Goal: Information Seeking & Learning: Learn about a topic

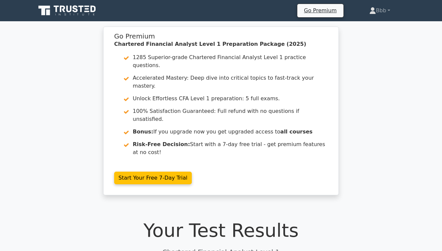
click at [79, 12] on icon at bounding box center [68, 10] width 64 height 13
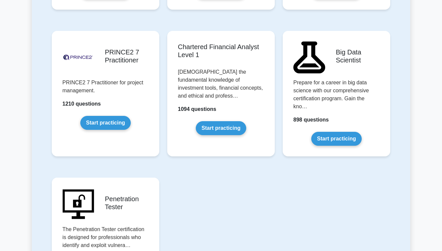
scroll to position [1425, 0]
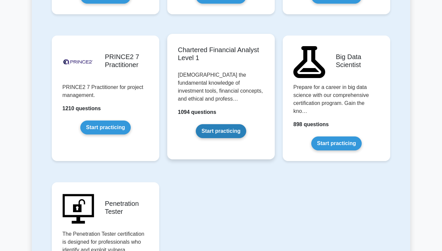
click at [228, 124] on link "Start practicing" at bounding box center [221, 131] width 50 height 14
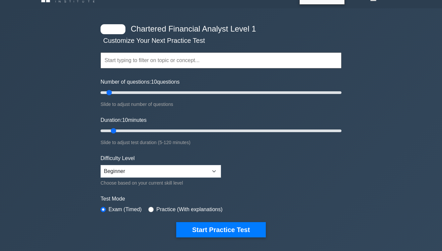
scroll to position [15, 0]
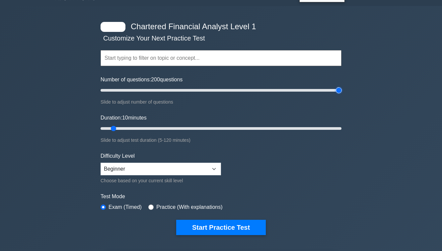
drag, startPoint x: 107, startPoint y: 89, endPoint x: 364, endPoint y: 91, distance: 256.1
type input "200"
click at [341, 91] on input "Number of questions: 200 questions" at bounding box center [221, 90] width 241 height 8
drag, startPoint x: 112, startPoint y: 129, endPoint x: 367, endPoint y: 96, distance: 256.8
type input "120"
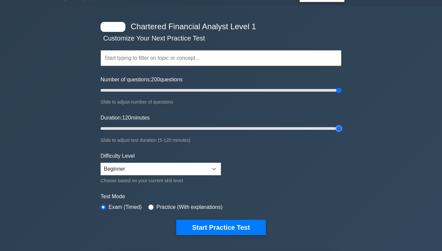
click at [341, 124] on input "Duration: 120 minutes" at bounding box center [221, 128] width 241 height 8
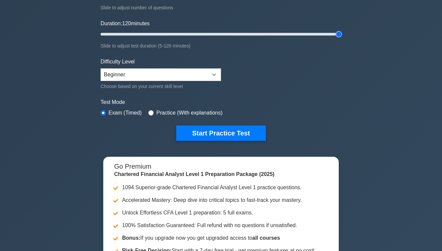
scroll to position [110, 0]
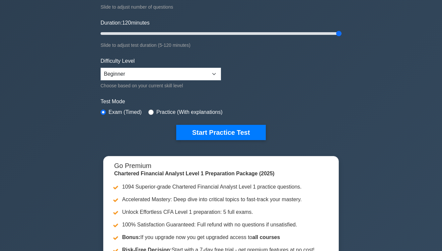
click at [161, 113] on label "Practice (With explanations)" at bounding box center [189, 112] width 66 height 8
click at [160, 111] on label "Practice (With explanations)" at bounding box center [189, 112] width 66 height 8
click at [151, 111] on input "radio" at bounding box center [150, 111] width 5 height 5
radio input "true"
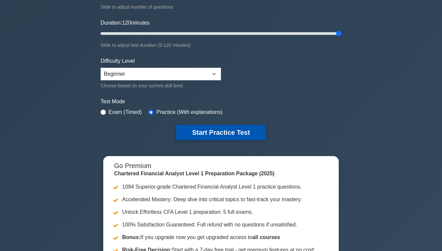
click at [190, 129] on button "Start Practice Test" at bounding box center [221, 132] width 90 height 15
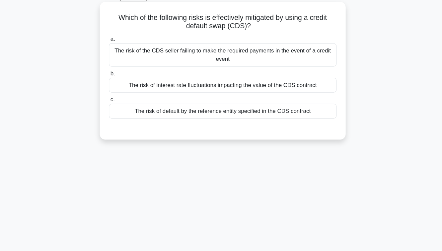
scroll to position [35, 0]
click at [211, 81] on div "The risk of interest rate fluctuations impacting the value of the CDS contract" at bounding box center [220, 81] width 215 height 14
click at [113, 72] on input "b. The risk of interest rate fluctuations impacting the value of the CDS contra…" at bounding box center [113, 70] width 0 height 4
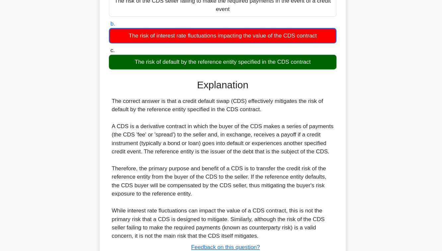
scroll to position [118, 0]
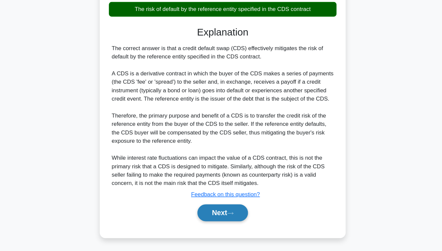
click at [222, 221] on button "Next" at bounding box center [220, 215] width 47 height 16
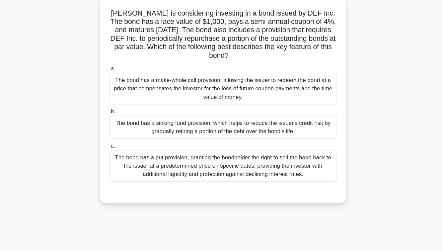
scroll to position [38, 0]
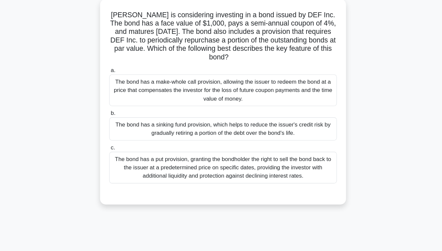
click at [213, 115] on div "The bond has a sinking fund provision, which helps to reduce the issuer's credi…" at bounding box center [220, 122] width 215 height 22
click at [113, 109] on input "b. The bond has a sinking fund provision, which helps to reduce the issuer's cr…" at bounding box center [113, 107] width 0 height 4
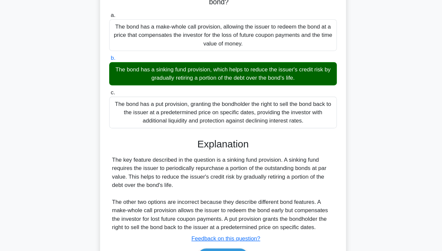
scroll to position [110, 0]
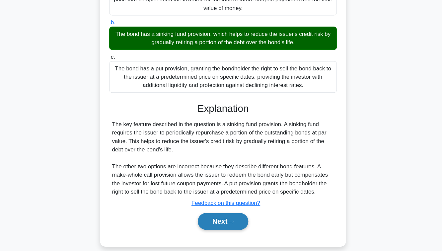
click at [216, 222] on button "Next" at bounding box center [220, 223] width 47 height 16
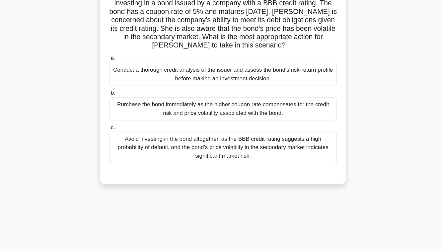
scroll to position [26, 0]
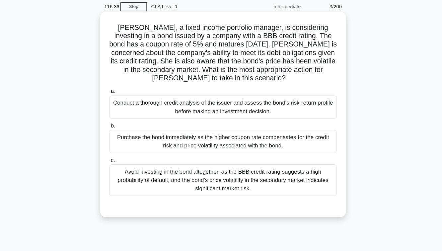
click at [218, 136] on div "Purchase the bond immediately as the higher coupon rate compensates for the cre…" at bounding box center [220, 134] width 215 height 22
click at [113, 121] on input "b. Purchase the bond immediately as the higher coupon rate compensates for the …" at bounding box center [113, 119] width 0 height 4
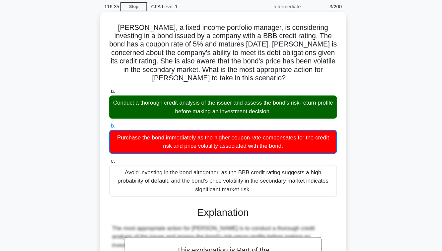
scroll to position [206, 0]
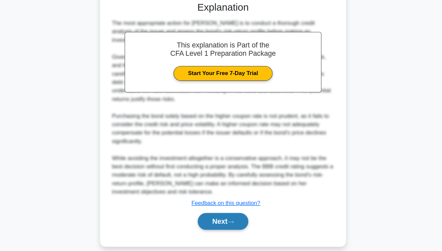
click at [219, 215] on button "Next" at bounding box center [220, 223] width 47 height 16
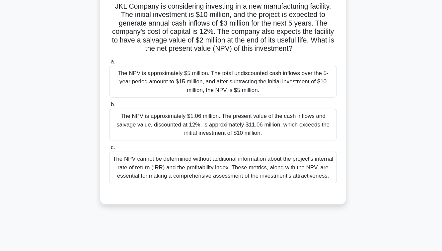
scroll to position [43, 0]
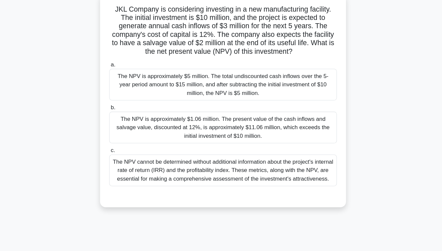
click at [135, 127] on div "The NPV is approximately $1.06 million. The present value of the cash inflows a…" at bounding box center [220, 120] width 215 height 30
click at [113, 104] on input "b. The NPV is approximately $1.06 million. The present value of the cash inflow…" at bounding box center [113, 102] width 0 height 4
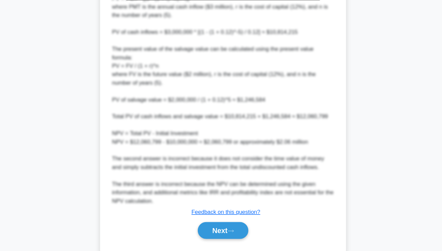
scroll to position [325, 0]
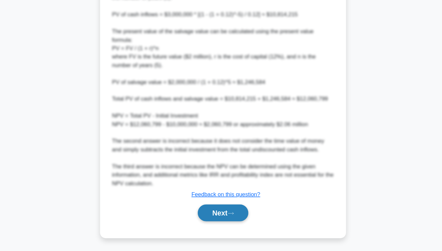
click at [230, 215] on icon at bounding box center [228, 215] width 6 height 4
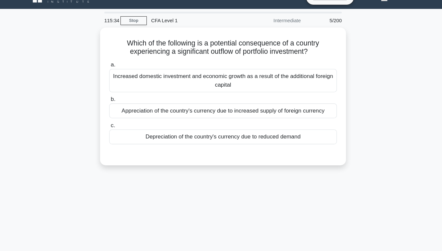
scroll to position [11, 0]
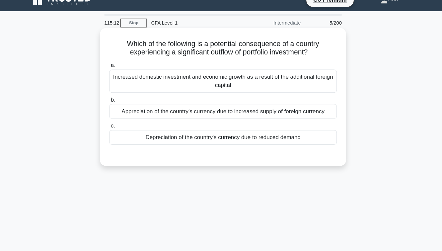
click at [209, 106] on div "Appreciation of the country's currency due to increased supply of foreign curre…" at bounding box center [220, 105] width 215 height 14
click at [113, 97] on input "b. Appreciation of the country's currency due to increased supply of foreign cu…" at bounding box center [113, 94] width 0 height 4
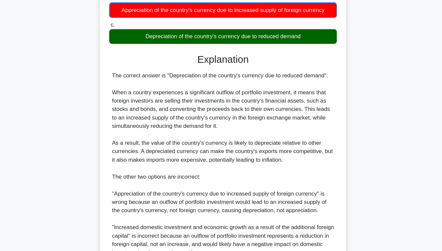
scroll to position [158, 0]
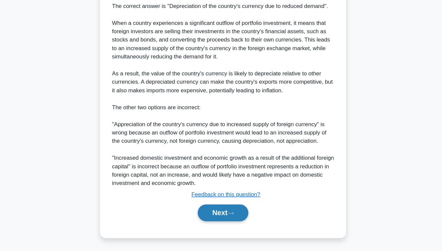
click at [210, 221] on button "Next" at bounding box center [220, 215] width 47 height 16
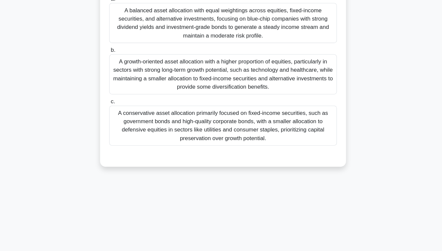
scroll to position [84, 0]
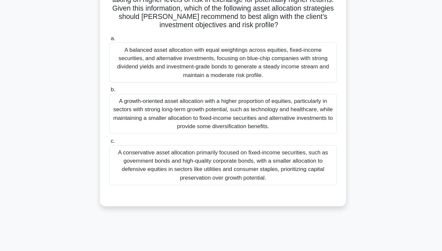
click at [222, 137] on div "A conservative asset allocation primarily focused on fixed-income securities, s…" at bounding box center [220, 156] width 215 height 38
click at [113, 135] on input "c. A conservative asset allocation primarily focused on fixed-income securities…" at bounding box center [113, 133] width 0 height 4
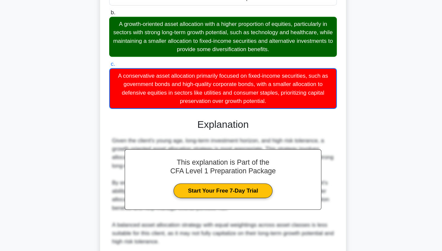
scroll to position [222, 0]
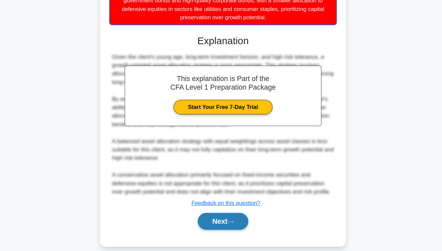
click at [220, 215] on button "Next" at bounding box center [220, 223] width 47 height 16
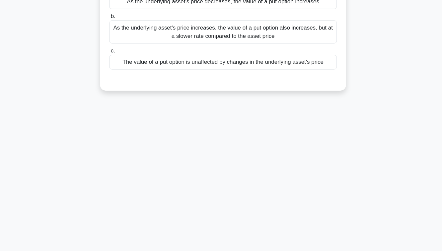
scroll to position [7, 0]
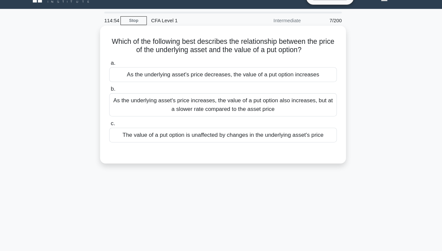
click at [246, 66] on label "a. As the underlying asset's price decreases, the value of a put option increas…" at bounding box center [220, 73] width 215 height 22
click at [113, 66] on input "a. As the underlying asset's price decreases, the value of a put option increas…" at bounding box center [113, 66] width 0 height 4
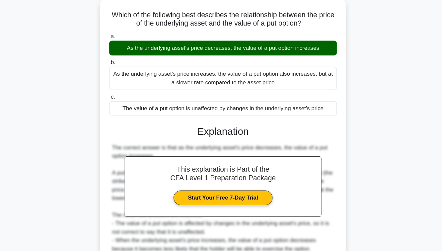
scroll to position [107, 0]
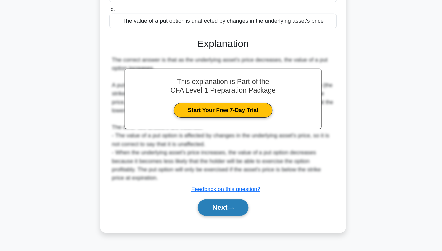
click at [219, 214] on button "Next" at bounding box center [220, 209] width 47 height 16
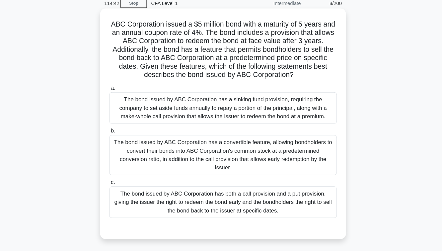
scroll to position [29, 0]
click at [185, 138] on div "The bond issued by ABC Corporation has a convertible feature, allowing bondhold…" at bounding box center [220, 147] width 215 height 38
click at [113, 126] on input "b. The bond issued by ABC Corporation has a convertible feature, allowing bondh…" at bounding box center [113, 124] width 0 height 4
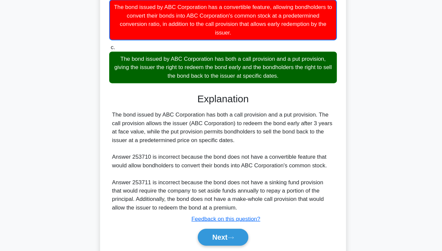
scroll to position [158, 0]
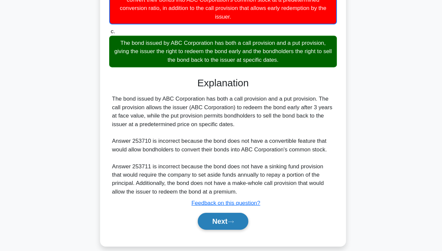
click at [227, 217] on button "Next" at bounding box center [220, 223] width 47 height 16
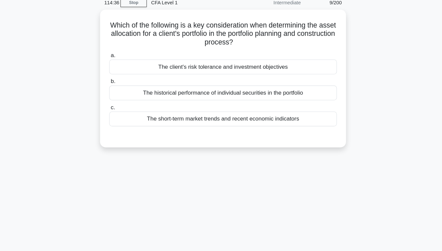
scroll to position [27, 0]
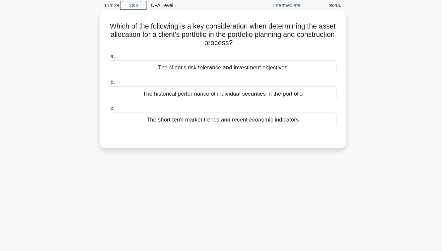
click at [238, 66] on div "The client's risk tolerance and investment objectives" at bounding box center [220, 65] width 215 height 14
click at [113, 56] on input "a. The client's risk tolerance and investment objectives" at bounding box center [113, 54] width 0 height 4
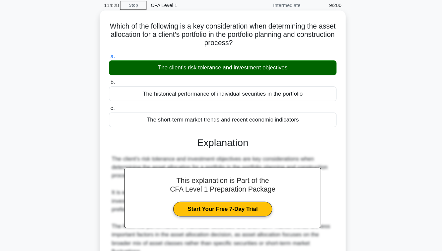
scroll to position [110, 0]
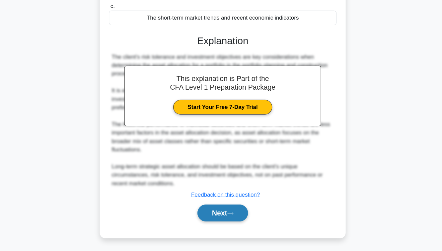
click at [217, 219] on button "Next" at bounding box center [220, 215] width 47 height 16
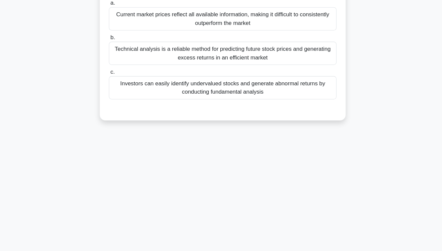
scroll to position [30, 0]
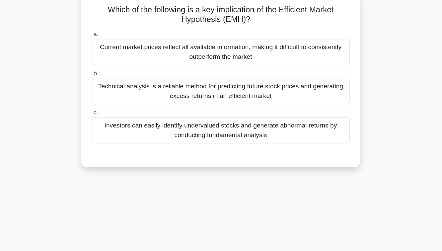
click at [246, 90] on div "Technical analysis is a reliable method for predicting future stock prices and …" at bounding box center [220, 90] width 215 height 22
click at [113, 78] on input "b. Technical analysis is a reliable method for predicting future stock prices a…" at bounding box center [113, 75] width 0 height 4
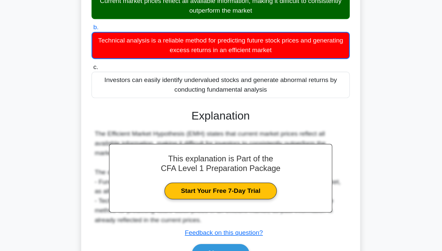
scroll to position [49, 0]
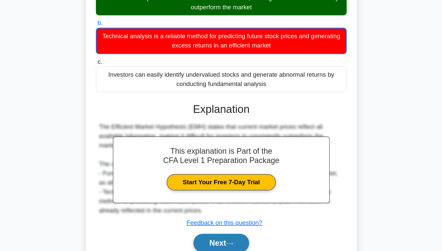
click at [228, 243] on icon at bounding box center [228, 244] width 6 height 4
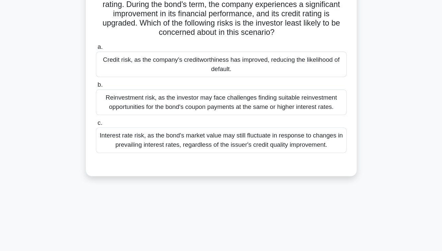
scroll to position [29, 0]
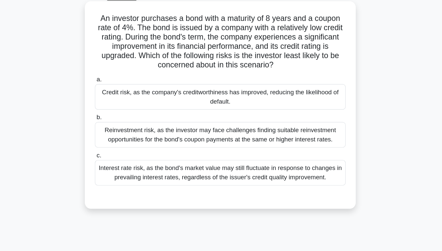
click at [250, 94] on div "Credit risk, as the company's creditworthiness has improved, reducing the likel…" at bounding box center [220, 90] width 215 height 22
click at [113, 78] on input "a. Credit risk, as the company's creditworthiness has improved, reducing the li…" at bounding box center [113, 75] width 0 height 4
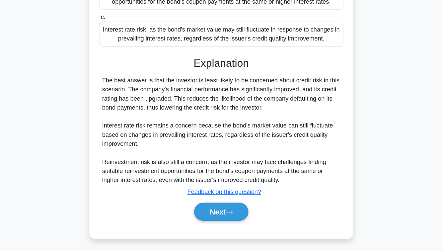
scroll to position [126, 0]
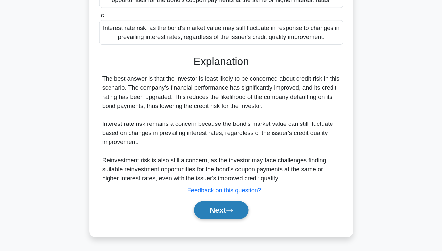
click at [213, 218] on button "Next" at bounding box center [220, 215] width 47 height 16
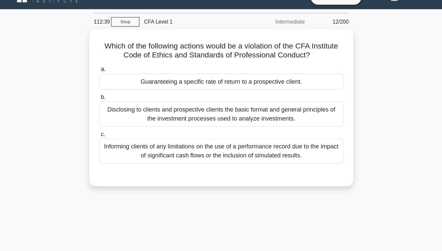
scroll to position [0, 0]
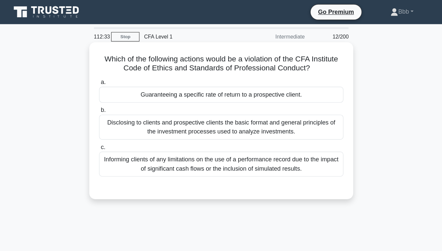
click at [255, 81] on div "Guaranteeing a specific rate of return to a prospective client." at bounding box center [220, 83] width 215 height 14
click at [113, 75] on input "a. Guaranteeing a specific rate of return to a prospective client." at bounding box center [113, 72] width 0 height 4
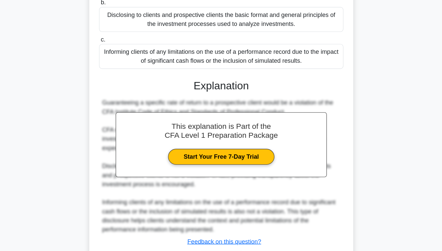
scroll to position [110, 0]
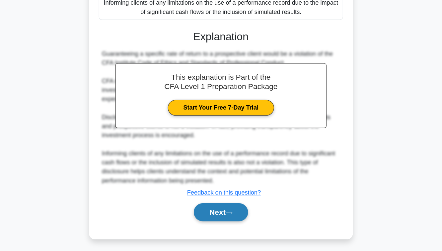
click at [218, 216] on button "Next" at bounding box center [220, 215] width 47 height 16
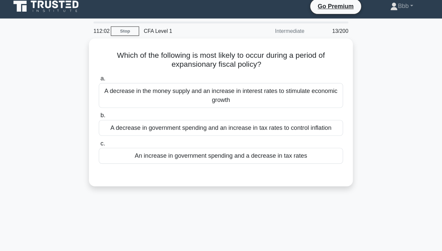
scroll to position [2, 0]
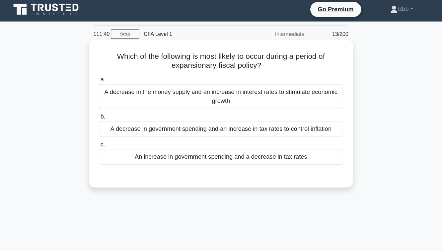
click at [246, 134] on div "An increase in government spending and a decrease in tax rates" at bounding box center [220, 138] width 215 height 14
click at [113, 129] on input "c. An increase in government spending and a decrease in tax rates" at bounding box center [113, 127] width 0 height 4
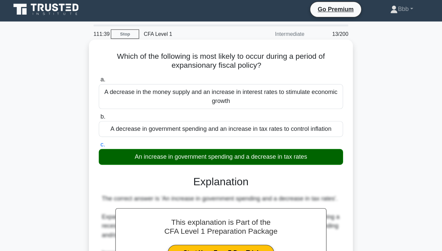
scroll to position [0, 0]
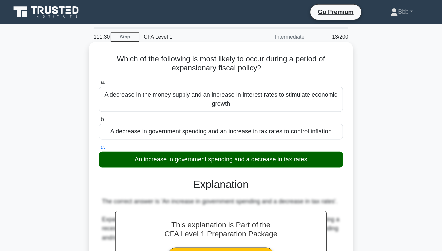
click at [246, 134] on div "An increase in government spending and a decrease in tax rates" at bounding box center [220, 140] width 215 height 14
click at [113, 132] on input "c. An increase in government spending and a decrease in tax rates" at bounding box center [113, 129] width 0 height 4
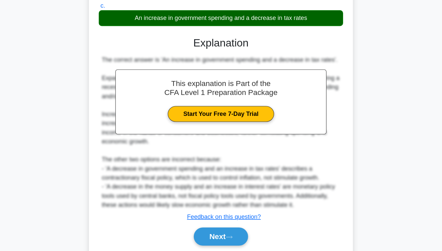
scroll to position [118, 0]
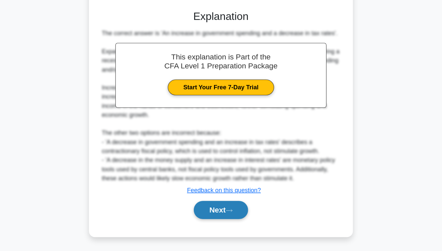
click at [218, 218] on button "Next" at bounding box center [220, 215] width 47 height 16
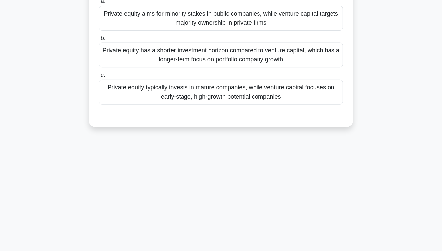
scroll to position [35, 0]
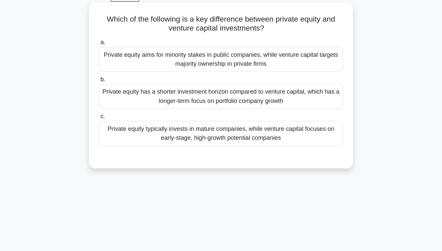
click at [207, 125] on div "Private equity typically invests in mature companies, while venture capital foc…" at bounding box center [220, 117] width 215 height 22
click at [113, 104] on input "c. Private equity typically invests in mature companies, while venture capital …" at bounding box center [113, 102] width 0 height 4
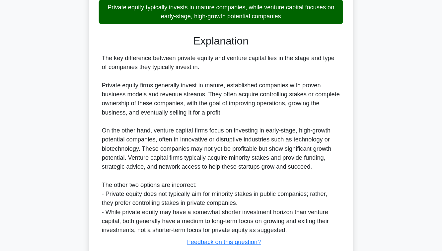
scroll to position [158, 0]
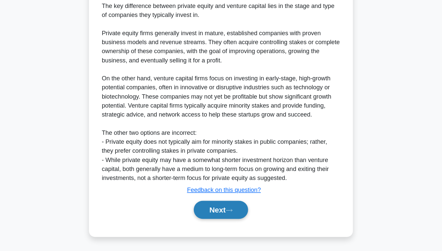
click at [215, 217] on button "Next" at bounding box center [220, 215] width 47 height 16
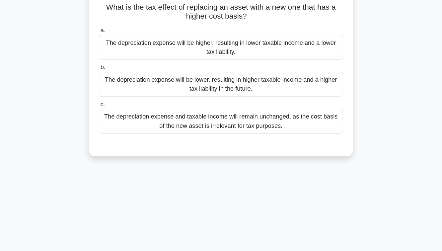
scroll to position [19, 0]
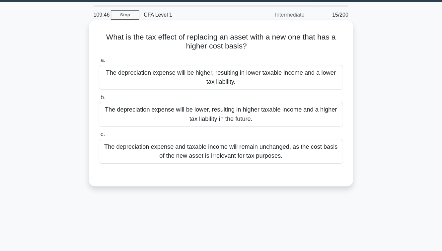
click at [200, 100] on div "The depreciation expense will be lower, resulting in higher taxable income and …" at bounding box center [220, 101] width 215 height 22
click at [113, 88] on input "b. The depreciation expense will be lower, resulting in higher taxable income a…" at bounding box center [113, 86] width 0 height 4
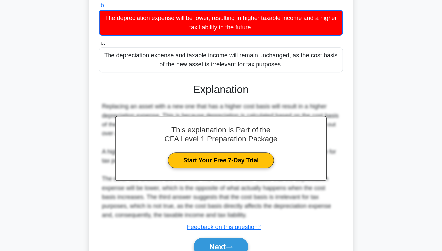
scroll to position [107, 0]
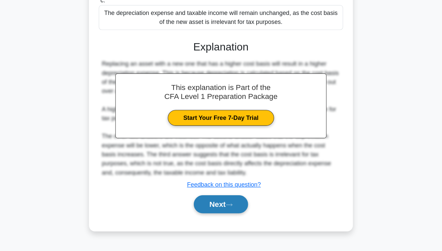
click at [214, 214] on button "Next" at bounding box center [220, 210] width 47 height 16
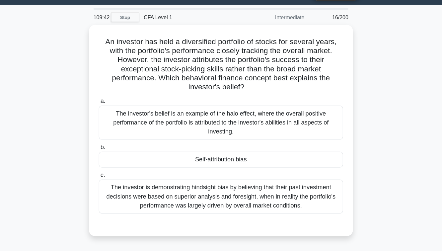
scroll to position [0, 0]
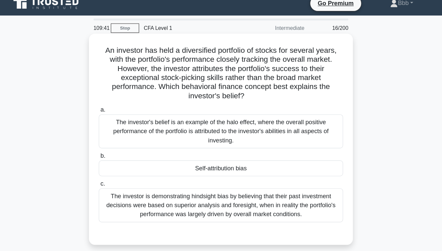
click at [216, 164] on div "a. The investor's belief is an example of the halo effect, where the overall po…" at bounding box center [220, 151] width 223 height 105
click at [216, 160] on div "Self-attribution bias" at bounding box center [220, 156] width 215 height 14
click at [113, 147] on input "b. Self-attribution bias" at bounding box center [113, 145] width 0 height 4
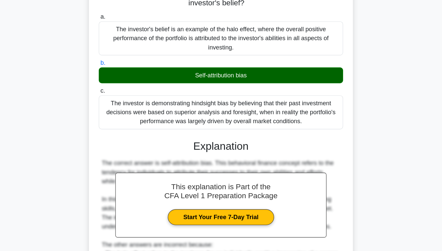
scroll to position [60, 0]
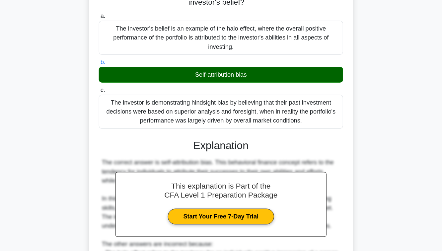
click at [230, 157] on h3 "Explanation" at bounding box center [220, 157] width 207 height 11
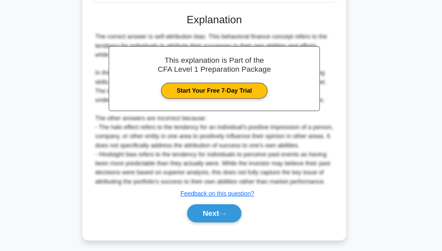
scroll to position [173, 0]
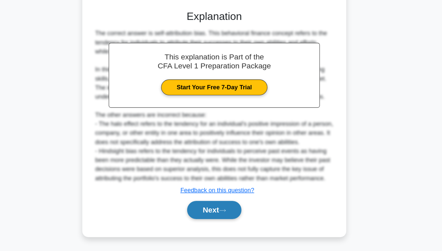
click at [212, 222] on button "Next" at bounding box center [220, 215] width 47 height 16
click at [211, 216] on button "Next" at bounding box center [220, 215] width 47 height 16
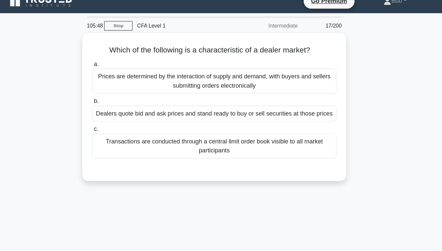
scroll to position [0, 0]
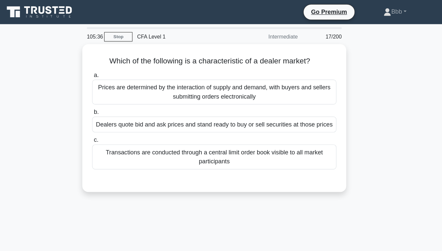
click at [377, 79] on div "Which of the following is a characteristic of a dealer market? .spinner_0XTQ{tr…" at bounding box center [221, 108] width 378 height 138
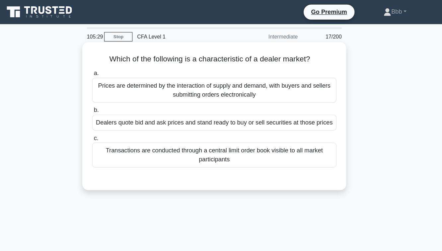
click at [256, 108] on div "Dealers quote bid and ask prices and stand ready to buy or sell securities at t…" at bounding box center [220, 108] width 215 height 14
click at [113, 99] on input "b. Dealers quote bid and ask prices and stand ready to buy or sell securities a…" at bounding box center [113, 97] width 0 height 4
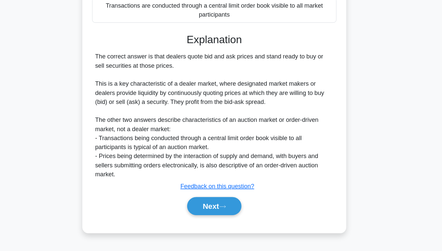
scroll to position [107, 0]
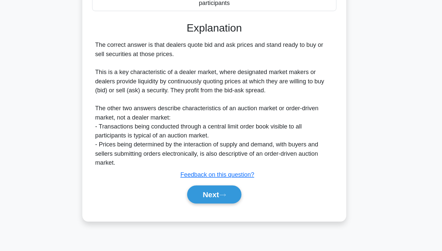
click at [266, 94] on div "The correct answer is that dealers quote bid and ask prices and stand ready to …" at bounding box center [221, 121] width 210 height 111
click at [223, 198] on button "Next" at bounding box center [220, 201] width 47 height 16
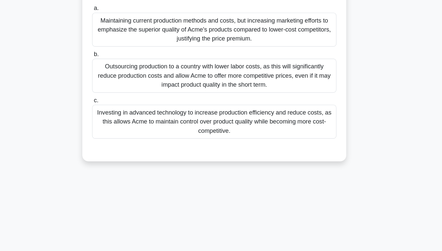
scroll to position [95, 0]
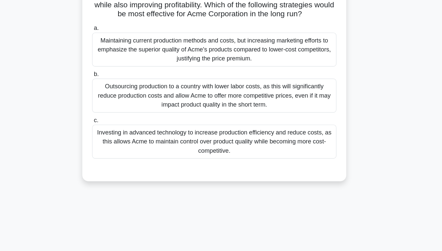
click at [244, 137] on div "Investing in advanced technology to increase production efficiency and reduce c…" at bounding box center [220, 133] width 215 height 30
click at [113, 116] on input "c. Investing in advanced technology to increase production efficiency and reduc…" at bounding box center [113, 114] width 0 height 4
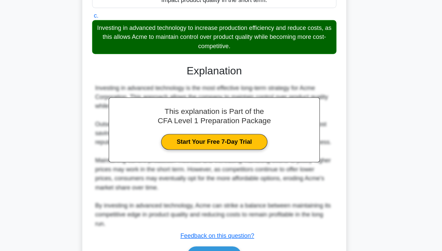
scroll to position [205, 0]
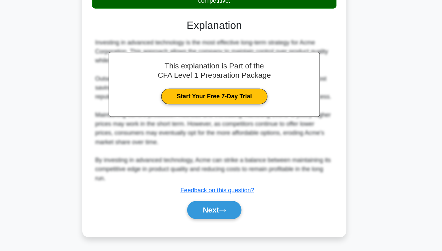
click at [214, 223] on div "Next" at bounding box center [220, 214] width 215 height 21
click at [214, 215] on button "Next" at bounding box center [220, 215] width 47 height 16
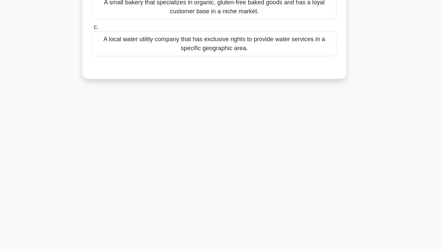
scroll to position [0, 0]
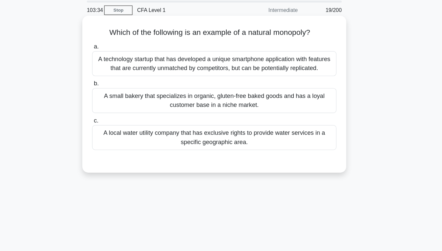
click at [235, 85] on div "A technology startup that has developed a unique smartphone application with fe…" at bounding box center [220, 79] width 215 height 22
click at [113, 67] on input "a. A technology startup that has developed a unique smartphone application with…" at bounding box center [113, 64] width 0 height 4
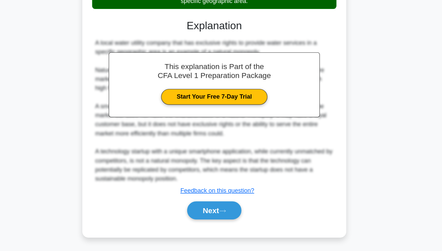
scroll to position [118, 0]
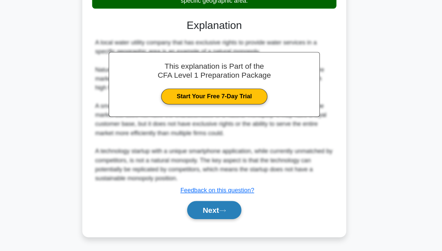
click at [222, 214] on button "Next" at bounding box center [220, 215] width 47 height 16
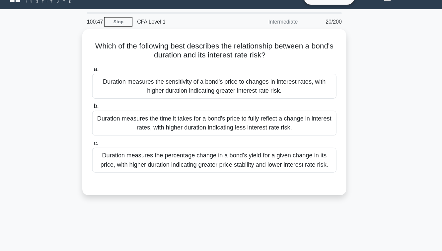
scroll to position [13, 0]
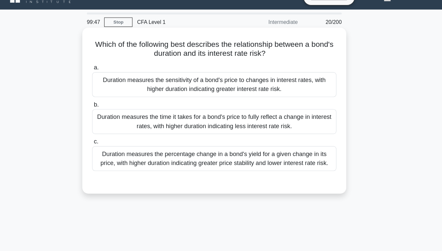
click at [261, 80] on div "Duration measures the sensitivity of a bond's price to changes in interest rate…" at bounding box center [220, 74] width 215 height 22
click at [113, 62] on input "a. Duration measures the sensitivity of a bond's price to changes in interest r…" at bounding box center [113, 59] width 0 height 4
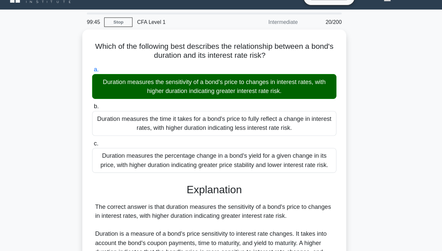
click at [361, 121] on div "Which of the following best describes the relationship between a bond's duratio…" at bounding box center [221, 185] width 378 height 319
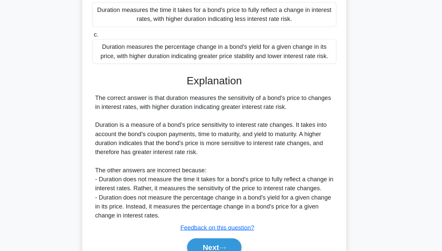
scroll to position [110, 0]
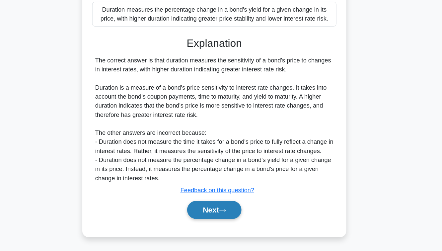
click at [219, 214] on button "Next" at bounding box center [220, 215] width 47 height 16
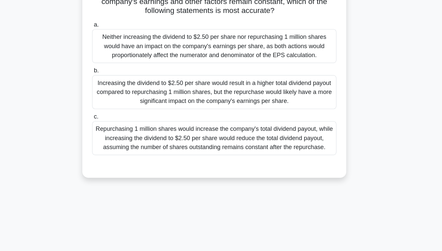
scroll to position [61, 0]
click at [215, 111] on div "Increasing the dividend to $2.50 per share would result in a higher total divid…" at bounding box center [220, 111] width 215 height 30
click at [113, 94] on input "b. Increasing the dividend to $2.50 per share would result in a higher total di…" at bounding box center [113, 92] width 0 height 4
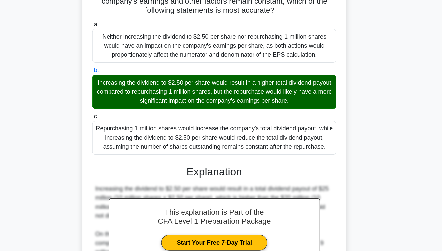
click at [215, 111] on div "Increasing the dividend to $2.50 per share would result in a higher total divid…" at bounding box center [220, 111] width 215 height 30
click at [113, 94] on input "b. Increasing the dividend to $2.50 per share would result in a higher total di…" at bounding box center [113, 92] width 0 height 4
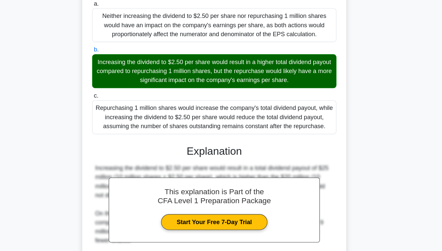
scroll to position [197, 0]
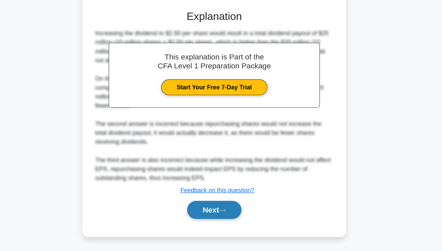
click at [219, 217] on button "Next" at bounding box center [220, 215] width 47 height 16
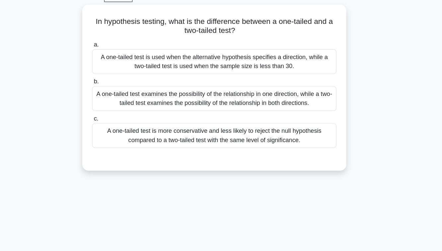
scroll to position [32, 0]
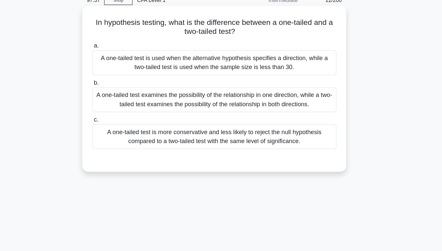
click at [213, 86] on div "A one-tailed test examines the possibility of the relationship in one direction…" at bounding box center [220, 88] width 215 height 22
click at [113, 75] on input "b. A one-tailed test examines the possibility of the relationship in one direct…" at bounding box center [113, 73] width 0 height 4
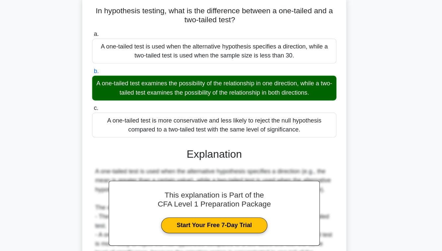
scroll to position [107, 0]
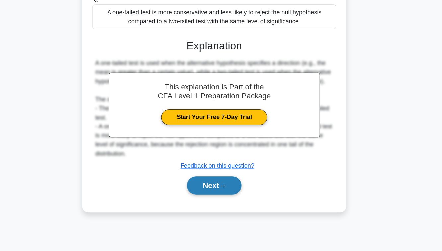
click at [214, 201] on button "Next" at bounding box center [220, 193] width 47 height 16
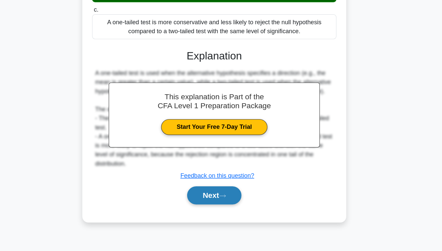
click at [218, 201] on button "Next" at bounding box center [220, 193] width 47 height 16
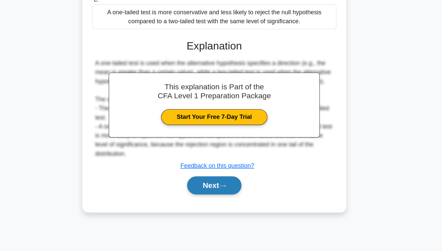
click at [217, 197] on button "Next" at bounding box center [220, 193] width 47 height 16
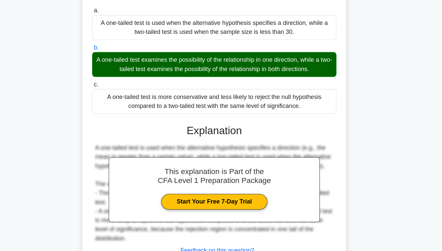
scroll to position [36, 0]
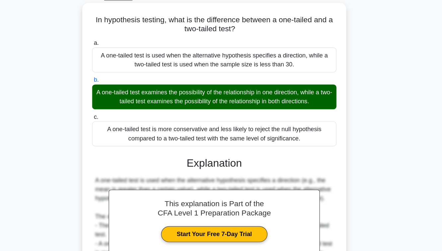
click at [376, 20] on div "In hypothesis testing, what is the difference between a one-tailed and a two-ta…" at bounding box center [221, 150] width 378 height 295
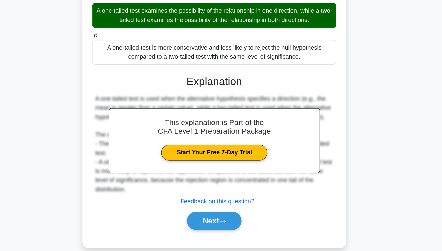
scroll to position [107, 0]
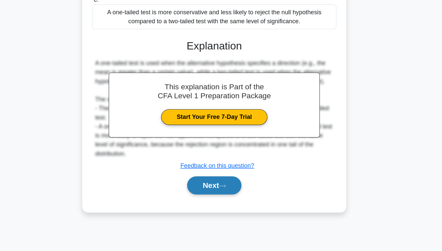
click at [225, 201] on button "Next" at bounding box center [220, 193] width 47 height 16
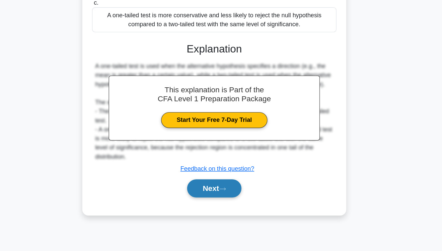
click at [217, 201] on button "Next" at bounding box center [220, 193] width 47 height 16
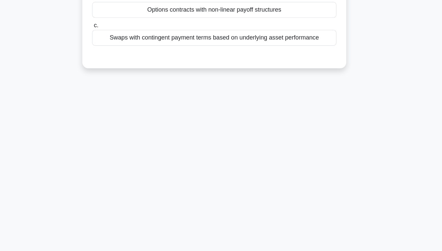
scroll to position [22, 0]
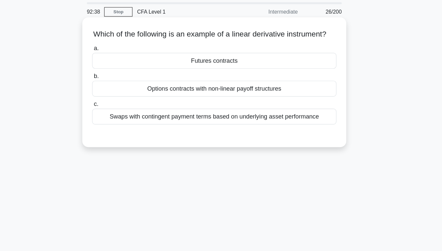
click at [233, 60] on div "Futures contracts" at bounding box center [220, 53] width 215 height 14
click at [113, 45] on input "a. Futures contracts" at bounding box center [113, 42] width 0 height 4
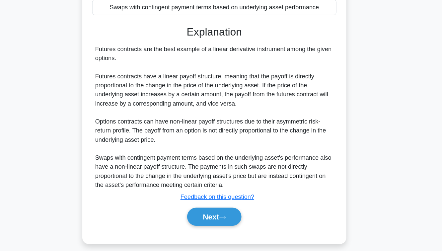
scroll to position [107, 0]
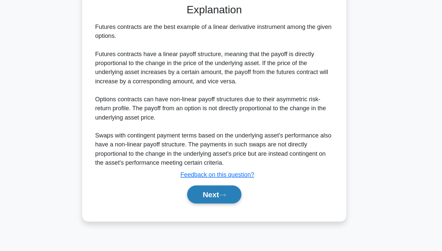
click at [218, 207] on button "Next" at bounding box center [220, 201] width 47 height 16
click at [236, 209] on button "Next" at bounding box center [220, 201] width 47 height 16
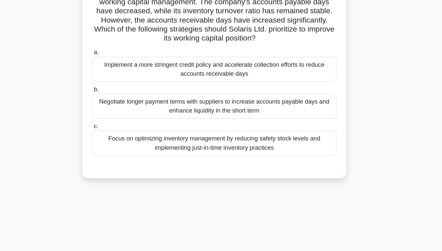
scroll to position [0, 0]
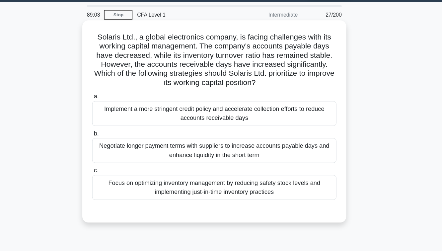
click at [222, 124] on div "Implement a more stringent credit policy and accelerate collection efforts to r…" at bounding box center [220, 119] width 215 height 22
click at [113, 106] on input "a. Implement a more stringent credit policy and accelerate collection efforts t…" at bounding box center [113, 104] width 0 height 4
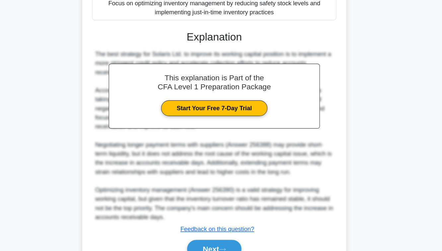
scroll to position [181, 0]
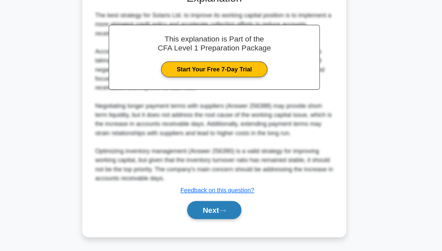
click at [216, 217] on button "Next" at bounding box center [220, 215] width 47 height 16
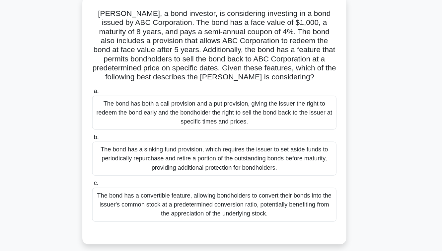
scroll to position [41, 0]
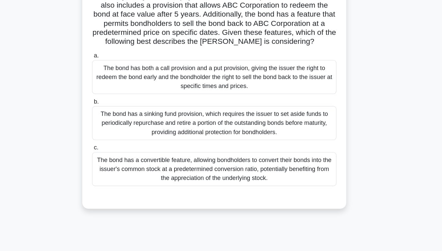
click at [225, 144] on div "The bond has a sinking fund provision, which requires the issuer to set aside f…" at bounding box center [220, 138] width 215 height 30
click at [113, 122] on input "b. The bond has a sinking fund provision, which requires the issuer to set asid…" at bounding box center [113, 119] width 0 height 4
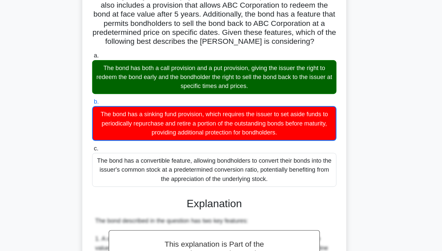
scroll to position [206, 0]
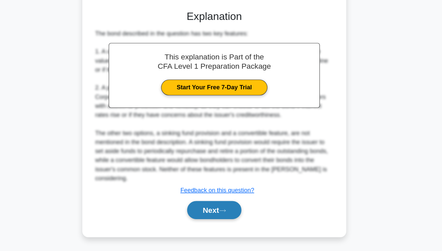
click at [218, 214] on button "Next" at bounding box center [220, 215] width 47 height 16
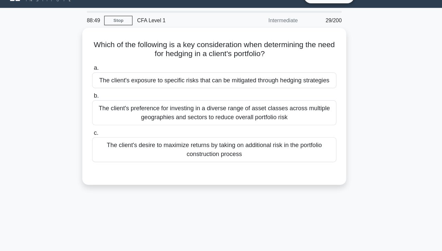
scroll to position [14, 0]
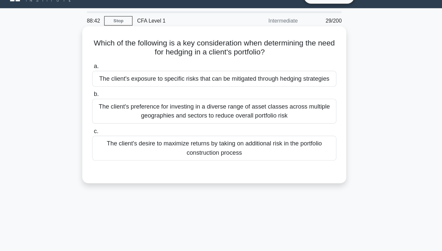
click at [228, 71] on div "The client's exposure to specific risks that can be mitigated through hedging s…" at bounding box center [220, 69] width 215 height 14
click at [113, 61] on input "a. The client's exposure to specific risks that can be mitigated through hedgin…" at bounding box center [113, 58] width 0 height 4
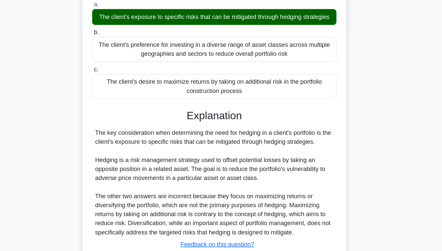
scroll to position [107, 0]
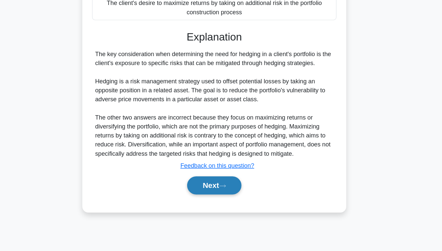
click at [209, 189] on button "Next" at bounding box center [220, 193] width 47 height 16
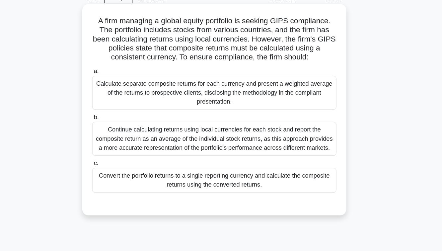
scroll to position [30, 0]
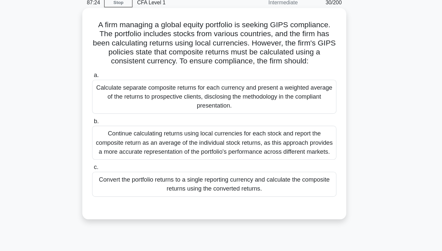
click at [189, 83] on div "Calculate separate composite returns for each currency and present a weighted a…" at bounding box center [220, 85] width 215 height 30
click at [113, 68] on input "a. Calculate separate composite returns for each currency and present a weighte…" at bounding box center [113, 66] width 0 height 4
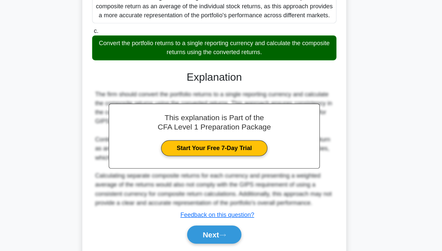
scroll to position [142, 0]
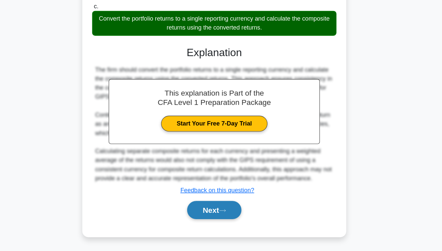
click at [207, 213] on button "Next" at bounding box center [220, 215] width 47 height 16
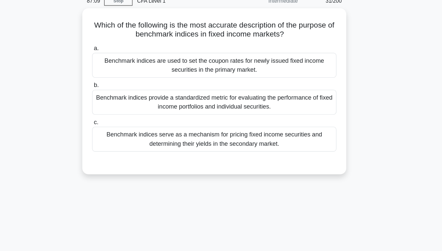
scroll to position [31, 0]
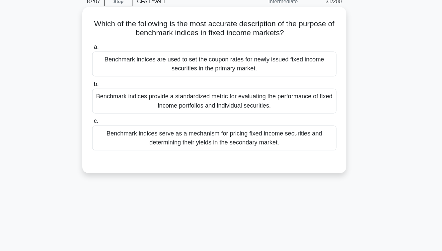
click at [201, 120] on div "Benchmark indices serve as a mechanism for pricing fixed income securities and …" at bounding box center [220, 121] width 215 height 22
click at [113, 109] on input "c. Benchmark indices serve as a mechanism for pricing fixed income securities a…" at bounding box center [113, 106] width 0 height 4
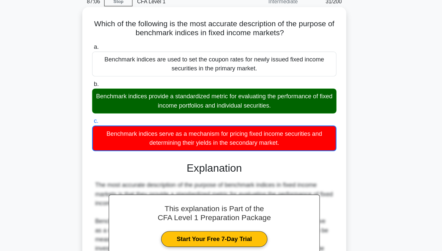
scroll to position [142, 0]
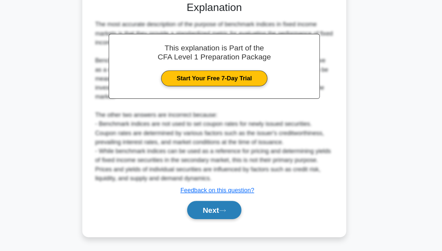
click at [216, 213] on button "Next" at bounding box center [220, 215] width 47 height 16
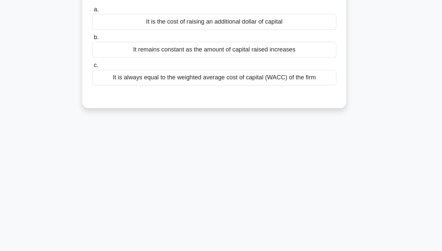
scroll to position [0, 0]
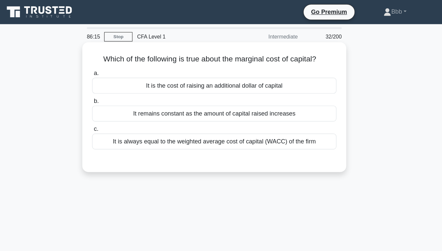
click at [238, 75] on div "It is the cost of raising an additional dollar of capital" at bounding box center [220, 75] width 215 height 14
click at [113, 67] on input "a. It is the cost of raising an additional dollar of capital" at bounding box center [113, 64] width 0 height 4
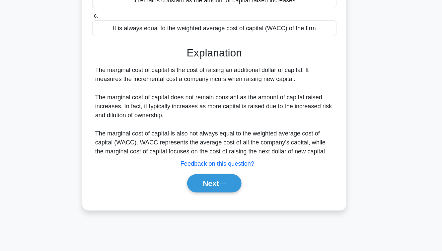
scroll to position [70, 0]
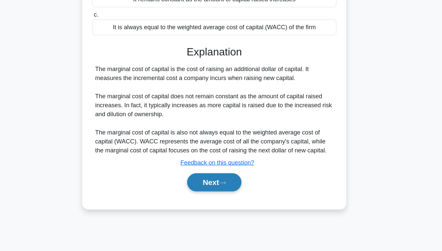
click at [219, 194] on button "Next" at bounding box center [220, 190] width 47 height 16
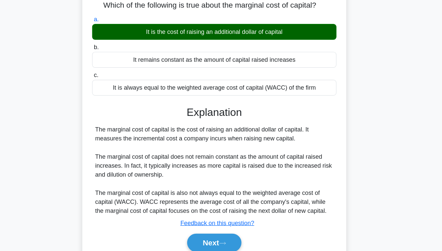
scroll to position [83, 0]
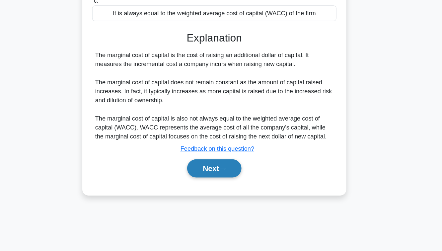
click at [221, 179] on button "Next" at bounding box center [220, 178] width 47 height 16
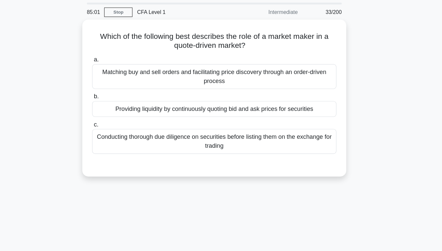
scroll to position [21, 0]
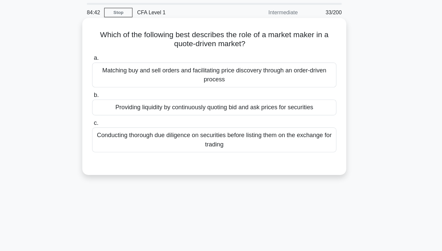
click at [211, 65] on div "Matching buy and sell orders and facilitating price discovery through an order-…" at bounding box center [220, 66] width 215 height 22
click at [113, 53] on input "a. Matching buy and sell orders and facilitating price discovery through an ord…" at bounding box center [113, 51] width 0 height 4
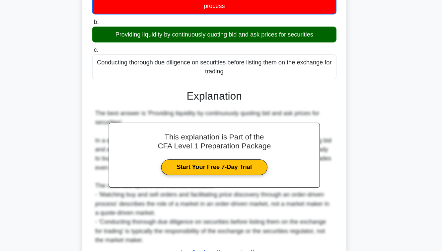
scroll to position [83, 0]
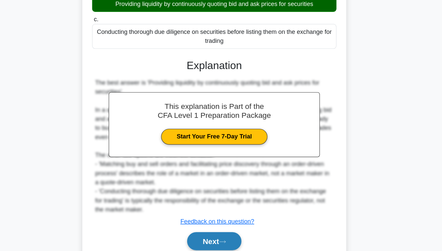
click at [211, 243] on button "Next" at bounding box center [220, 242] width 47 height 16
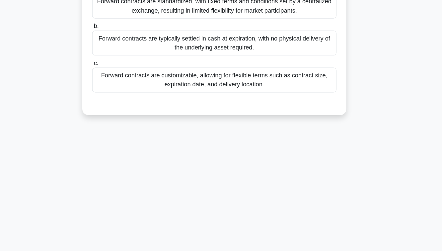
scroll to position [0, 0]
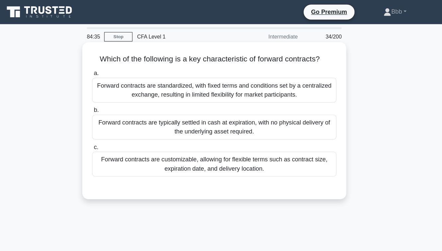
click at [214, 126] on label "c. Forward contracts are customizable, allowing for flexible terms such as cont…" at bounding box center [220, 140] width 215 height 30
click at [113, 127] on input "c. Forward contracts are customizable, allowing for flexible terms such as cont…" at bounding box center [113, 129] width 0 height 4
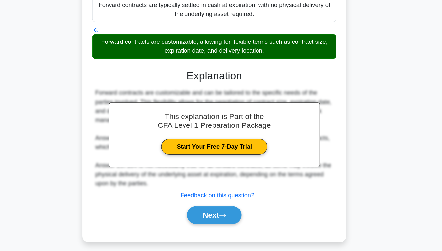
scroll to position [76, 0]
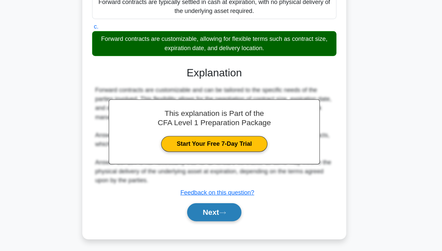
click at [205, 214] on button "Next" at bounding box center [220, 217] width 47 height 16
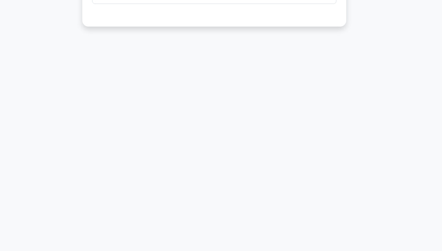
scroll to position [0, 0]
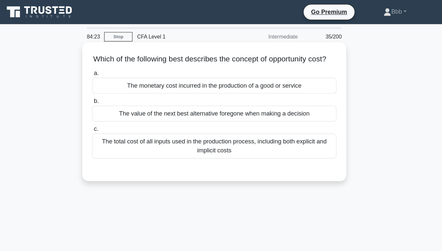
click at [218, 103] on div "The value of the next best alternative foregone when making a decision" at bounding box center [220, 100] width 215 height 14
click at [113, 91] on input "b. The value of the next best alternative foregone when making a decision" at bounding box center [113, 89] width 0 height 4
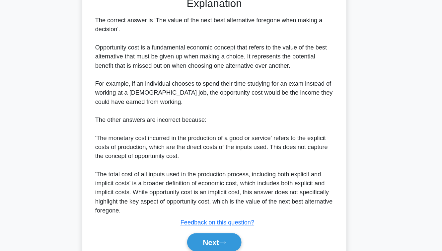
scroll to position [150, 0]
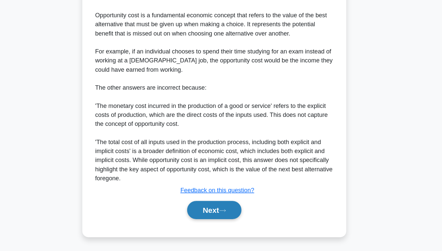
click at [212, 215] on button "Next" at bounding box center [220, 215] width 47 height 16
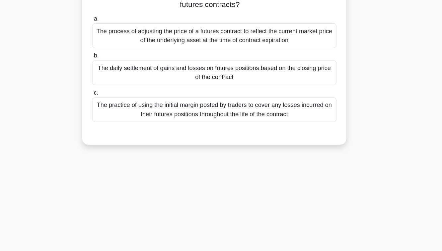
scroll to position [12, 0]
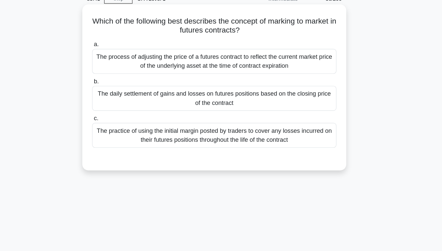
click at [207, 77] on div "The process of adjusting the price of a futures contract to reflect the current…" at bounding box center [220, 75] width 215 height 22
click at [113, 63] on input "a. The process of adjusting the price of a futures contract to reflect the curr…" at bounding box center [113, 60] width 0 height 4
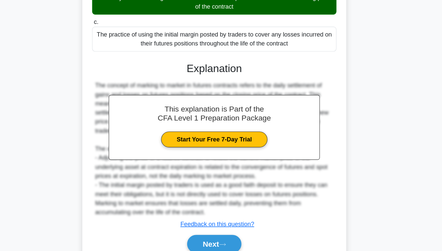
scroll to position [118, 0]
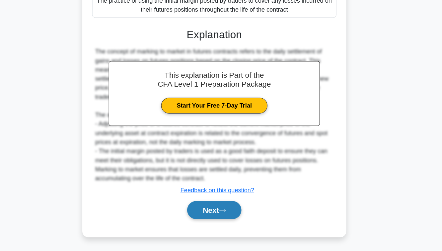
click at [218, 215] on button "Next" at bounding box center [220, 215] width 47 height 16
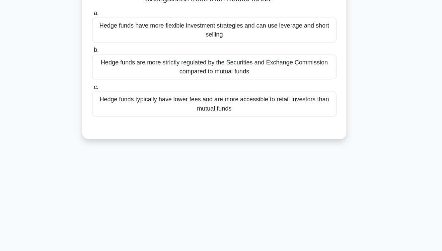
scroll to position [58, 0]
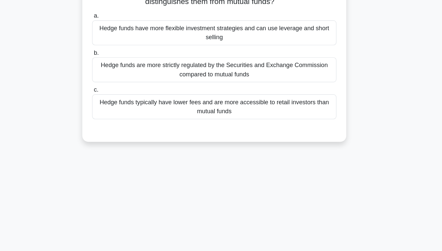
click at [212, 31] on div "Hedge funds have more flexible investment strategies and can use leverage and s…" at bounding box center [220, 29] width 215 height 22
click at [113, 16] on input "a. Hedge funds have more flexible investment strategies and can use leverage an…" at bounding box center [113, 14] width 0 height 4
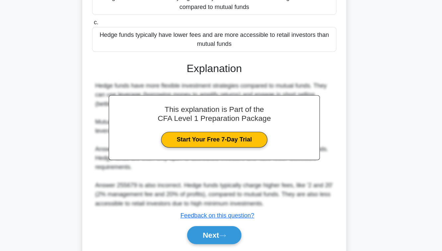
scroll to position [110, 0]
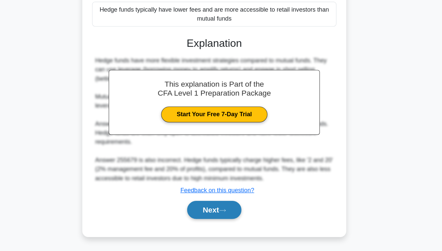
click at [218, 219] on button "Next" at bounding box center [220, 215] width 47 height 16
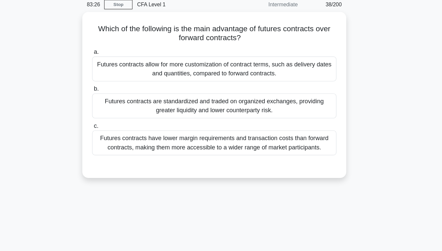
scroll to position [19, 0]
click at [227, 101] on div "Futures contracts are standardized and traded on organized exchanges, providing…" at bounding box center [220, 101] width 215 height 22
click at [113, 88] on input "b. Futures contracts are standardized and traded on organized exchanges, provid…" at bounding box center [113, 86] width 0 height 4
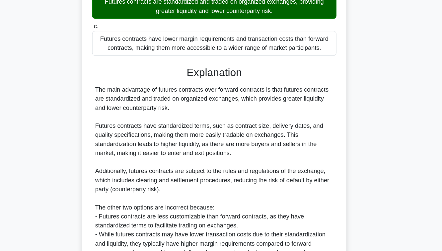
scroll to position [150, 0]
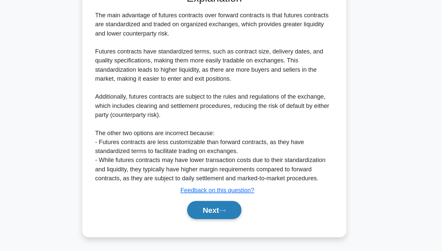
click at [219, 217] on button "Next" at bounding box center [220, 215] width 47 height 16
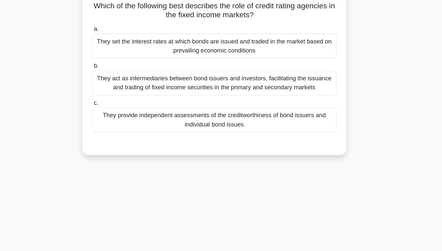
scroll to position [30, 0]
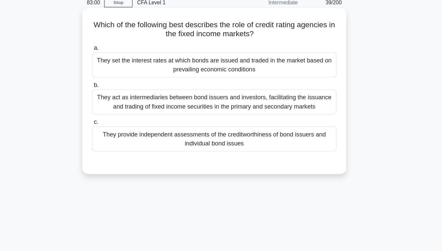
click at [205, 101] on div "a. They set the interest rates at which bonds are issued and traded in the mark…" at bounding box center [220, 86] width 223 height 98
click at [205, 83] on div "They act as intermediaries between bond issuers and investors, facilitating the…" at bounding box center [220, 90] width 215 height 22
click at [113, 77] on input "b. They act as intermediaries between bond issuers and investors, facilitating …" at bounding box center [113, 75] width 0 height 4
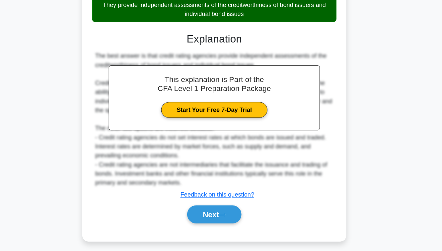
scroll to position [118, 0]
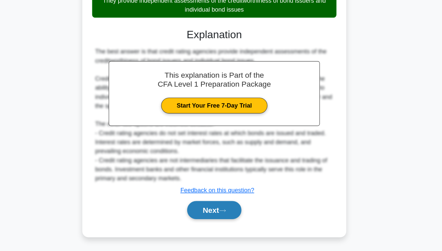
click at [214, 216] on button "Next" at bounding box center [220, 215] width 47 height 16
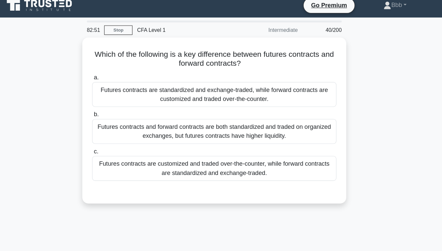
scroll to position [5, 0]
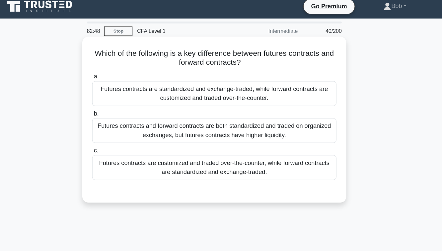
click at [247, 78] on div "Futures contracts are standardized and exchange-traded, while forward contracts…" at bounding box center [220, 82] width 215 height 22
click at [113, 70] on input "a. Futures contracts are standardized and exchange-traded, while forward contra…" at bounding box center [113, 67] width 0 height 4
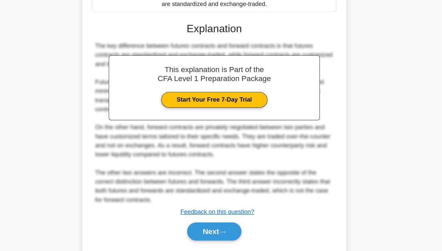
scroll to position [142, 0]
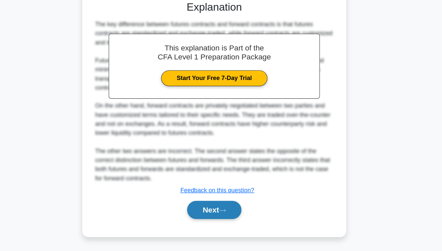
click at [214, 210] on button "Next" at bounding box center [220, 215] width 47 height 16
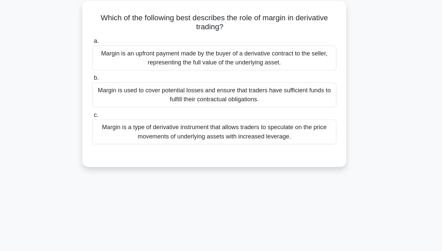
scroll to position [17, 0]
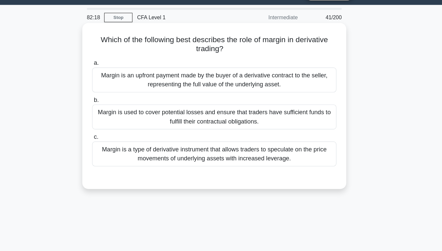
click at [211, 135] on div "Margin is a type of derivative instrument that allows traders to speculate on t…" at bounding box center [220, 135] width 215 height 22
click at [113, 123] on input "c. Margin is a type of derivative instrument that allows traders to speculate o…" at bounding box center [113, 120] width 0 height 4
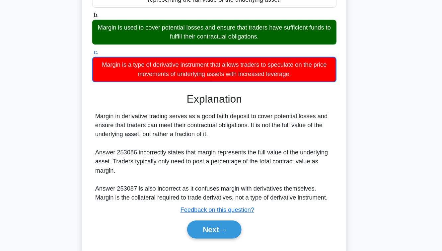
scroll to position [107, 0]
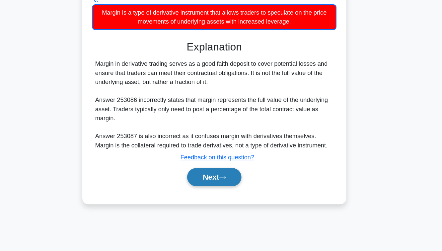
click at [210, 185] on button "Next" at bounding box center [220, 186] width 47 height 16
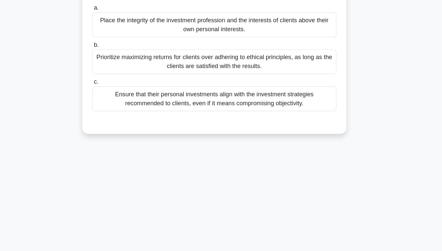
scroll to position [0, 0]
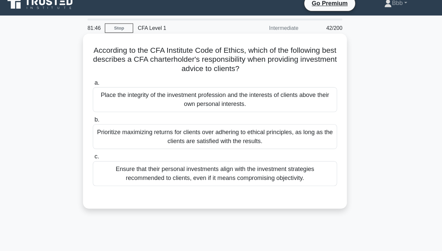
click at [210, 163] on div "Ensure that their personal investments align with the investment strategies rec…" at bounding box center [220, 160] width 215 height 22
click at [113, 148] on input "c. Ensure that their personal investments align with the investment strategies …" at bounding box center [113, 145] width 0 height 4
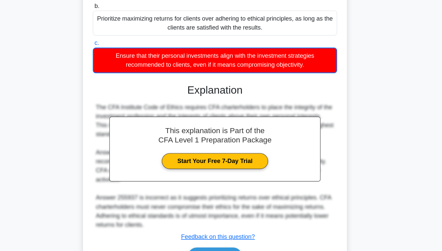
scroll to position [98, 0]
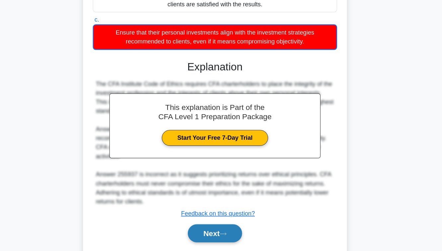
click at [208, 237] on button "Next" at bounding box center [220, 235] width 47 height 16
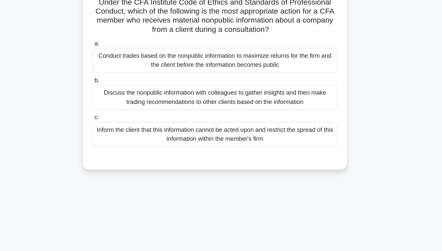
scroll to position [39, 0]
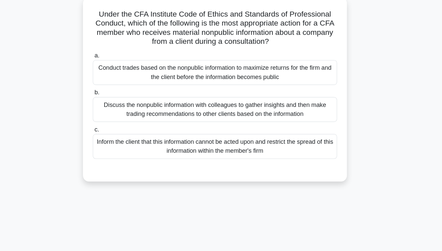
click at [225, 133] on div "Inform the client that this information cannot be acted upon and restrict the s…" at bounding box center [220, 129] width 215 height 22
click at [113, 116] on input "c. Inform the client that this information cannot be acted upon and restrict th…" at bounding box center [113, 114] width 0 height 4
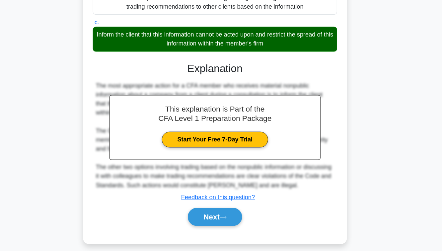
scroll to position [110, 0]
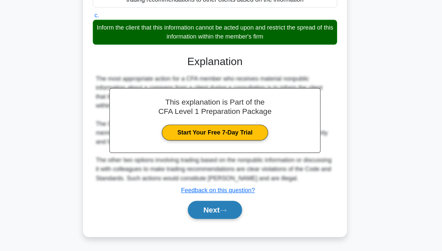
click at [210, 218] on button "Next" at bounding box center [220, 215] width 47 height 16
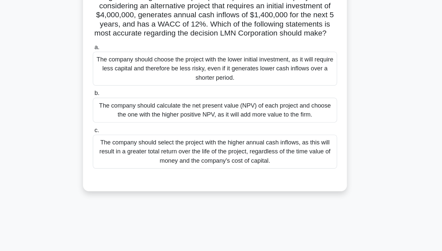
scroll to position [77, 0]
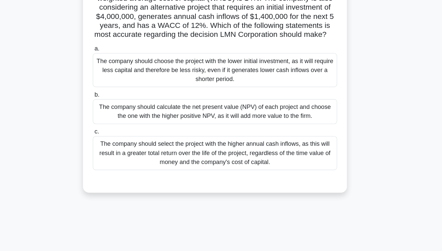
click at [214, 106] on div "The company should calculate the net present value (NPV) of each project and ch…" at bounding box center [220, 98] width 215 height 22
click at [113, 86] on input "b. The company should calculate the net present value (NPV) of each project and…" at bounding box center [113, 83] width 0 height 4
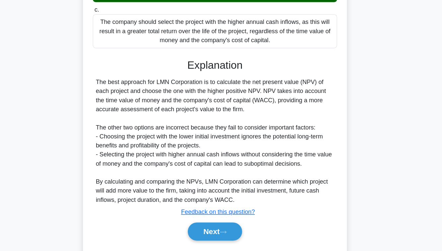
scroll to position [173, 0]
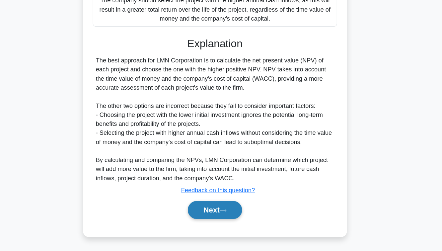
click at [217, 213] on button "Next" at bounding box center [220, 215] width 47 height 16
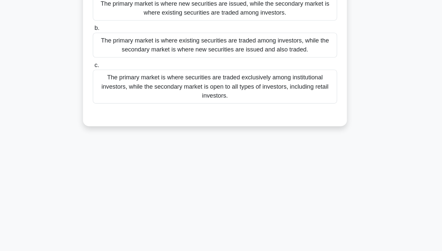
scroll to position [0, 0]
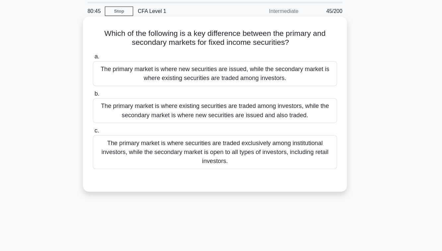
click at [240, 120] on div "The primary market is where existing securities are traded among investors, whi…" at bounding box center [220, 120] width 215 height 22
click at [113, 107] on input "b. The primary market is where existing securities are traded among investors, …" at bounding box center [113, 105] width 0 height 4
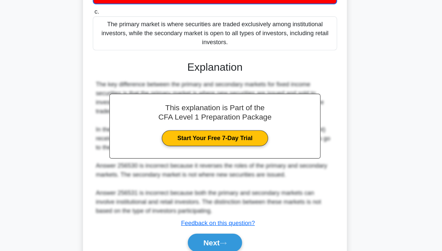
scroll to position [126, 0]
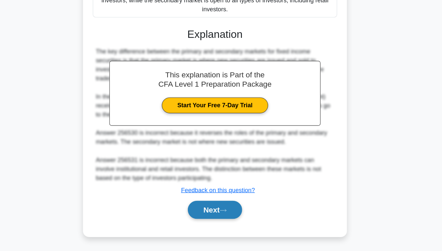
click at [216, 217] on button "Next" at bounding box center [220, 215] width 47 height 16
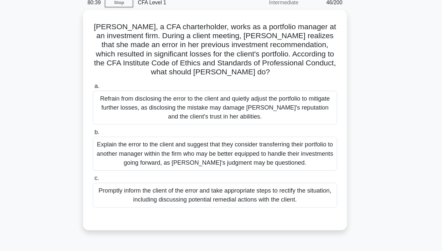
scroll to position [29, 0]
click at [238, 100] on div "Refrain from disclosing the error to the client and quietly adjust the portfoli…" at bounding box center [220, 95] width 215 height 30
click at [113, 78] on input "a. Refrain from disclosing the error to the client and quietly adjust the portf…" at bounding box center [113, 76] width 0 height 4
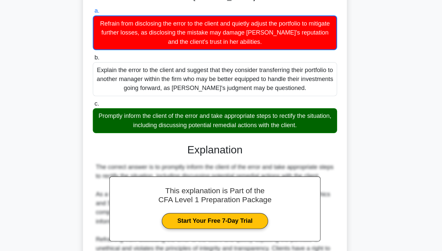
scroll to position [182, 0]
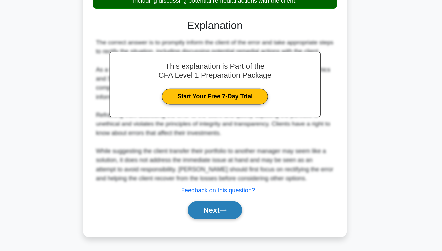
click at [217, 208] on button "Next" at bounding box center [220, 215] width 47 height 16
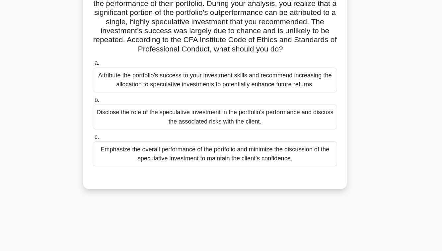
scroll to position [51, 0]
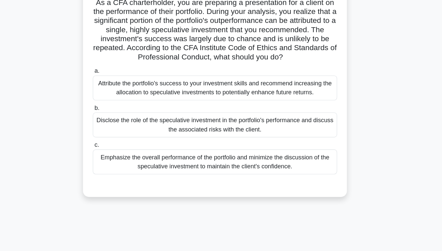
click at [220, 150] on div "Emphasize the overall performance of the portfolio and minimize the discussion …" at bounding box center [220, 142] width 215 height 22
click at [113, 130] on input "c. Emphasize the overall performance of the portfolio and minimize the discussi…" at bounding box center [113, 127] width 0 height 4
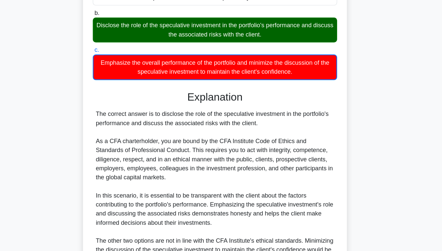
scroll to position [198, 0]
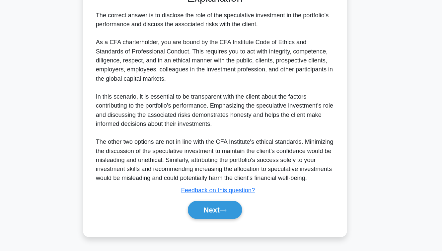
click at [209, 205] on div "Next" at bounding box center [220, 214] width 215 height 21
click at [209, 213] on button "Next" at bounding box center [220, 215] width 47 height 16
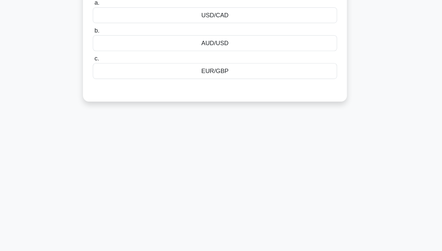
scroll to position [16, 0]
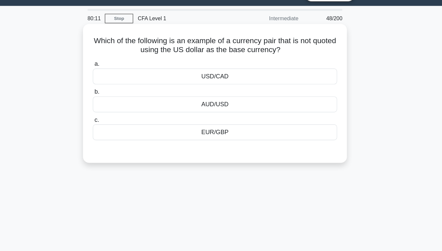
click at [213, 119] on div "EUR/GBP" at bounding box center [220, 116] width 215 height 14
click at [113, 108] on input "c. EUR/GBP" at bounding box center [113, 105] width 0 height 4
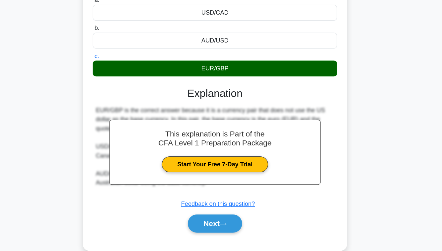
scroll to position [107, 0]
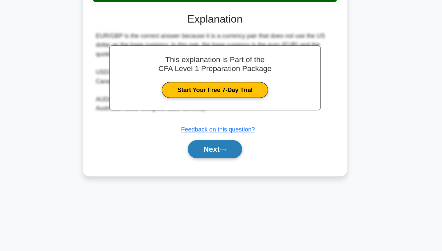
click at [208, 167] on button "Next" at bounding box center [220, 161] width 47 height 16
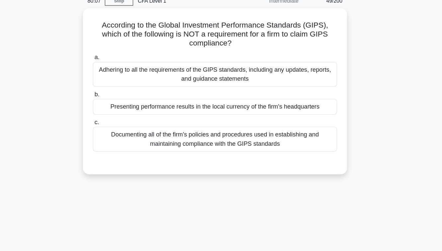
scroll to position [27, 0]
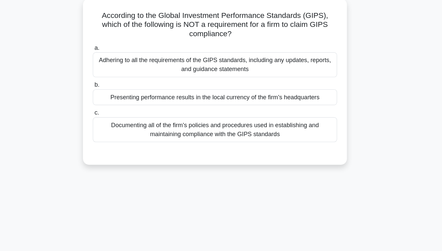
click at [214, 65] on div "Adhering to all the requirements of the GIPS standards, including any updates, …" at bounding box center [220, 68] width 215 height 22
click at [113, 56] on input "a. Adhering to all the requirements of the GIPS standards, including any update…" at bounding box center [113, 53] width 0 height 4
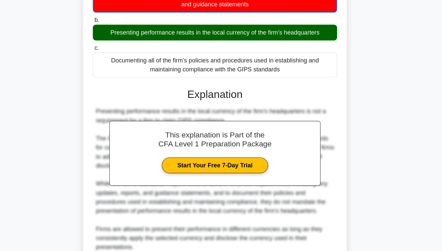
scroll to position [126, 0]
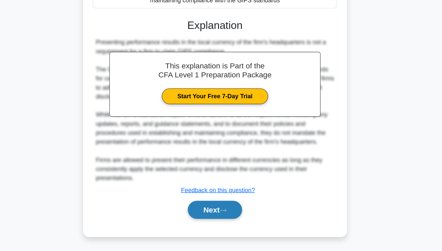
click at [215, 214] on button "Next" at bounding box center [220, 215] width 47 height 16
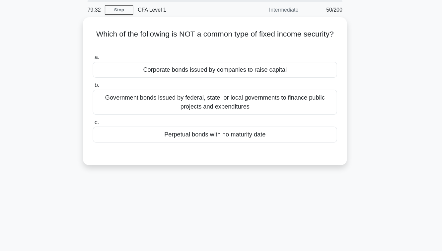
scroll to position [23, 0]
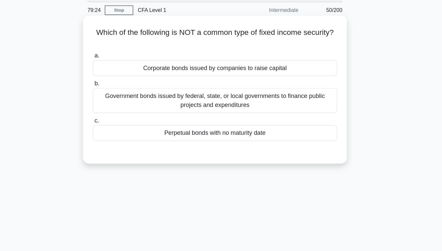
click at [204, 117] on div "Perpetual bonds with no maturity date" at bounding box center [220, 117] width 215 height 14
click at [113, 108] on input "c. Perpetual bonds with no maturity date" at bounding box center [113, 106] width 0 height 4
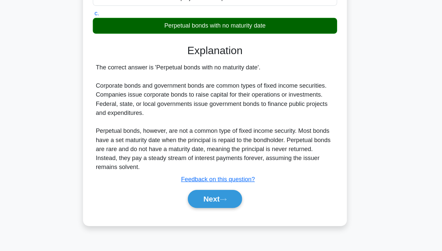
scroll to position [107, 0]
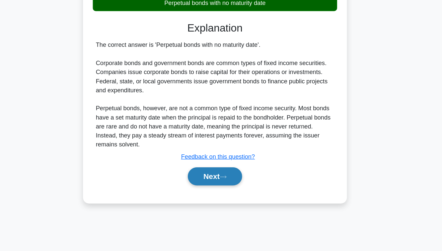
click at [205, 182] on button "Next" at bounding box center [220, 185] width 47 height 16
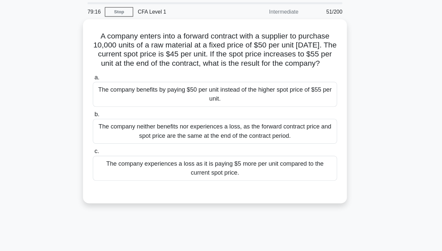
scroll to position [22, 0]
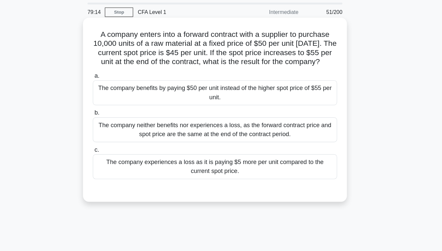
click at [216, 86] on div "The company benefits by paying $50 per unit instead of the higher spot price of…" at bounding box center [220, 82] width 215 height 22
click at [113, 69] on input "a. The company benefits by paying $50 per unit instead of the higher spot price…" at bounding box center [113, 67] width 0 height 4
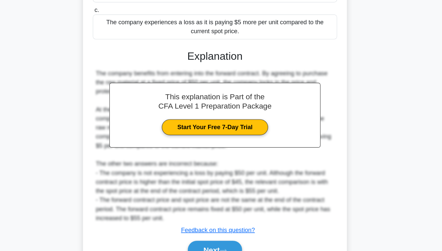
scroll to position [158, 0]
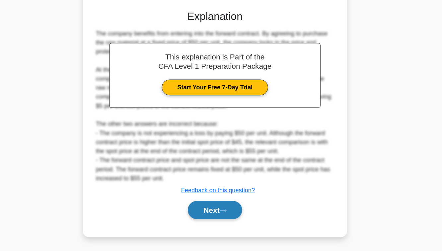
click at [213, 216] on button "Next" at bounding box center [220, 215] width 47 height 16
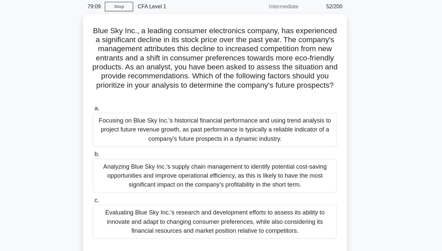
scroll to position [26, 0]
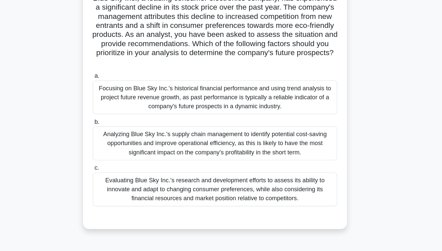
click at [217, 117] on div "Focusing on Blue Sky Inc.'s historical financial performance and using trend an…" at bounding box center [220, 113] width 215 height 30
click at [113, 96] on input "a. Focusing on Blue Sky Inc.'s historical financial performance and using trend…" at bounding box center [113, 94] width 0 height 4
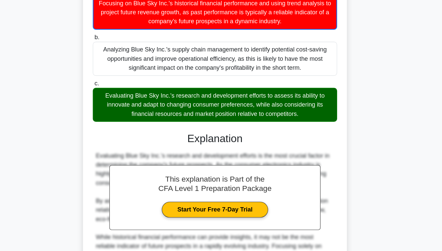
scroll to position [206, 0]
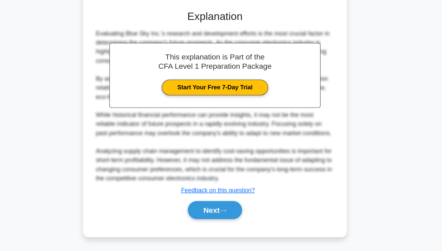
click at [222, 212] on button "Next" at bounding box center [220, 215] width 47 height 16
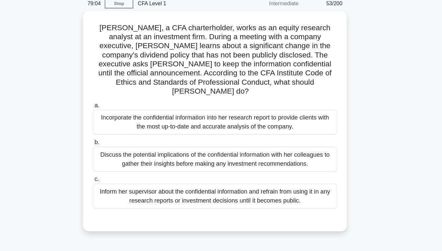
scroll to position [28, 0]
click at [229, 167] on div "Inform her supervisor about the confidential information and refrain from using…" at bounding box center [220, 172] width 215 height 22
click at [113, 160] on input "c. Inform her supervisor about the confidential information and refrain from us…" at bounding box center [113, 157] width 0 height 4
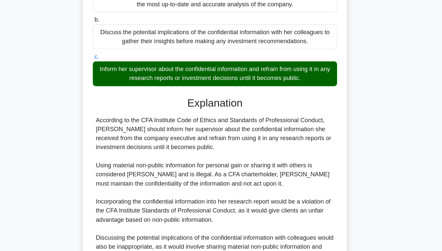
scroll to position [166, 0]
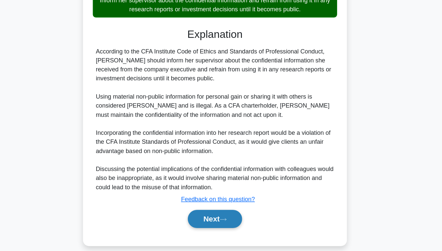
click at [217, 220] on button "Next" at bounding box center [220, 223] width 47 height 16
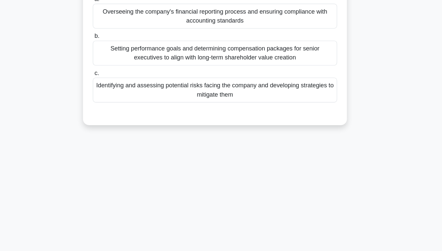
scroll to position [0, 0]
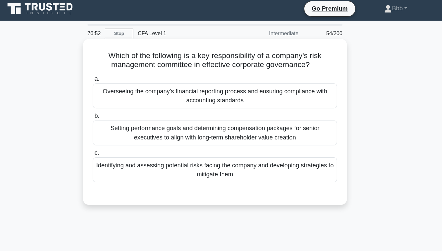
click at [210, 153] on div "Identifying and assessing potential risks facing the company and developing str…" at bounding box center [220, 152] width 215 height 22
click at [113, 140] on input "c. Identifying and assessing potential risks facing the company and developing …" at bounding box center [113, 137] width 0 height 4
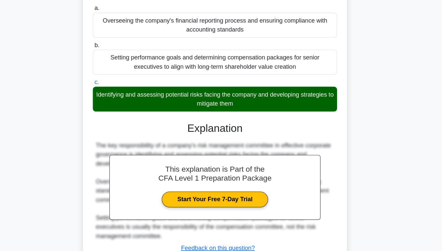
scroll to position [107, 0]
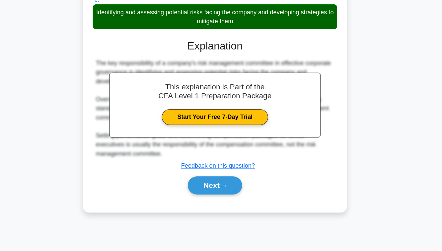
click at [211, 183] on div "Next" at bounding box center [220, 192] width 215 height 21
click at [211, 192] on button "Next" at bounding box center [220, 193] width 47 height 16
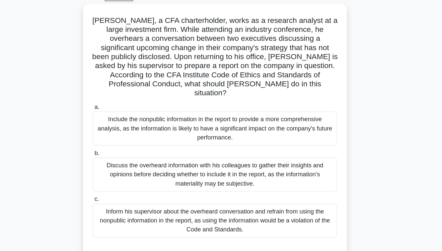
scroll to position [25, 0]
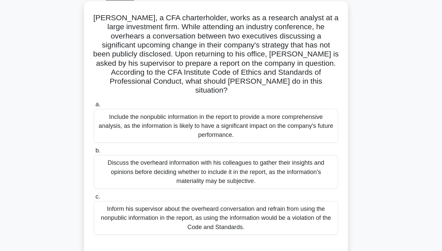
click at [179, 189] on div "Inform his supervisor about the overheard conversation and refrain from using t…" at bounding box center [220, 203] width 215 height 30
click at [113, 187] on input "c. Inform his supervisor about the overheard conversation and refrain from usin…" at bounding box center [113, 184] width 0 height 4
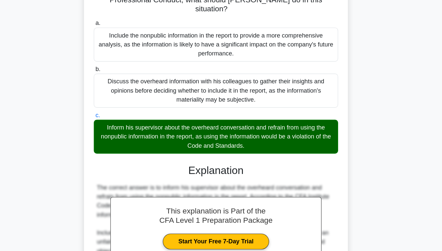
scroll to position [181, 0]
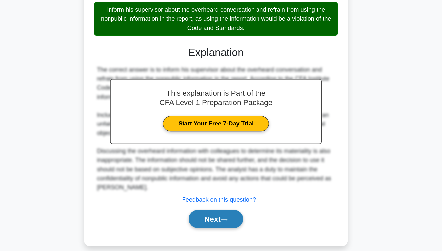
click at [203, 218] on button "Next" at bounding box center [220, 223] width 47 height 16
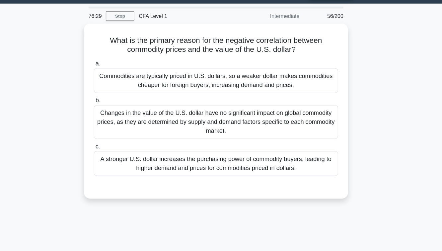
scroll to position [18, 0]
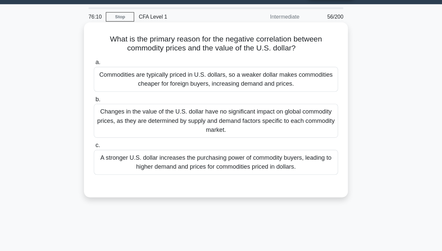
click at [202, 141] on div "A stronger U.S. dollar increases the purchasing power of commodity buyers, lead…" at bounding box center [220, 143] width 215 height 22
click at [113, 130] on input "c. A stronger U.S. dollar increases the purchasing power of commodity buyers, l…" at bounding box center [113, 128] width 0 height 4
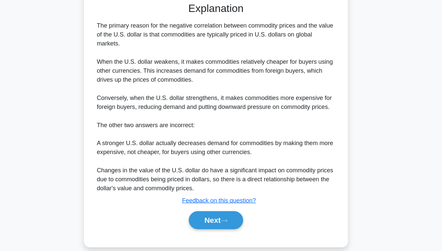
scroll to position [158, 0]
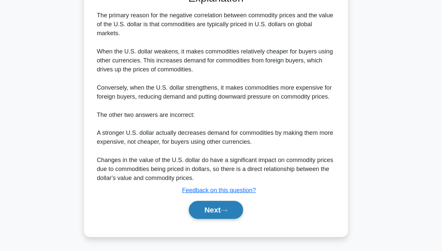
click at [213, 215] on button "Next" at bounding box center [220, 215] width 47 height 16
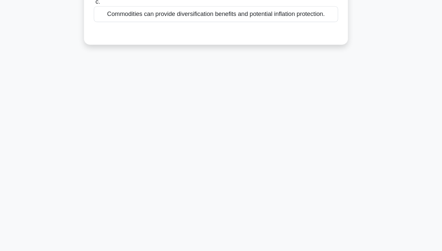
scroll to position [0, 0]
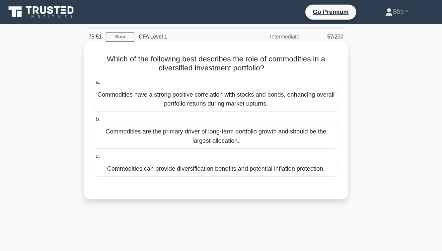
click at [260, 126] on div "Commodities are the primary driver of long-term portfolio growth and should be …" at bounding box center [220, 120] width 215 height 22
click at [113, 107] on input "b. Commodities are the primary driver of long-term portfolio growth and should …" at bounding box center [113, 105] width 0 height 4
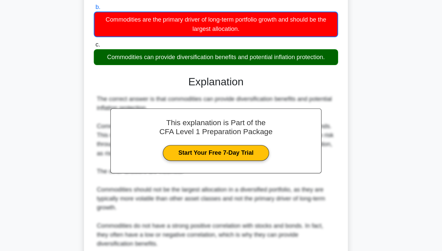
scroll to position [126, 0]
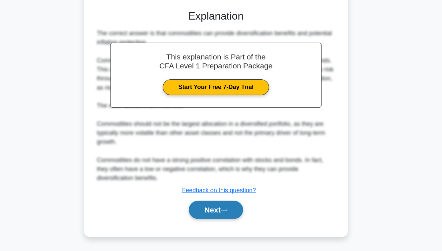
click at [230, 206] on div "Next" at bounding box center [220, 214] width 215 height 21
click at [210, 221] on button "Next" at bounding box center [220, 215] width 47 height 16
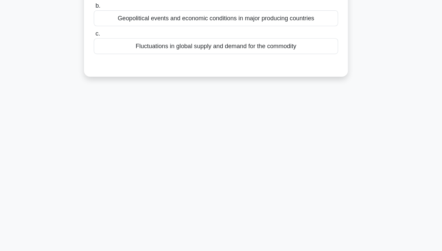
scroll to position [0, 0]
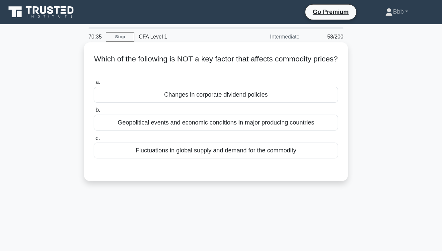
click at [244, 85] on div "Changes in corporate dividend policies" at bounding box center [220, 83] width 215 height 14
click at [113, 75] on input "a. Changes in corporate dividend policies" at bounding box center [113, 72] width 0 height 4
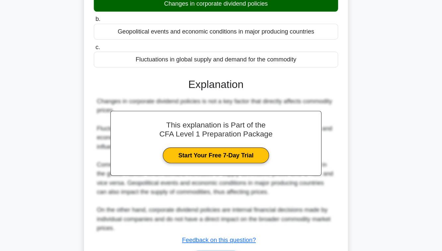
scroll to position [71, 0]
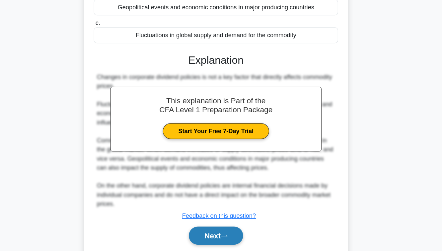
click at [220, 240] on button "Next" at bounding box center [220, 237] width 47 height 16
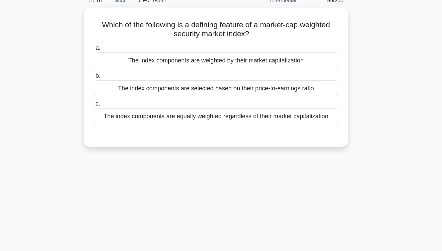
scroll to position [20, 0]
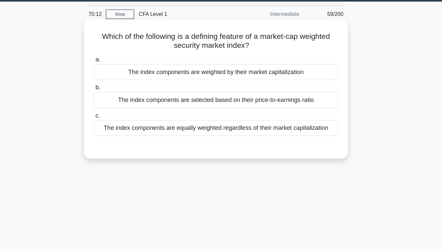
click at [215, 87] on div "The index components are selected based on their price-to-earnings ratio" at bounding box center [220, 88] width 215 height 14
click at [113, 79] on input "b. The index components are selected based on their price-to-earnings ratio" at bounding box center [113, 77] width 0 height 4
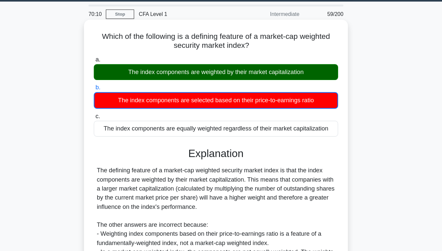
scroll to position [107, 0]
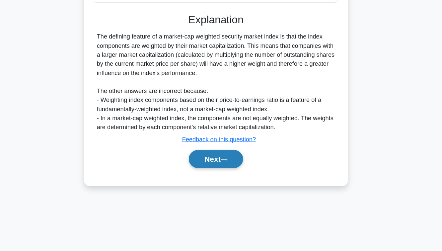
click at [210, 164] on button "Next" at bounding box center [220, 170] width 47 height 16
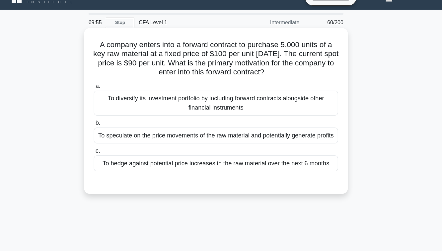
scroll to position [0, 0]
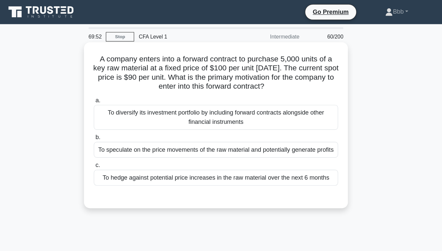
click at [192, 161] on div "To hedge against potential price increases in the raw material over the next 6 …" at bounding box center [220, 156] width 215 height 14
click at [113, 148] on input "c. To hedge against potential price increases in the raw material over the next…" at bounding box center [113, 145] width 0 height 4
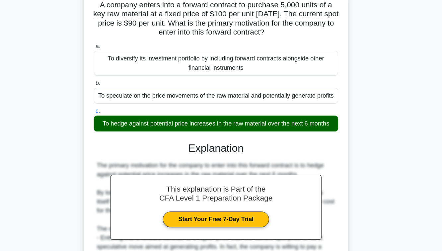
scroll to position [110, 0]
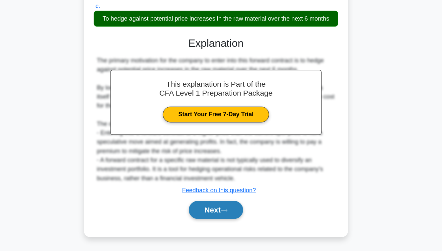
click at [209, 222] on button "Next" at bounding box center [220, 215] width 47 height 16
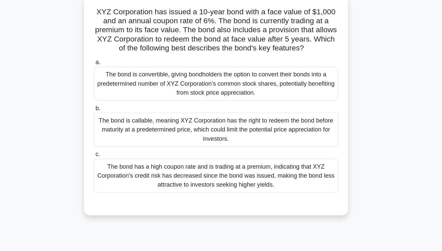
scroll to position [20, 0]
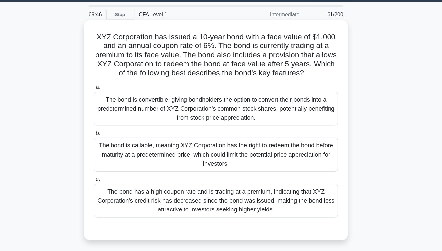
click at [204, 130] on div "The bond is callable, meaning XYZ Corporation has the right to redeem the bond …" at bounding box center [220, 136] width 215 height 30
click at [113, 119] on input "b. The bond is callable, meaning XYZ Corporation has the right to redeem the bo…" at bounding box center [113, 117] width 0 height 4
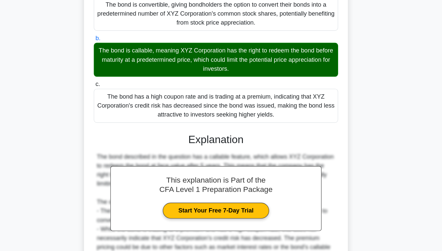
scroll to position [130, 0]
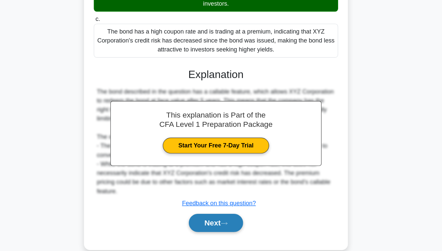
click at [212, 232] on button "Next" at bounding box center [220, 226] width 47 height 16
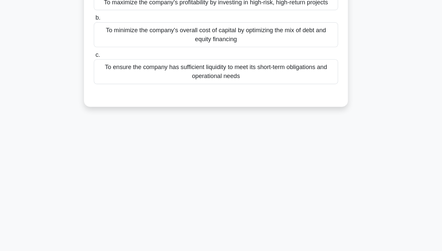
scroll to position [0, 0]
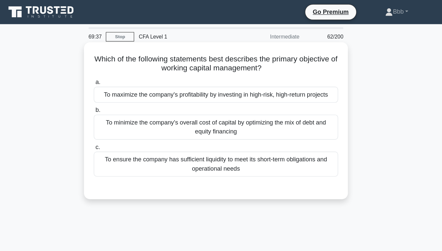
click at [208, 146] on div "To ensure the company has sufficient liquidity to meet its short-term obligatio…" at bounding box center [220, 144] width 215 height 22
click at [113, 132] on input "c. To ensure the company has sufficient liquidity to meet its short-term obliga…" at bounding box center [113, 129] width 0 height 4
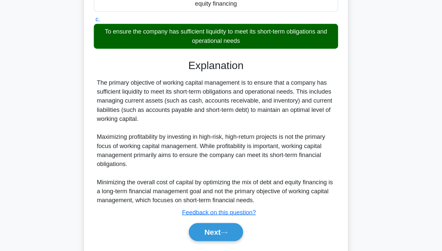
scroll to position [107, 0]
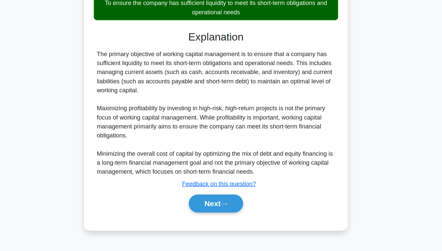
click at [210, 223] on div "a. To maximize the company's profitability by investing in high-risk, high-retu…" at bounding box center [221, 92] width 216 height 265
click at [210, 209] on button "Next" at bounding box center [220, 209] width 47 height 16
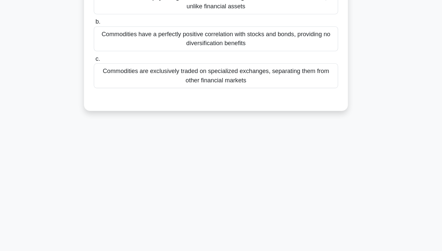
scroll to position [0, 0]
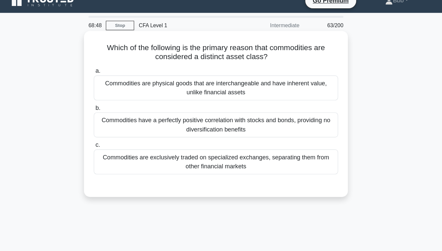
click at [188, 90] on div "Commodities are physical goods that are interchangeable and have inherent value…" at bounding box center [220, 87] width 215 height 22
click at [113, 75] on input "a. Commodities are physical goods that are interchangeable and have inherent va…" at bounding box center [113, 72] width 0 height 4
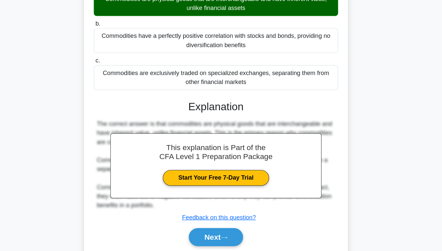
scroll to position [56, 0]
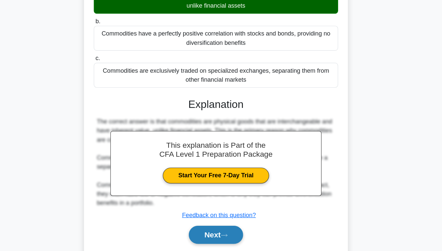
click at [210, 241] on button "Next" at bounding box center [220, 237] width 47 height 16
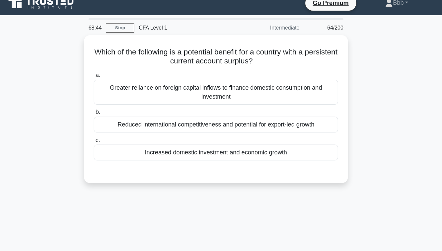
scroll to position [7, 0]
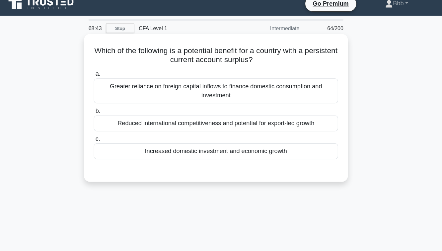
click at [199, 136] on div "Increased domestic investment and economic growth" at bounding box center [220, 133] width 215 height 14
click at [113, 124] on input "c. Increased domestic investment and economic growth" at bounding box center [113, 122] width 0 height 4
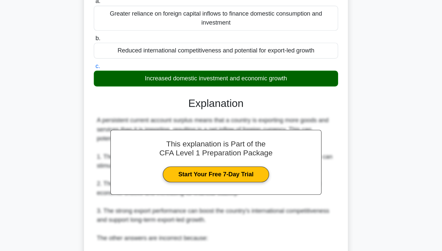
scroll to position [158, 0]
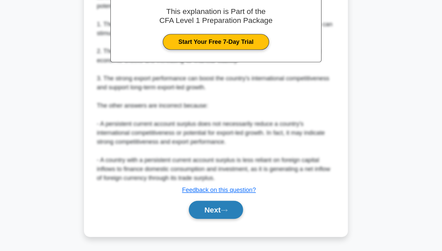
click at [212, 215] on button "Next" at bounding box center [220, 215] width 47 height 16
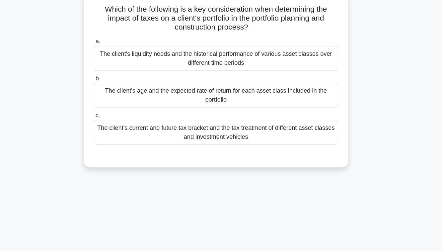
scroll to position [0, 0]
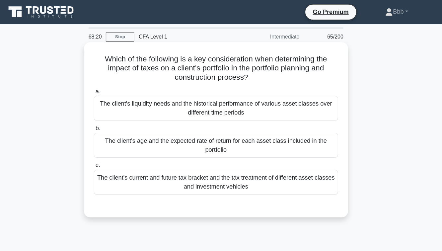
click at [187, 127] on div "The client's age and the expected rate of return for each asset class included …" at bounding box center [220, 128] width 215 height 22
click at [113, 115] on input "b. The client's age and the expected rate of return for each asset class includ…" at bounding box center [113, 113] width 0 height 4
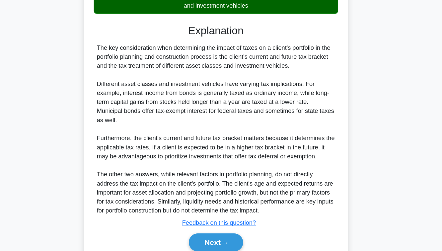
scroll to position [158, 0]
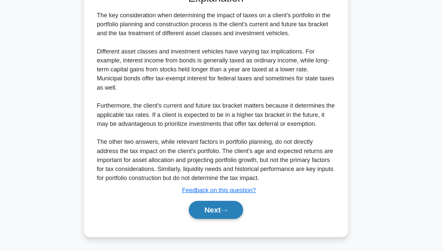
click at [219, 220] on button "Next" at bounding box center [220, 215] width 47 height 16
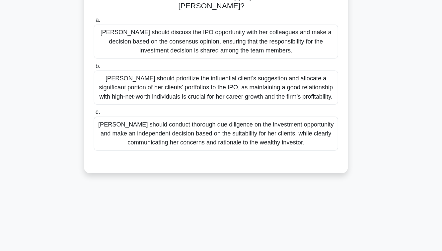
scroll to position [43, 0]
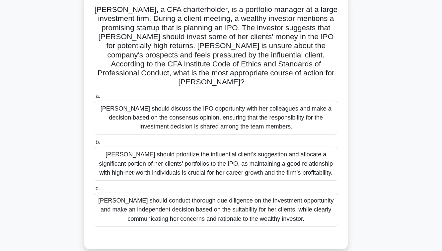
click at [215, 186] on div "Susan should conduct thorough due diligence on the investment opportunity and m…" at bounding box center [220, 185] width 215 height 30
click at [113, 168] on input "c. Susan should conduct thorough due diligence on the investment opportunity an…" at bounding box center [113, 166] width 0 height 4
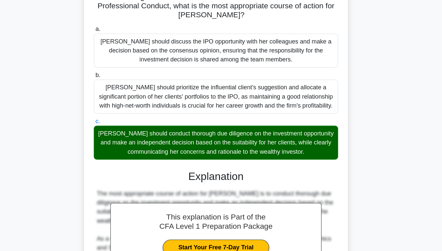
scroll to position [249, 0]
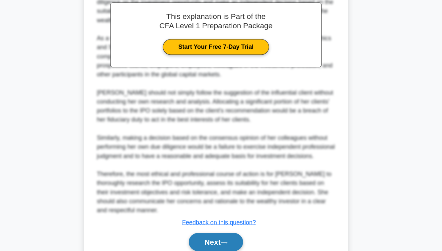
click at [216, 235] on button "Next" at bounding box center [220, 243] width 47 height 16
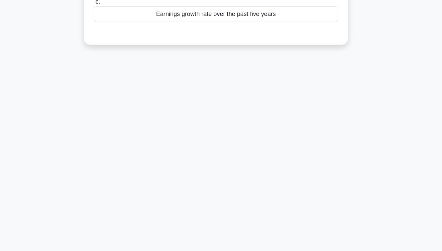
scroll to position [0, 0]
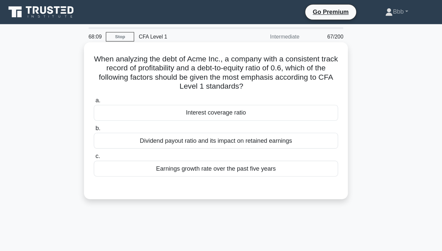
click at [218, 102] on div "Interest coverage ratio" at bounding box center [220, 99] width 215 height 14
click at [113, 91] on input "a. Interest coverage ratio" at bounding box center [113, 88] width 0 height 4
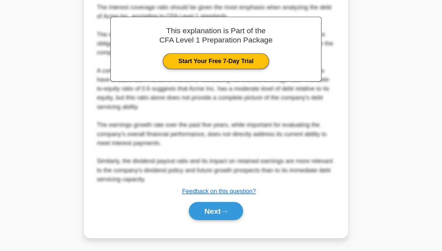
scroll to position [150, 0]
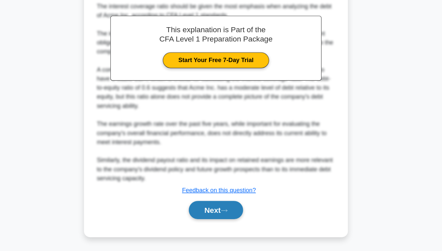
click at [226, 217] on button "Next" at bounding box center [220, 215] width 47 height 16
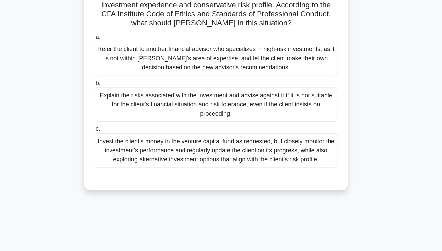
scroll to position [68, 0]
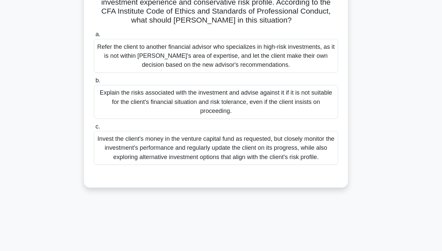
click at [226, 123] on div "Explain the risks associated with the investment and advise against it if it is…" at bounding box center [220, 120] width 215 height 30
click at [113, 103] on input "b. Explain the risks associated with the investment and advise against it if it…" at bounding box center [113, 101] width 0 height 4
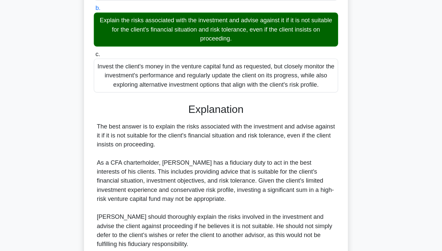
scroll to position [221, 0]
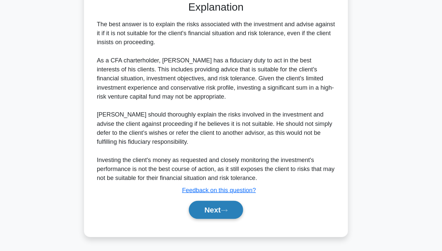
click at [221, 211] on button "Next" at bounding box center [220, 215] width 47 height 16
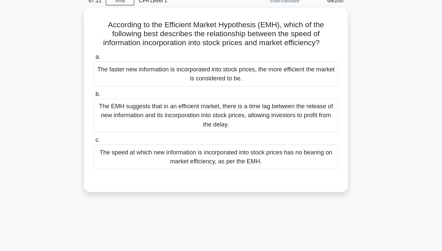
scroll to position [15, 0]
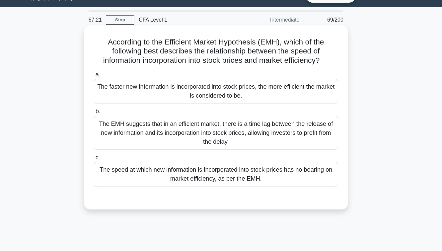
click at [216, 116] on div "The EMH suggests that in an efficient market, there is a time lag between the r…" at bounding box center [220, 117] width 215 height 30
click at [113, 100] on input "b. The EMH suggests that in an efficient market, there is a time lag between th…" at bounding box center [113, 98] width 0 height 4
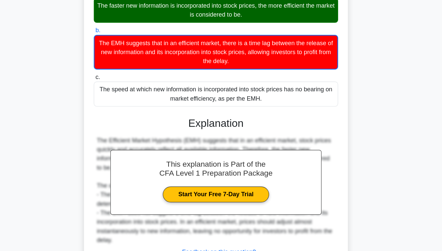
scroll to position [110, 0]
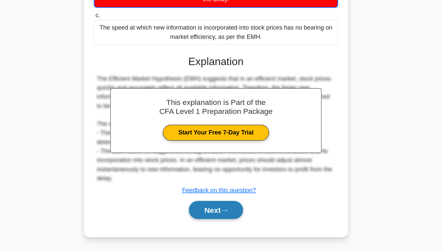
click at [226, 210] on button "Next" at bounding box center [220, 215] width 47 height 16
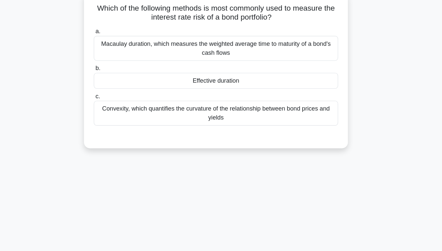
scroll to position [21, 0]
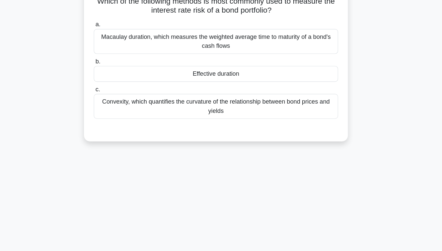
click at [222, 94] on div "Effective duration" at bounding box center [220, 95] width 215 height 14
click at [113, 86] on input "b. Effective duration" at bounding box center [113, 84] width 0 height 4
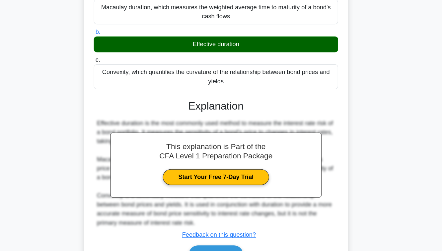
scroll to position [107, 0]
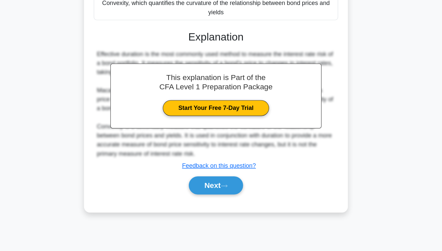
click at [207, 202] on div "Next" at bounding box center [220, 192] width 215 height 21
click at [207, 195] on button "Next" at bounding box center [220, 193] width 47 height 16
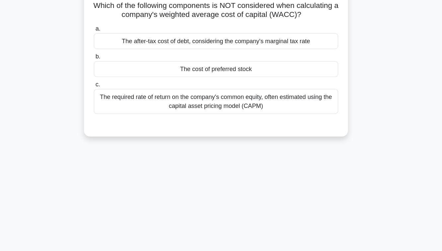
scroll to position [27, 0]
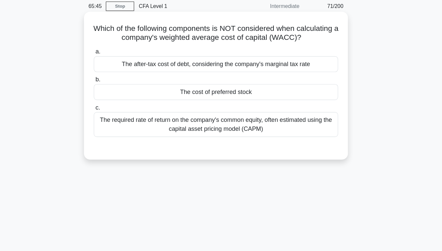
click at [209, 73] on label "b. The cost of preferred stock" at bounding box center [220, 77] width 215 height 22
click at [113, 72] on input "b. The cost of preferred stock" at bounding box center [113, 70] width 0 height 4
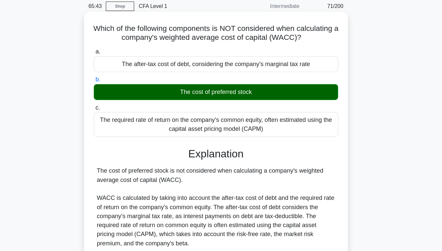
scroll to position [107, 0]
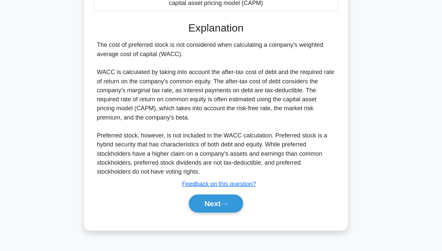
click at [216, 219] on div "Next" at bounding box center [220, 208] width 215 height 21
click at [215, 215] on button "Next" at bounding box center [220, 209] width 47 height 16
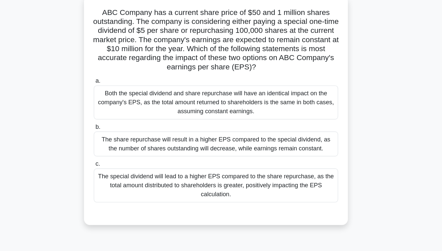
scroll to position [29, 0]
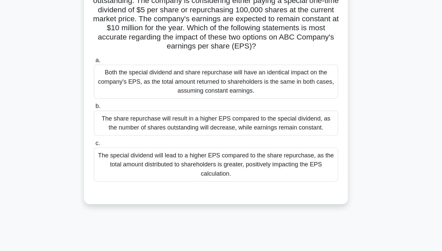
click at [203, 175] on div "The special dividend will lead to a higher EPS compared to the share repurchase…" at bounding box center [220, 175] width 215 height 30
click at [113, 158] on input "c. The special dividend will lead to a higher EPS compared to the share repurch…" at bounding box center [113, 156] width 0 height 4
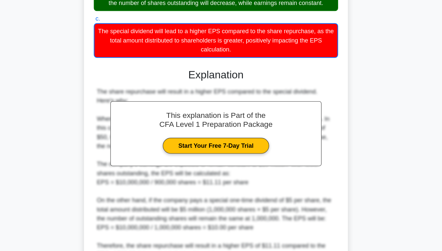
scroll to position [206, 0]
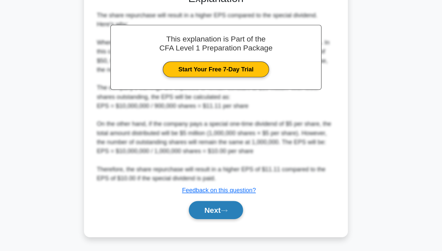
click at [208, 213] on button "Next" at bounding box center [220, 215] width 47 height 16
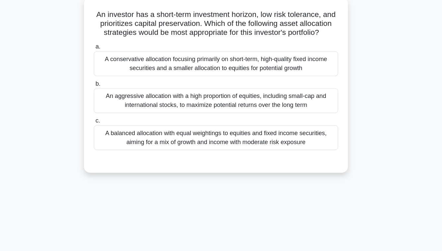
scroll to position [40, 0]
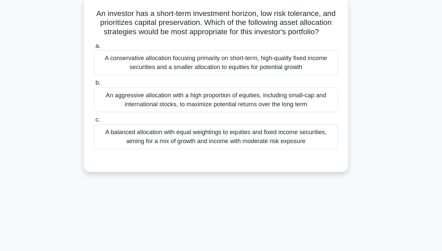
click at [201, 88] on div "An aggressive allocation with a high proportion of equities, including small-ca…" at bounding box center [220, 88] width 215 height 22
click at [113, 75] on input "b. An aggressive allocation with a high proportion of equities, including small…" at bounding box center [113, 73] width 0 height 4
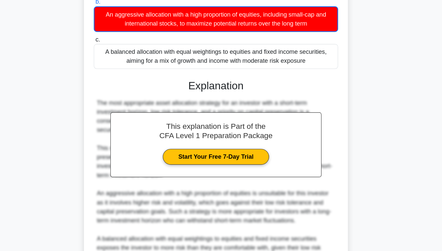
scroll to position [158, 0]
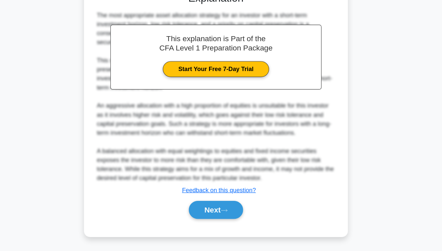
click at [220, 202] on div "This explanation is Part of the CFA Level 1 Preparation Package Start Your Free…" at bounding box center [220, 120] width 215 height 210
click at [220, 219] on button "Next" at bounding box center [220, 215] width 47 height 16
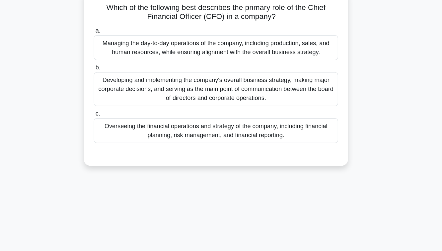
scroll to position [41, 0]
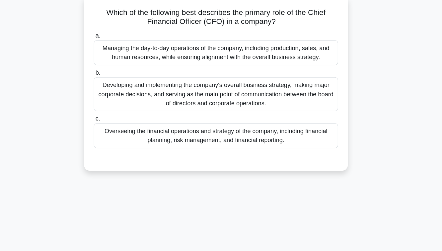
click at [206, 56] on div "Managing the day-to-day operations of the company, including production, sales,…" at bounding box center [220, 46] width 215 height 22
click at [113, 34] on input "a. Managing the day-to-day operations of the company, including production, sal…" at bounding box center [113, 32] width 0 height 4
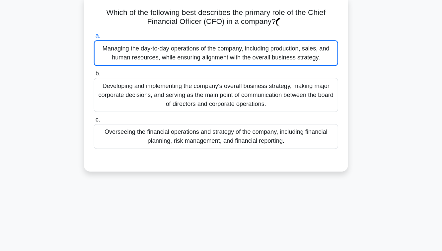
click at [206, 48] on div "Managing the day-to-day operations of the company, including production, sales,…" at bounding box center [220, 46] width 215 height 23
click at [113, 34] on input "a. Managing the day-to-day operations of the company, including production, sal…" at bounding box center [113, 32] width 0 height 4
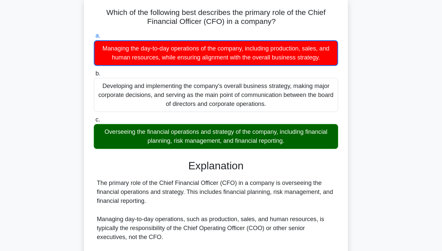
scroll to position [107, 0]
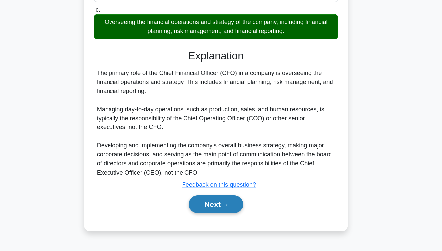
click at [218, 212] on button "Next" at bounding box center [220, 210] width 47 height 16
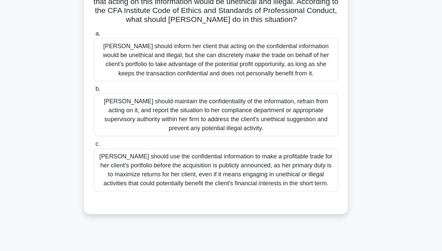
scroll to position [88, 0]
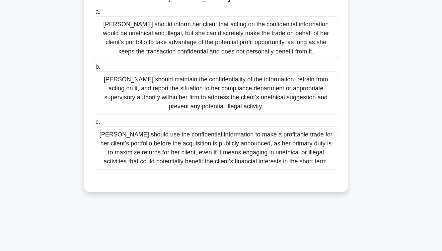
click at [203, 139] on label "c. Julia should use the confidential information to make a profitable trade for…" at bounding box center [220, 156] width 215 height 46
click at [113, 139] on input "c. Julia should use the confidential information to make a profitable trade for…" at bounding box center [113, 137] width 0 height 4
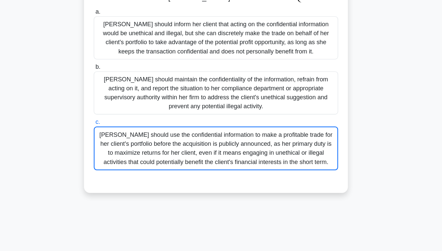
click at [203, 153] on div "Julia should use the confidential information to make a profitable trade for he…" at bounding box center [220, 160] width 215 height 38
click at [113, 140] on input "c. Julia should use the confidential information to make a profitable trade for…" at bounding box center [113, 137] width 0 height 4
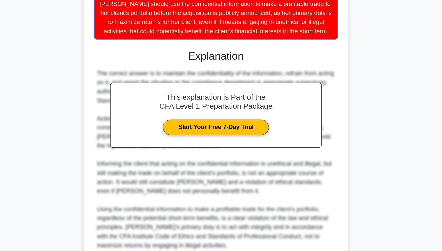
scroll to position [262, 0]
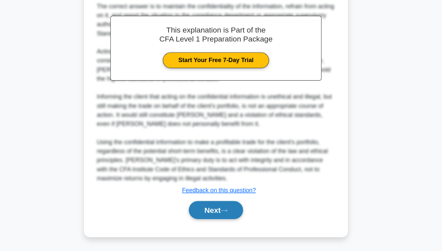
click at [215, 219] on button "Next" at bounding box center [220, 215] width 47 height 16
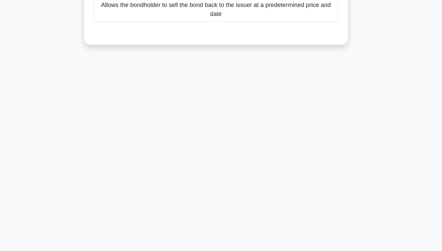
scroll to position [0, 0]
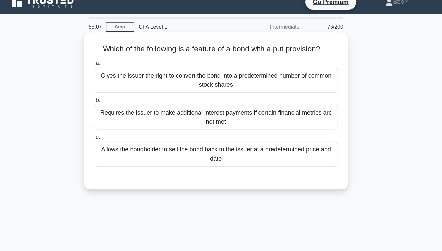
click at [191, 152] on div "Allows the bondholder to sell the bond back to the issuer at a predetermined pr…" at bounding box center [220, 144] width 215 height 22
click at [113, 132] on input "c. Allows the bondholder to sell the bond back to the issuer at a predetermined…" at bounding box center [113, 129] width 0 height 4
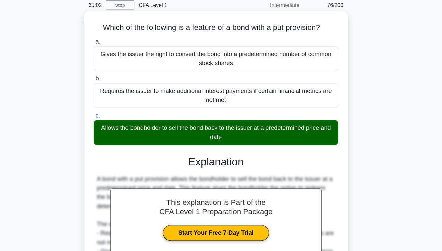
scroll to position [107, 0]
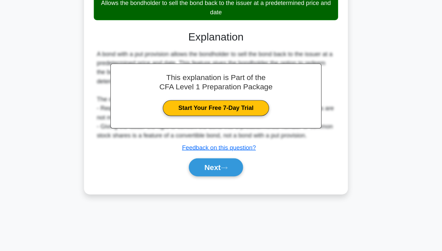
click at [191, 173] on div "Next" at bounding box center [221, 177] width 218 height 16
click at [203, 181] on button "Next" at bounding box center [220, 177] width 47 height 16
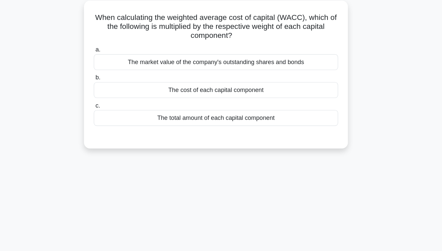
scroll to position [20, 0]
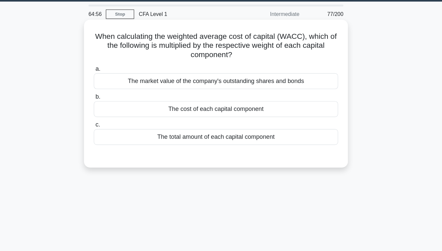
click at [201, 91] on div "The cost of each capital component" at bounding box center [220, 96] width 215 height 14
click at [113, 87] on input "b. The cost of each capital component" at bounding box center [113, 85] width 0 height 4
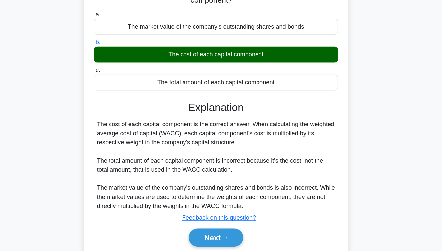
scroll to position [107, 0]
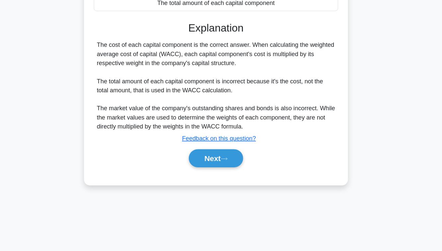
click at [213, 180] on div "a. The market value of the company's outstanding shares and bonds b. The cost o…" at bounding box center [221, 76] width 216 height 218
click at [213, 178] on div "Next" at bounding box center [220, 169] width 215 height 21
click at [215, 174] on button "Next" at bounding box center [220, 169] width 47 height 16
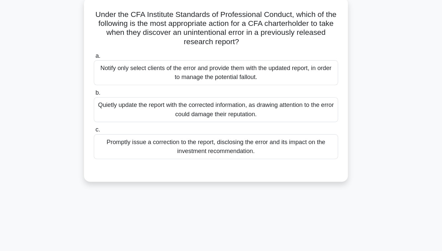
scroll to position [40, 0]
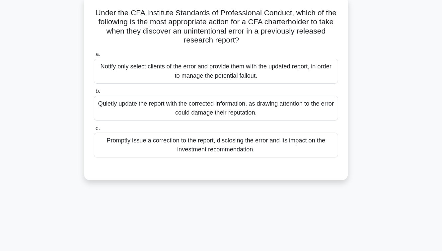
click at [207, 100] on div "Quietly update the report with the corrected information, as drawing attention …" at bounding box center [220, 95] width 215 height 22
click at [113, 83] on input "b. Quietly update the report with the corrected information, as drawing attenti…" at bounding box center [113, 80] width 0 height 4
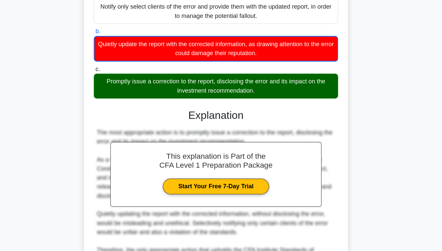
scroll to position [142, 0]
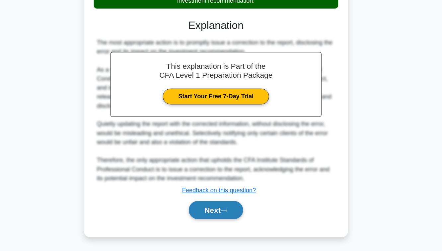
click at [217, 211] on button "Next" at bounding box center [220, 215] width 47 height 16
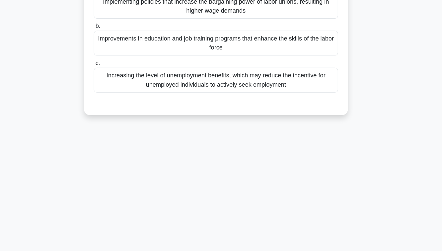
scroll to position [49, 0]
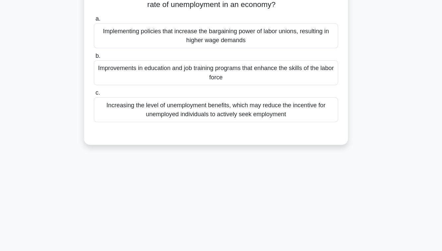
click at [204, 48] on div "Implementing policies that increase the bargaining power of labor unions, resul…" at bounding box center [220, 38] width 215 height 22
click at [113, 25] on input "a. Implementing policies that increase the bargaining power of labor unions, re…" at bounding box center [113, 23] width 0 height 4
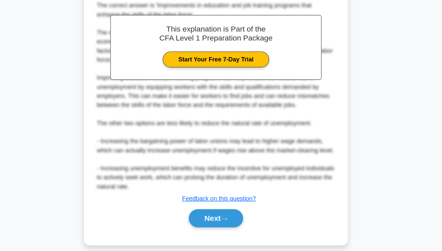
scroll to position [166, 0]
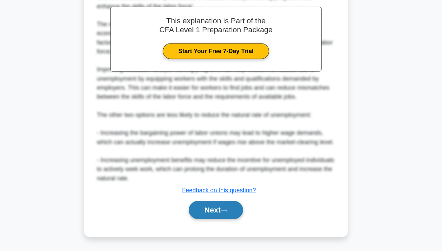
click at [212, 217] on button "Next" at bounding box center [220, 215] width 47 height 16
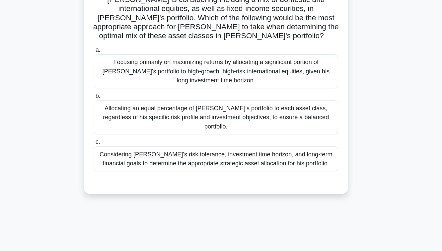
scroll to position [76, 0]
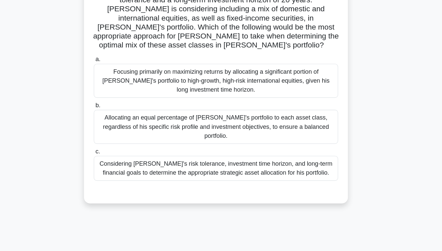
click at [205, 137] on div "Considering John's risk tolerance, investment time horizon, and long-term finan…" at bounding box center [220, 148] width 215 height 22
click at [113, 132] on input "c. Considering John's risk tolerance, investment time horizon, and long-term fi…" at bounding box center [113, 133] width 0 height 4
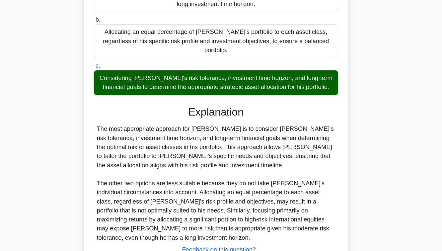
scroll to position [158, 0]
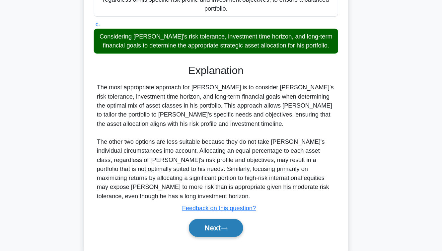
click at [209, 223] on button "Next" at bounding box center [220, 231] width 47 height 16
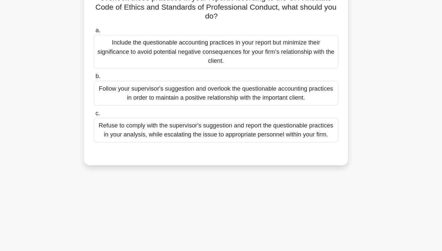
scroll to position [63, 0]
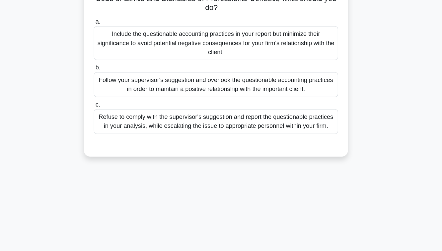
click at [182, 109] on div "Follow your supervisor's suggestion and overlook the questionable accounting pr…" at bounding box center [220, 105] width 215 height 22
click at [113, 92] on input "b. Follow your supervisor's suggestion and overlook the questionable accounting…" at bounding box center [113, 90] width 0 height 4
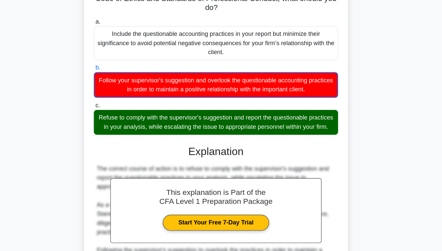
scroll to position [206, 0]
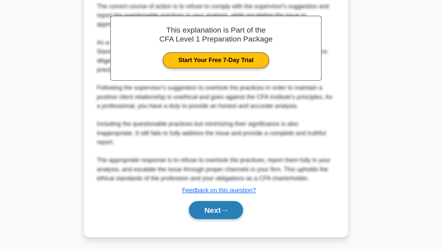
click at [216, 222] on button "Next" at bounding box center [220, 215] width 47 height 16
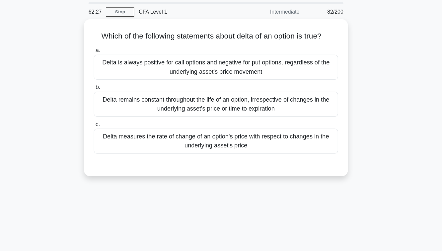
scroll to position [22, 0]
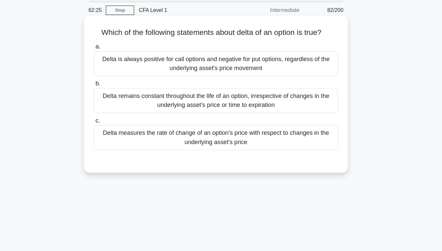
click at [211, 135] on div "a. Delta is always positive for call options and negative for put options, rega…" at bounding box center [220, 86] width 223 height 98
click at [207, 126] on div "Delta measures the rate of change of an option's price with respect to changes …" at bounding box center [220, 123] width 215 height 22
click at [113, 110] on input "c. Delta measures the rate of change of an option's price with respect to chang…" at bounding box center [113, 108] width 0 height 4
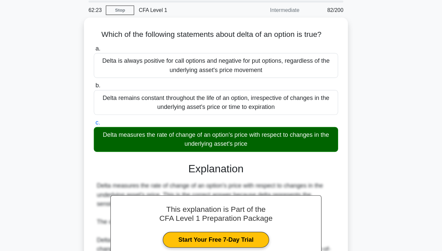
scroll to position [107, 0]
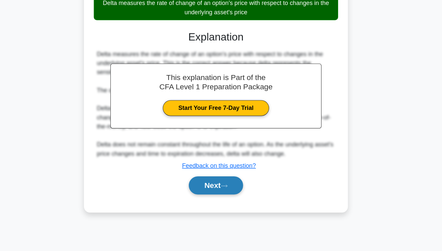
click at [214, 194] on button "Next" at bounding box center [220, 193] width 47 height 16
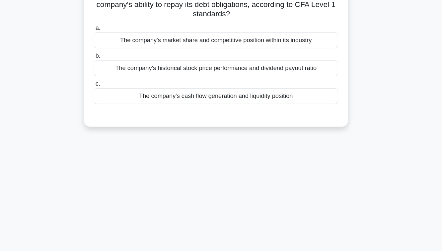
scroll to position [33, 0]
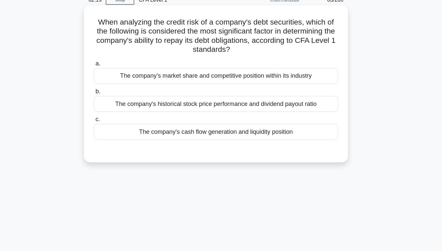
click at [213, 116] on div "The company's cash flow generation and liquidity position" at bounding box center [220, 116] width 215 height 14
click at [113, 107] on input "c. The company's cash flow generation and liquidity position" at bounding box center [113, 105] width 0 height 4
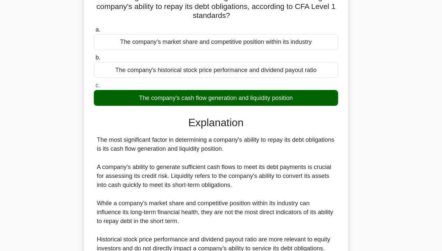
scroll to position [107, 0]
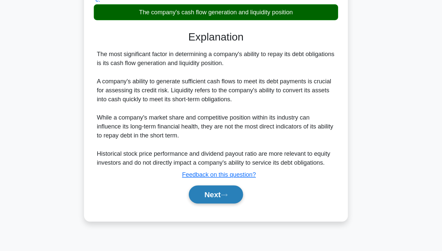
click at [213, 204] on button "Next" at bounding box center [220, 201] width 47 height 16
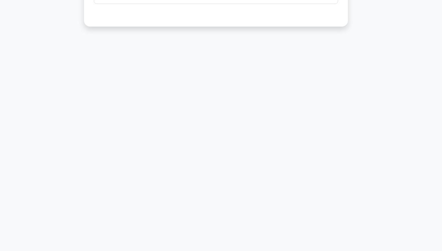
scroll to position [0, 0]
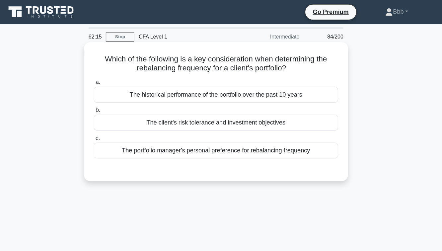
click at [213, 107] on div "The client's risk tolerance and investment objectives" at bounding box center [220, 108] width 215 height 14
click at [113, 99] on input "b. The client's risk tolerance and investment objectives" at bounding box center [113, 97] width 0 height 4
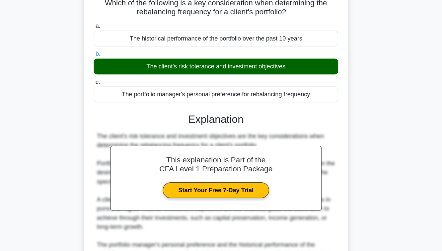
scroll to position [110, 0]
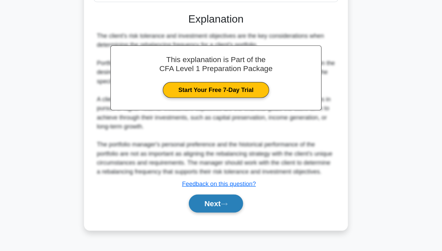
click at [217, 216] on button "Next" at bounding box center [220, 209] width 47 height 16
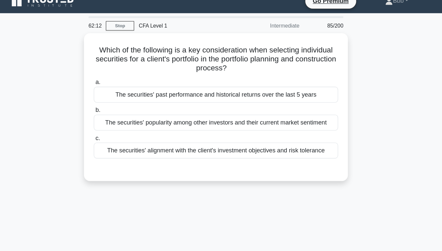
scroll to position [0, 0]
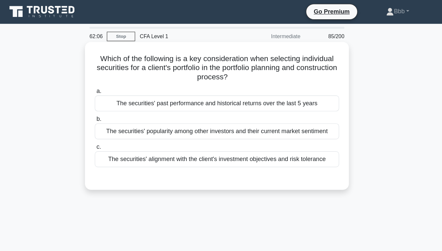
click at [221, 87] on div "The securities' past performance and historical returns over the last 5 years" at bounding box center [220, 91] width 215 height 14
click at [113, 83] on input "a. The securities' past performance and historical returns over the last 5 years" at bounding box center [113, 80] width 0 height 4
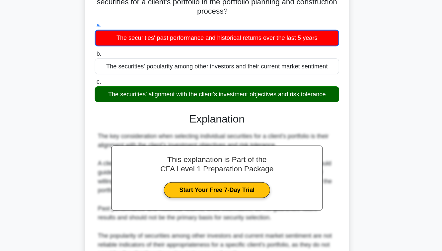
scroll to position [107, 0]
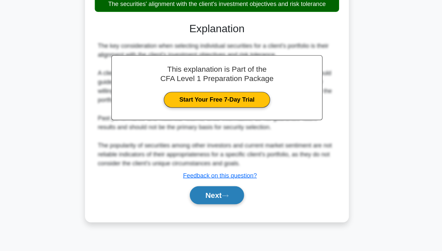
click at [215, 198] on button "Next" at bounding box center [220, 202] width 47 height 16
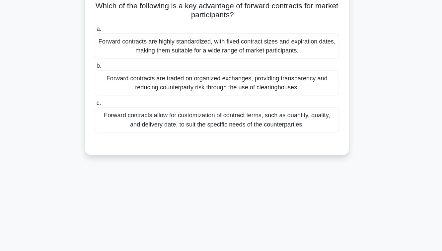
scroll to position [45, 0]
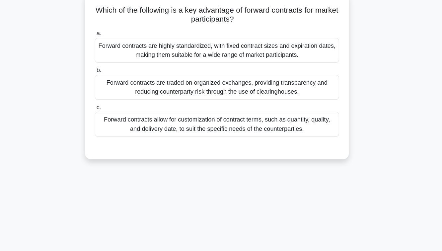
click at [212, 137] on div "Which of the following is a key advantage of forward contracts for market parti…" at bounding box center [221, 67] width 232 height 146
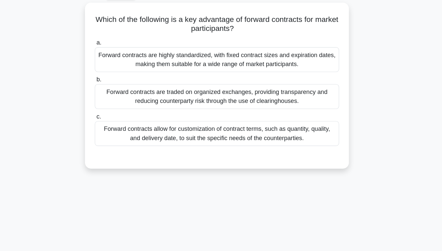
scroll to position [36, 0]
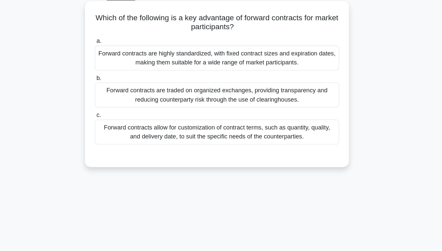
click at [206, 123] on div "Forward contracts allow for customization of contract terms, such as quantity, …" at bounding box center [220, 116] width 215 height 22
click at [113, 103] on input "c. Forward contracts allow for customization of contract terms, such as quantit…" at bounding box center [113, 101] width 0 height 4
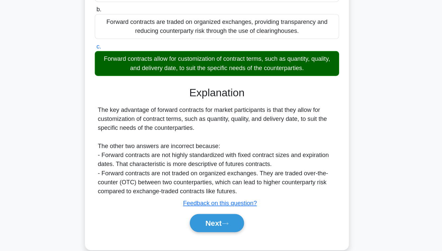
scroll to position [107, 0]
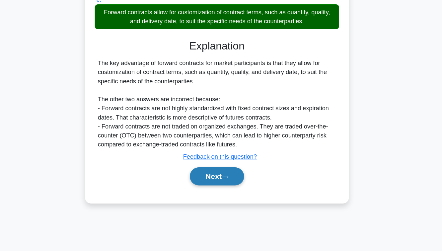
click at [207, 187] on button "Next" at bounding box center [220, 185] width 47 height 16
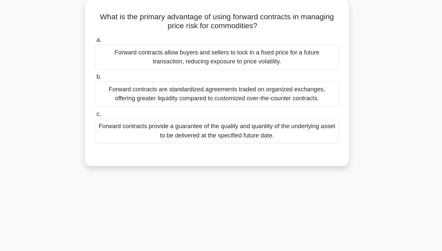
scroll to position [33, 0]
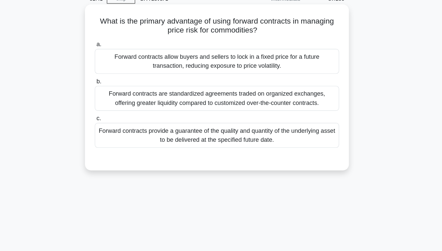
click at [197, 118] on div "Forward contracts provide a guarantee of the quality and quantity of the underl…" at bounding box center [220, 119] width 215 height 22
click at [113, 106] on input "c. Forward contracts provide a guarantee of the quality and quantity of the und…" at bounding box center [113, 104] width 0 height 4
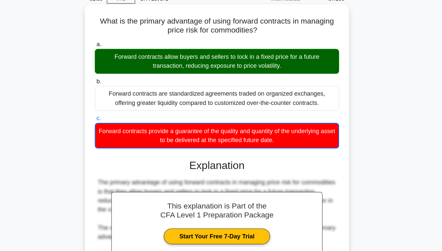
scroll to position [118, 0]
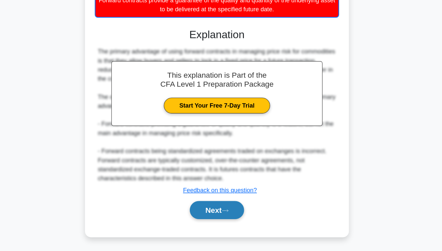
click at [218, 214] on button "Next" at bounding box center [220, 215] width 47 height 16
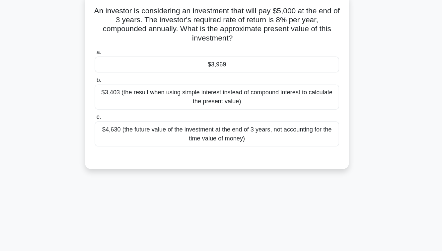
scroll to position [15, 0]
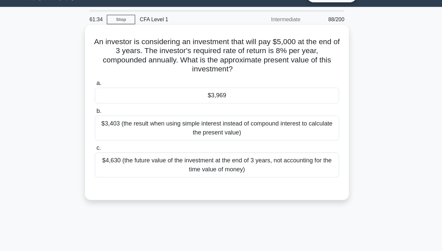
click at [222, 81] on div "$3,969" at bounding box center [220, 84] width 215 height 14
click at [113, 75] on input "a. $3,969" at bounding box center [113, 73] width 0 height 4
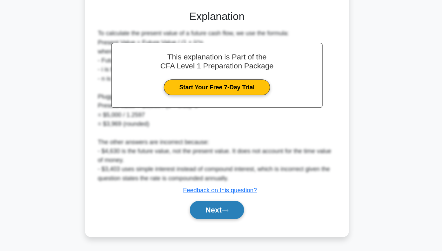
click at [219, 219] on button "Next" at bounding box center [220, 215] width 47 height 16
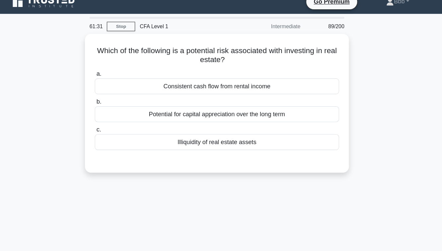
scroll to position [0, 0]
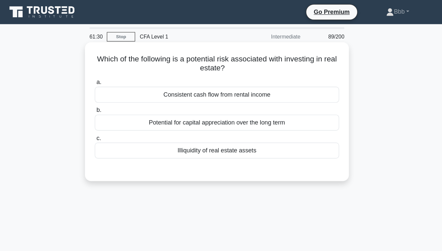
click at [226, 135] on div "Illiquidity of real estate assets" at bounding box center [220, 132] width 215 height 14
click at [113, 124] on input "c. Illiquidity of real estate assets" at bounding box center [113, 121] width 0 height 4
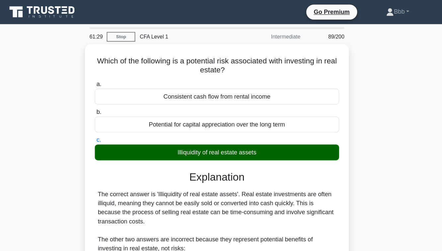
scroll to position [107, 0]
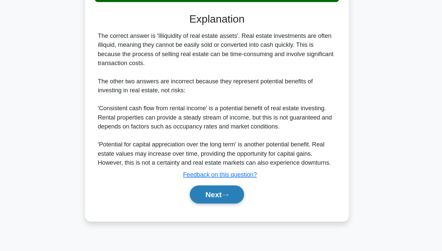
click at [218, 206] on button "Next" at bounding box center [220, 201] width 47 height 16
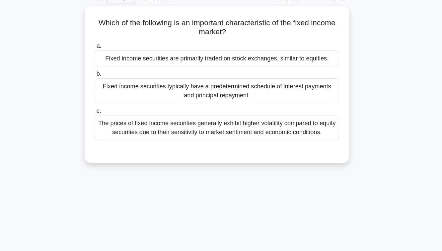
scroll to position [9, 0]
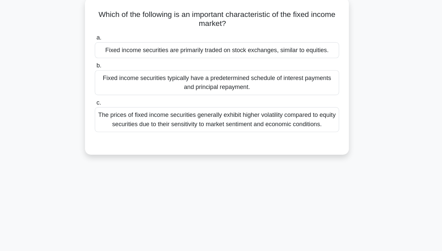
click at [223, 66] on label "a. Fixed income securities are primarily traded on stock exchanges, similar to …" at bounding box center [220, 70] width 215 height 22
click at [113, 66] on input "a. Fixed income securities are primarily traded on stock exchanges, similar to …" at bounding box center [113, 63] width 0 height 4
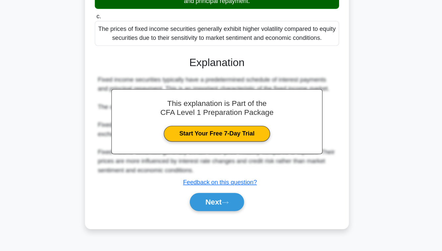
scroll to position [107, 0]
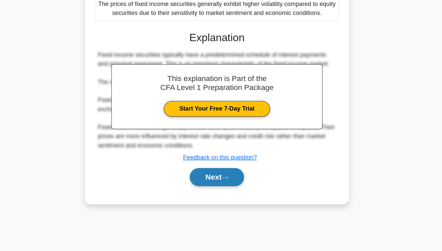
click at [219, 184] on button "Next" at bounding box center [220, 186] width 47 height 16
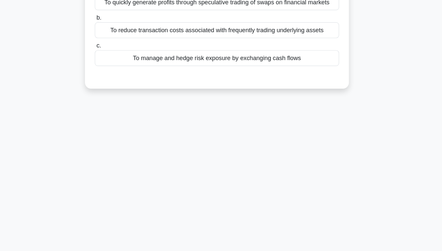
scroll to position [0, 0]
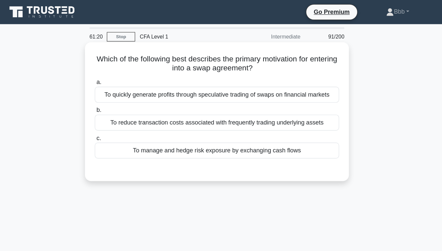
click at [218, 133] on div "To manage and hedge risk exposure by exchanging cash flows" at bounding box center [220, 132] width 215 height 14
click at [113, 124] on input "c. To manage and hedge risk exposure by exchanging cash flows" at bounding box center [113, 121] width 0 height 4
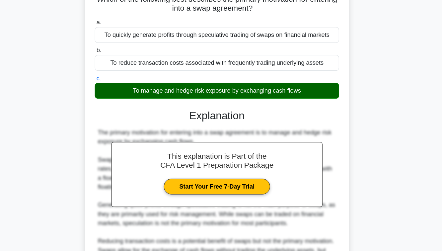
scroll to position [107, 0]
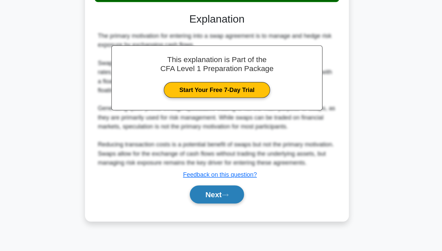
click at [218, 206] on button "Next" at bounding box center [220, 201] width 47 height 16
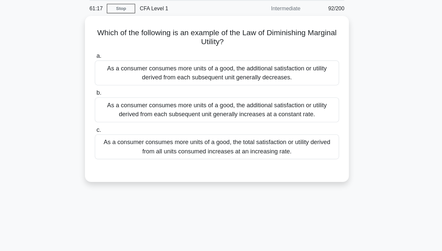
scroll to position [0, 0]
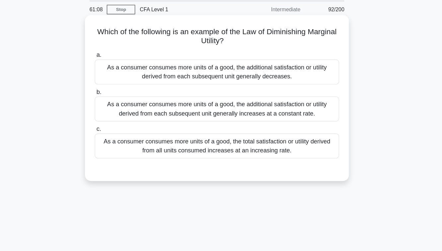
click at [211, 156] on div "As a consumer consumes more units of a good, the total satisfaction or utility …" at bounding box center [220, 152] width 215 height 22
click at [113, 140] on input "c. As a consumer consumes more units of a good, the total satisfaction or utili…" at bounding box center [113, 137] width 0 height 4
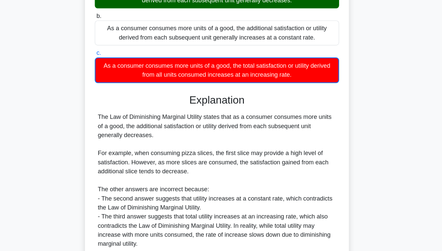
scroll to position [118, 0]
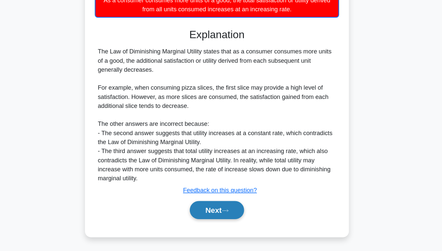
click at [215, 215] on button "Next" at bounding box center [220, 215] width 47 height 16
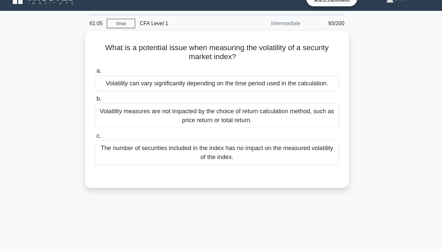
scroll to position [0, 0]
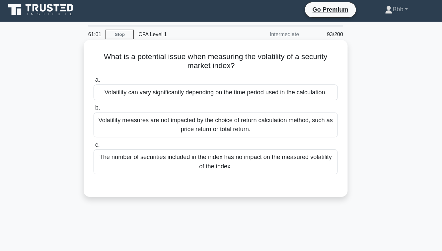
click at [209, 82] on div "Volatility can vary significantly depending on the time period used in the calc…" at bounding box center [220, 83] width 215 height 14
click at [113, 75] on input "a. Volatility can vary significantly depending on the time period used in the c…" at bounding box center [113, 72] width 0 height 4
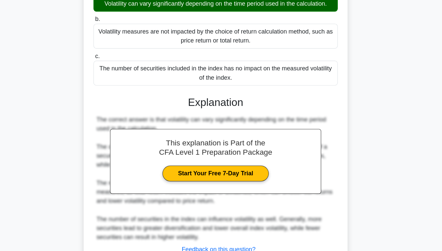
scroll to position [107, 0]
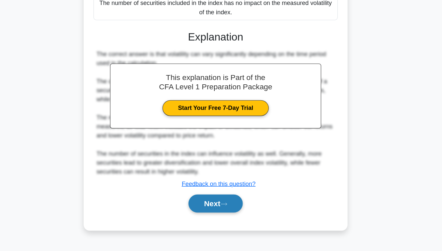
click at [215, 215] on button "Next" at bounding box center [220, 209] width 47 height 16
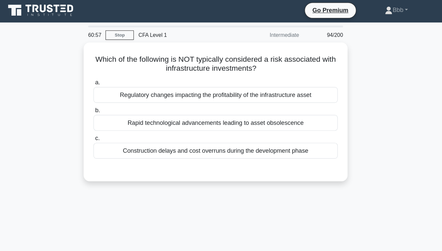
scroll to position [0, 0]
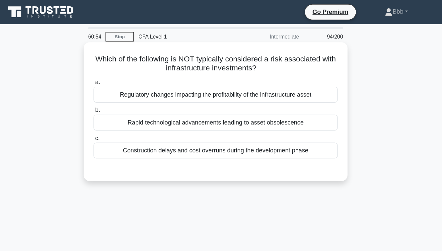
click at [233, 105] on div "Rapid technological advancements leading to asset obsolescence" at bounding box center [220, 108] width 215 height 14
click at [113, 99] on input "b. Rapid technological advancements leading to asset obsolescence" at bounding box center [113, 97] width 0 height 4
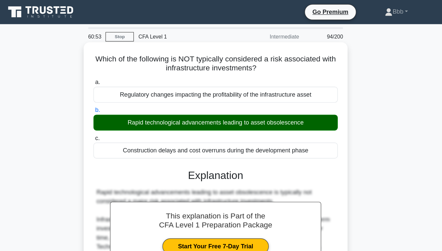
scroll to position [107, 0]
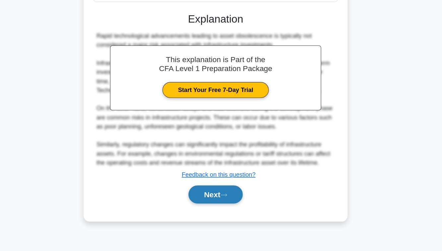
click at [226, 195] on button "Next" at bounding box center [220, 201] width 47 height 16
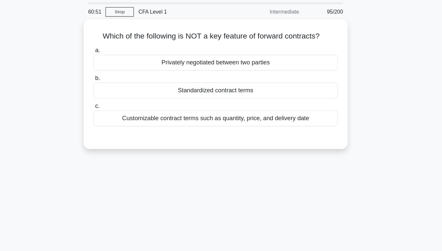
scroll to position [20, 0]
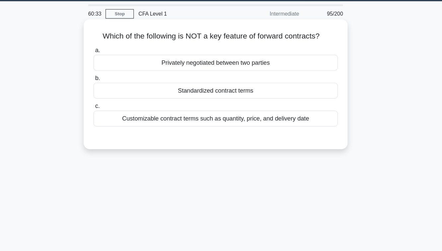
click at [197, 73] on div "Standardized contract terms" at bounding box center [220, 80] width 215 height 14
click at [113, 71] on input "b. Standardized contract terms" at bounding box center [113, 69] width 0 height 4
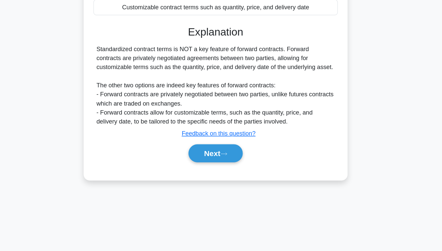
scroll to position [107, 0]
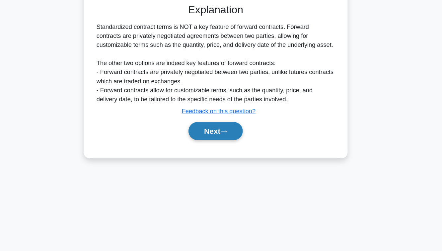
click at [209, 150] on button "Next" at bounding box center [220, 145] width 47 height 16
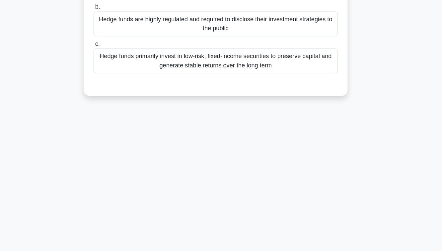
scroll to position [0, 0]
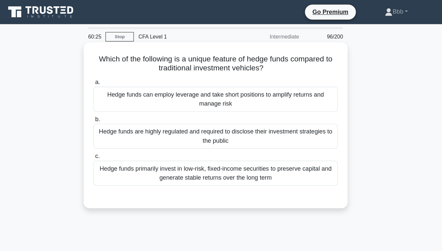
click at [215, 156] on div "Hedge funds primarily invest in low-risk, fixed-income securities to preserve c…" at bounding box center [220, 152] width 215 height 22
click at [113, 140] on input "c. Hedge funds primarily invest in low-risk, fixed-income securities to preserv…" at bounding box center [113, 137] width 0 height 4
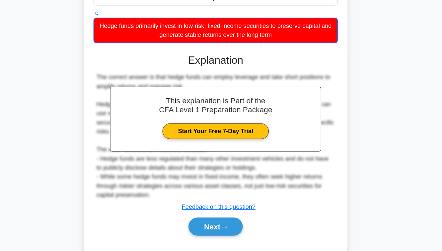
scroll to position [110, 0]
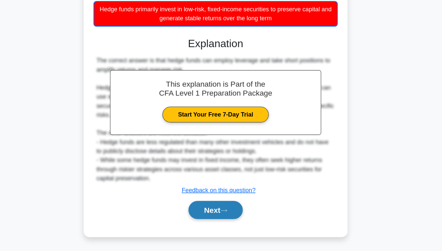
click at [215, 214] on button "Next" at bounding box center [220, 215] width 47 height 16
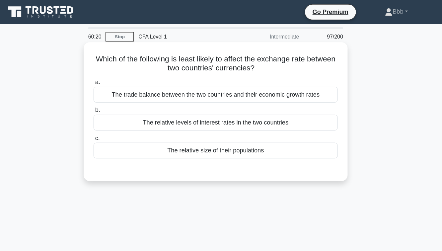
click at [211, 136] on div "The relative size of their populations" at bounding box center [220, 132] width 215 height 14
click at [113, 124] on input "c. The relative size of their populations" at bounding box center [113, 121] width 0 height 4
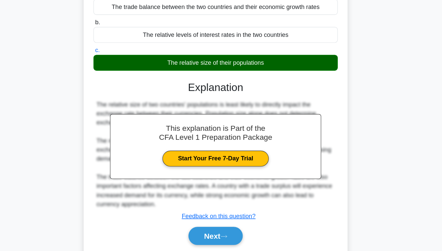
scroll to position [107, 0]
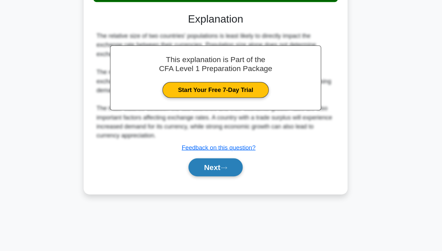
click at [209, 184] on button "Next" at bounding box center [220, 177] width 47 height 16
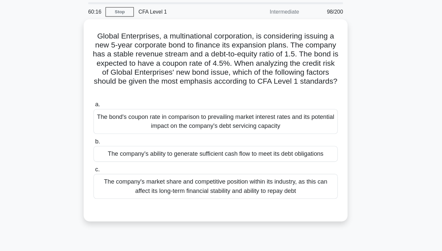
scroll to position [0, 0]
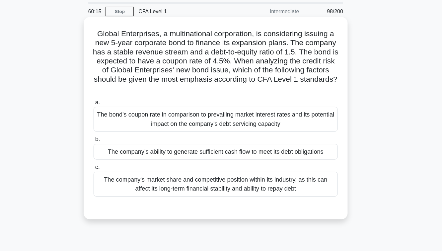
click at [208, 160] on div "The company's ability to generate sufficient cash flow to meet its debt obligat…" at bounding box center [220, 156] width 215 height 14
click at [113, 147] on input "b. The company's ability to generate sufficient cash flow to meet its debt obli…" at bounding box center [113, 145] width 0 height 4
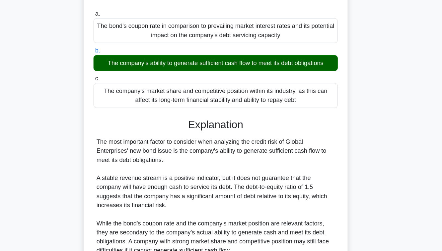
scroll to position [166, 0]
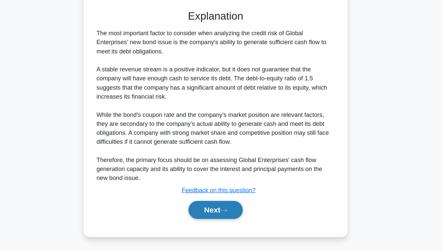
click at [219, 208] on button "Next" at bounding box center [220, 215] width 47 height 16
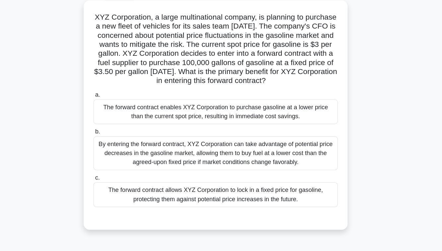
scroll to position [36, 0]
click at [230, 169] on div "The forward contract allows XYZ Corporation to lock in a fixed price for gasoli…" at bounding box center [220, 172] width 215 height 22
click at [113, 159] on input "c. The forward contract allows XYZ Corporation to lock in a fixed price for gas…" at bounding box center [113, 157] width 0 height 4
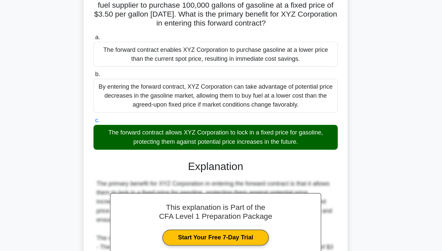
scroll to position [158, 0]
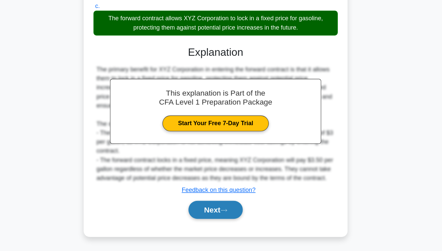
click at [223, 209] on button "Next" at bounding box center [220, 215] width 47 height 16
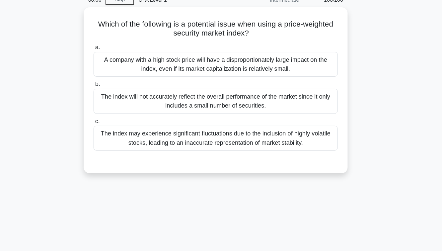
scroll to position [0, 0]
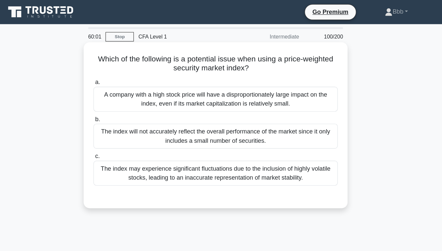
click at [221, 89] on div "A company with a high stock price will have a disproportionately large impact o…" at bounding box center [220, 87] width 215 height 22
click at [113, 75] on input "a. A company with a high stock price will have a disproportionately large impac…" at bounding box center [113, 72] width 0 height 4
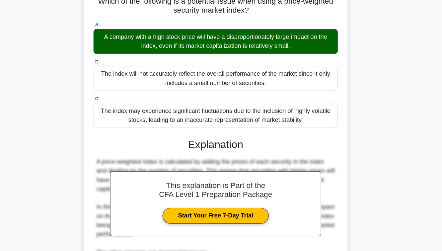
scroll to position [134, 0]
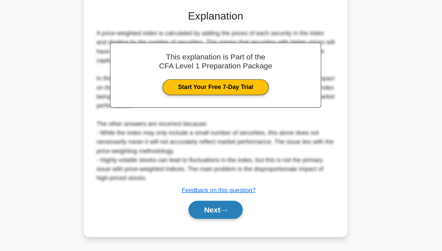
click at [219, 210] on button "Next" at bounding box center [220, 215] width 47 height 16
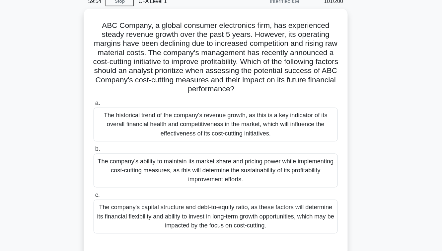
scroll to position [23, 0]
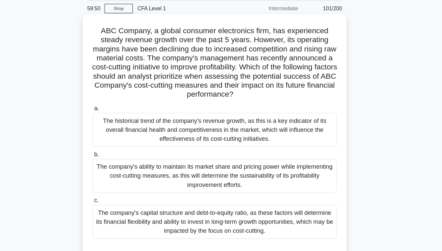
click at [221, 191] on div "The company's capital structure and debt-to-equity ratio, as these factors will…" at bounding box center [220, 197] width 215 height 30
click at [113, 181] on input "c. The company's capital structure and debt-to-equity ratio, as these factors w…" at bounding box center [113, 178] width 0 height 4
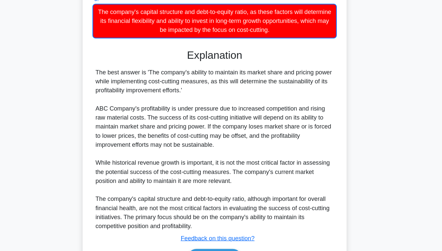
scroll to position [214, 0]
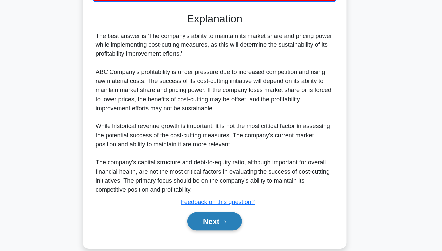
click at [220, 218] on button "Next" at bounding box center [220, 215] width 47 height 16
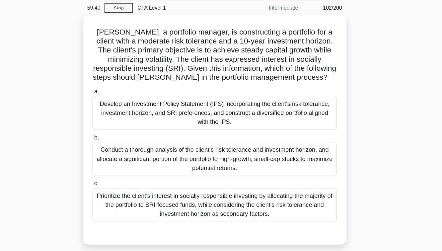
scroll to position [25, 0]
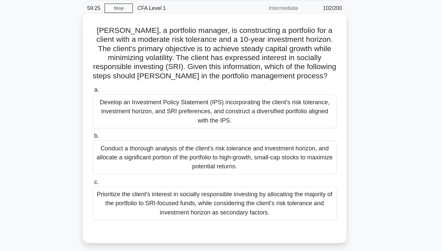
click at [226, 101] on div "Develop an Investment Policy Statement (IPS) incorporating the client's risk to…" at bounding box center [220, 98] width 215 height 30
click at [113, 81] on input "a. Develop an Investment Policy Statement (IPS) incorporating the client's risk…" at bounding box center [113, 79] width 0 height 4
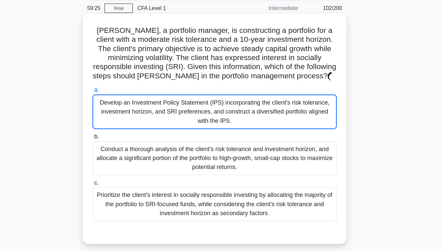
click at [226, 101] on div "Develop an Investment Policy Statement (IPS) incorporating the client's risk to…" at bounding box center [220, 98] width 215 height 31
click at [113, 81] on input "a. Develop an Investment Policy Statement (IPS) incorporating the client's risk…" at bounding box center [113, 79] width 0 height 4
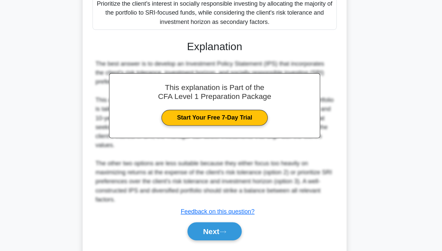
scroll to position [178, 0]
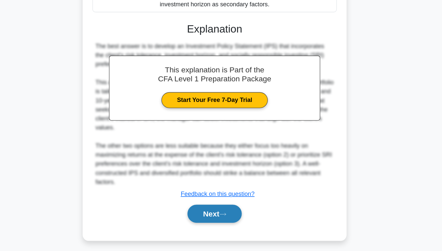
click at [222, 217] on button "Next" at bounding box center [220, 218] width 47 height 16
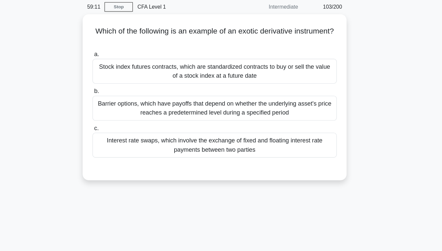
scroll to position [12, 0]
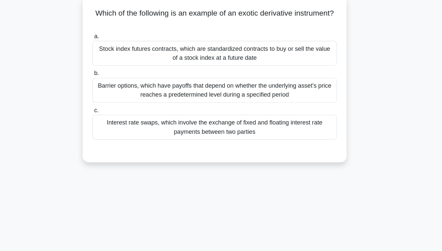
click at [224, 135] on div "Interest rate swaps, which involve the exchange of fixed and floating interest …" at bounding box center [220, 142] width 215 height 22
click at [113, 129] on input "c. Interest rate swaps, which involve the exchange of fixed and floating intere…" at bounding box center [113, 127] width 0 height 4
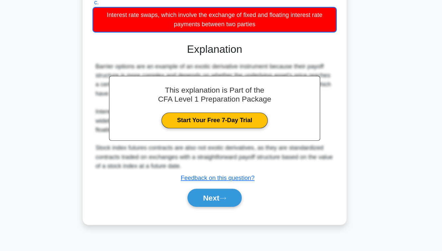
scroll to position [107, 0]
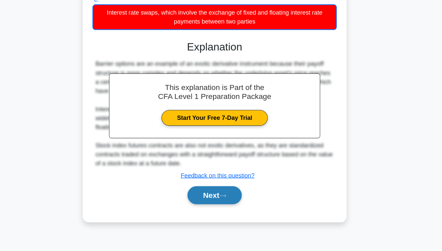
click at [223, 200] on button "Next" at bounding box center [220, 202] width 47 height 16
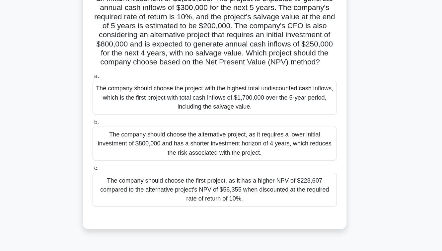
scroll to position [60, 0]
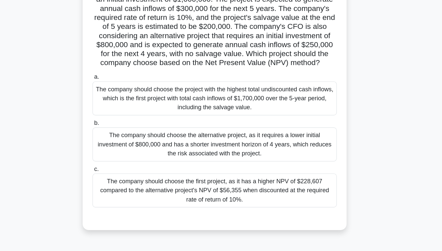
click at [224, 172] on div "The company should choose the first project, as it has a higher NPV of $228,607…" at bounding box center [220, 168] width 215 height 30
click at [113, 151] on input "c. The company should choose the first project, as it has a higher NPV of $228,…" at bounding box center [113, 149] width 0 height 4
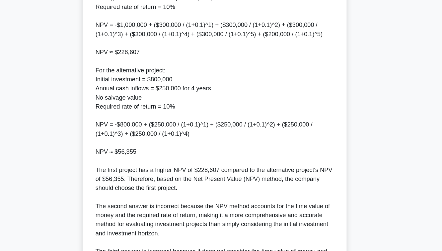
scroll to position [388, 0]
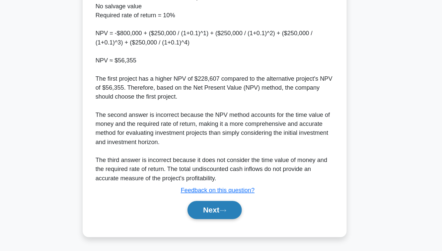
click at [217, 215] on button "Next" at bounding box center [220, 215] width 47 height 16
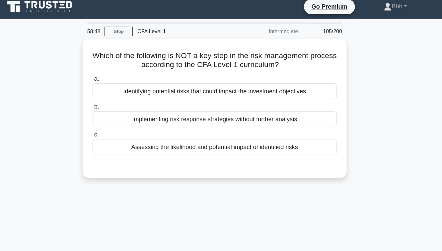
scroll to position [0, 0]
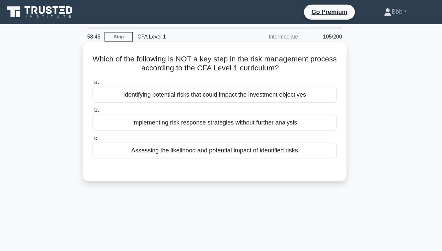
click at [213, 113] on div "Implementing risk response strategies without further analysis" at bounding box center [220, 108] width 215 height 14
click at [113, 99] on input "b. Implementing risk response strategies without further analysis" at bounding box center [113, 97] width 0 height 4
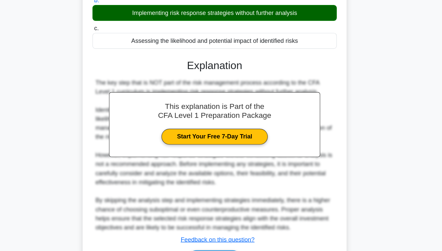
scroll to position [110, 0]
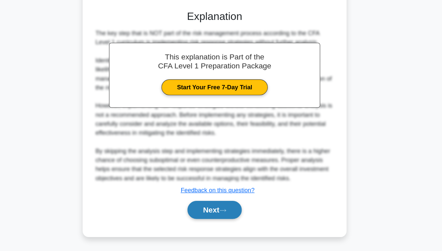
click at [217, 214] on button "Next" at bounding box center [220, 215] width 47 height 16
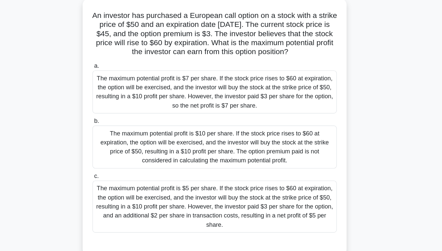
scroll to position [34, 0]
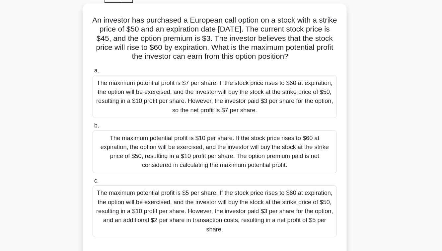
click at [223, 181] on div "The maximum potential profit is $5 per share. If the stock price rises to $60 a…" at bounding box center [220, 186] width 215 height 46
click at [113, 161] on input "c. The maximum potential profit is $5 per share. If the stock price rises to $6…" at bounding box center [113, 159] width 0 height 4
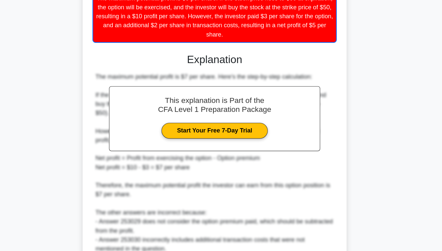
scroll to position [238, 0]
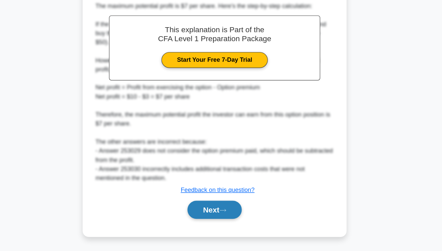
click at [228, 211] on button "Next" at bounding box center [220, 215] width 47 height 16
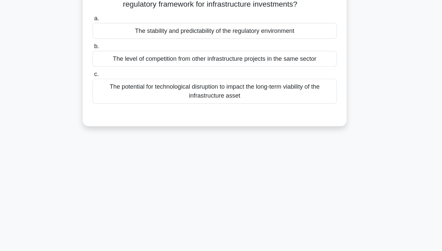
scroll to position [22, 0]
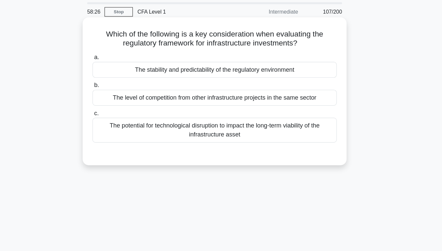
click at [258, 58] on div "The stability and predictability of the regulatory environment" at bounding box center [220, 61] width 215 height 14
click at [113, 53] on input "a. The stability and predictability of the regulatory environment" at bounding box center [113, 50] width 0 height 4
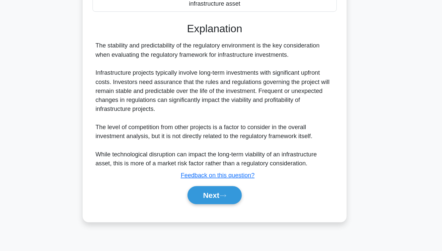
scroll to position [107, 0]
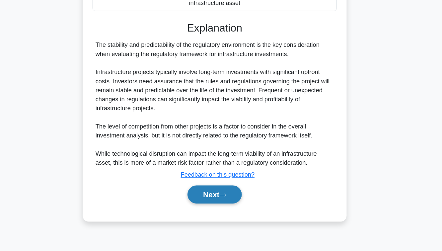
click at [225, 205] on button "Next" at bounding box center [220, 201] width 47 height 16
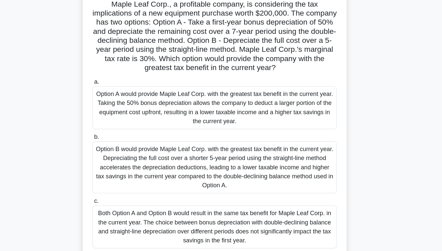
scroll to position [29, 0]
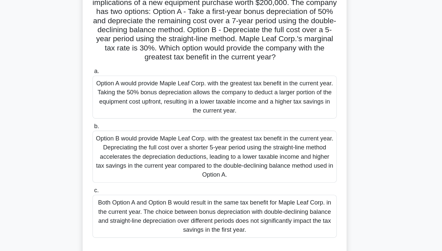
click at [225, 205] on div "Both Option A and Option B would result in the same tax benefit for Maple Leaf …" at bounding box center [220, 220] width 215 height 38
click at [113, 200] on input "c. Both Option A and Option B would result in the same tax benefit for Maple Le…" at bounding box center [113, 197] width 0 height 4
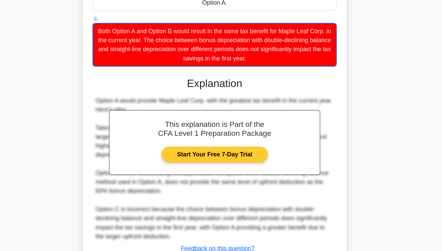
scroll to position [230, 0]
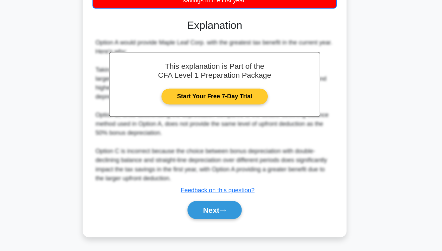
click at [217, 209] on button "Next" at bounding box center [220, 215] width 47 height 16
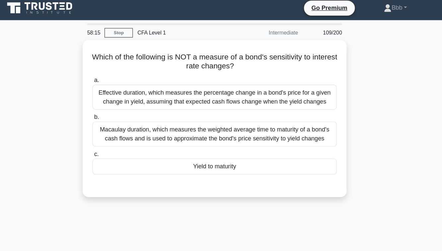
scroll to position [0, 0]
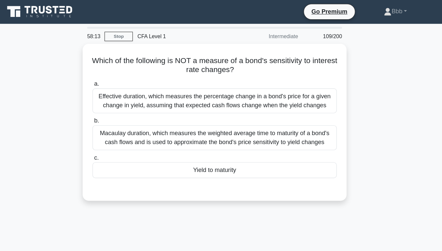
click at [220, 149] on div "Yield to maturity" at bounding box center [220, 150] width 215 height 14
click at [113, 141] on input "c. Yield to maturity" at bounding box center [113, 139] width 0 height 4
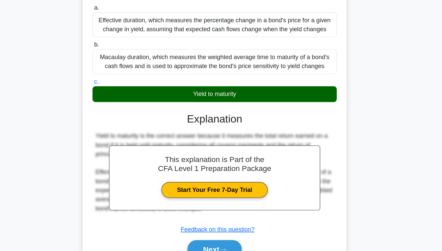
scroll to position [107, 0]
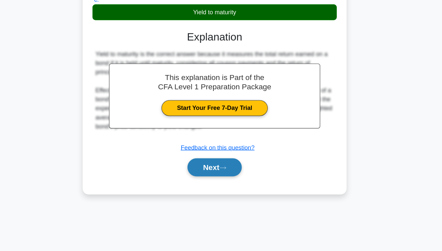
click at [216, 174] on button "Next" at bounding box center [220, 177] width 47 height 16
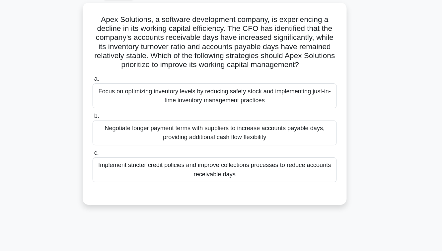
scroll to position [34, 0]
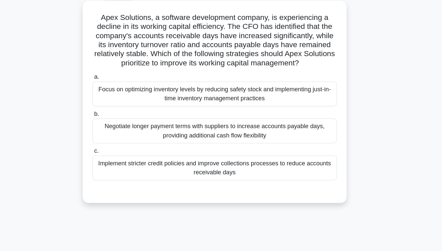
click at [218, 76] on div "Focus on optimizing inventory levels by reducing safety stock and implementing …" at bounding box center [220, 85] width 215 height 22
click at [113, 72] on input "a. Focus on optimizing inventory levels by reducing safety stock and implementi…" at bounding box center [113, 70] width 0 height 4
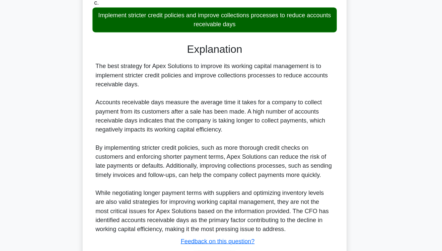
scroll to position [182, 0]
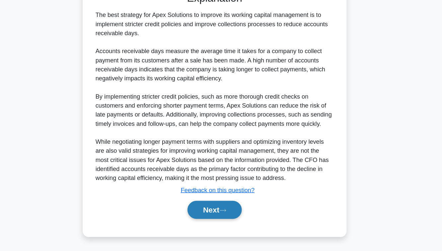
click at [220, 215] on button "Next" at bounding box center [220, 215] width 47 height 16
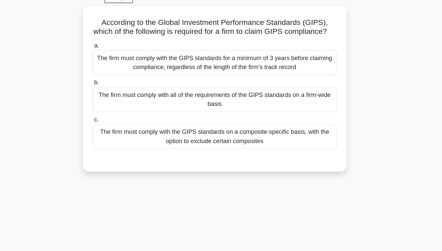
scroll to position [7, 0]
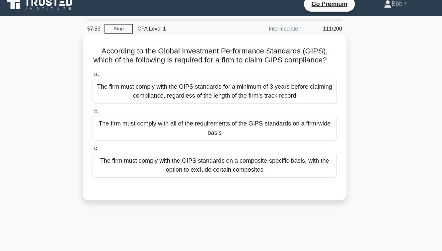
click at [209, 114] on div "The firm must comply with all of the requirements of the GIPS standards on a fi…" at bounding box center [220, 113] width 215 height 22
click at [113, 100] on input "b. The firm must comply with all of the requirements of the GIPS standards on a…" at bounding box center [113, 98] width 0 height 4
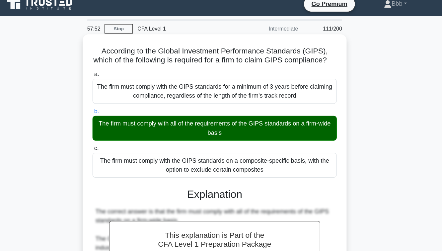
scroll to position [134, 0]
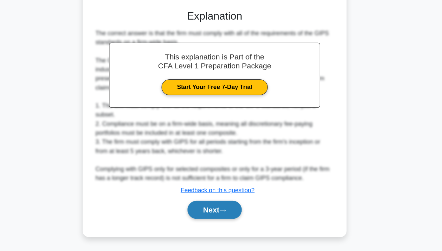
click at [212, 212] on button "Next" at bounding box center [220, 215] width 47 height 16
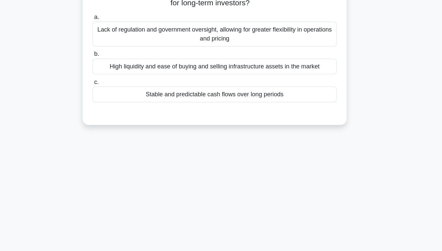
scroll to position [58, 0]
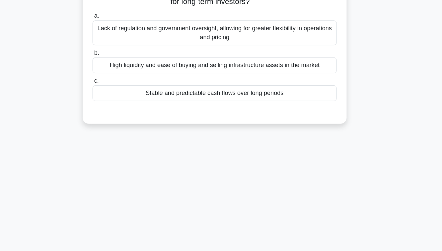
click at [213, 83] on div "Stable and predictable cash flows over long periods" at bounding box center [220, 82] width 215 height 14
click at [113, 73] on input "c. Stable and predictable cash flows over long periods" at bounding box center [113, 71] width 0 height 4
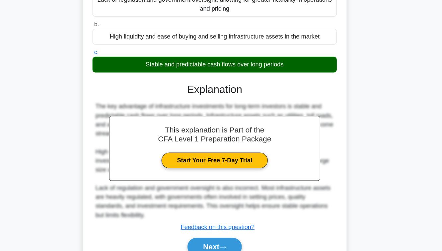
scroll to position [107, 0]
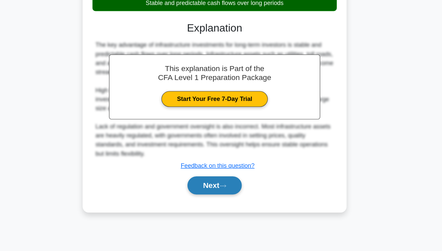
click at [212, 195] on button "Next" at bounding box center [220, 193] width 47 height 16
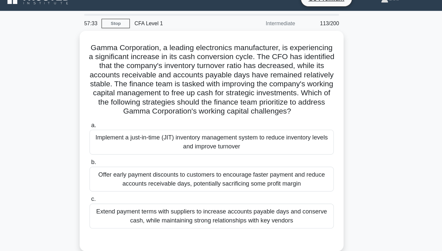
scroll to position [0, 0]
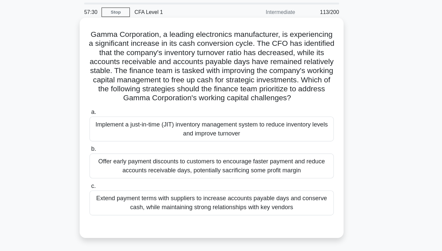
click at [209, 130] on div "Implement a just-in-time (JIT) inventory management system to reduce inventory …" at bounding box center [220, 135] width 215 height 22
click at [113, 122] on input "a. Implement a just-in-time (JIT) inventory management system to reduce invento…" at bounding box center [113, 120] width 0 height 4
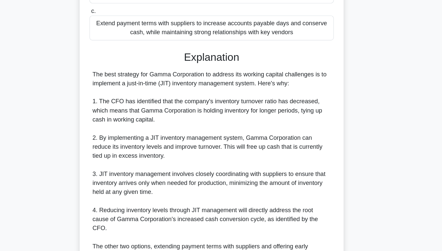
scroll to position [229, 0]
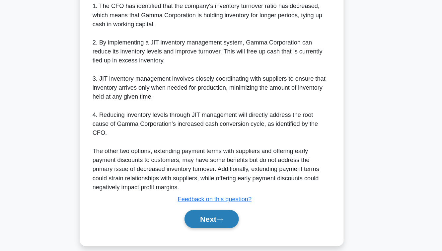
click at [217, 215] on button "Next" at bounding box center [220, 223] width 47 height 16
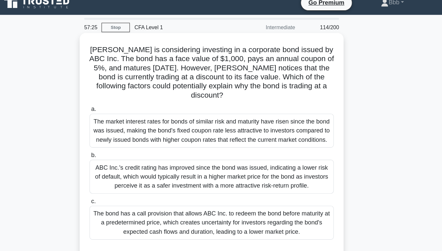
scroll to position [8, 0]
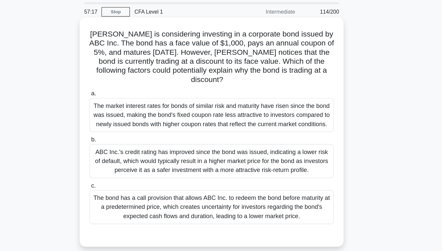
click at [217, 152] on div "ABC Inc.'s credit rating has improved since the bond was issued, indicating a l…" at bounding box center [220, 156] width 215 height 30
click at [113, 139] on input "b. ABC Inc.'s credit rating has improved since the bond was issued, indicating …" at bounding box center [113, 137] width 0 height 4
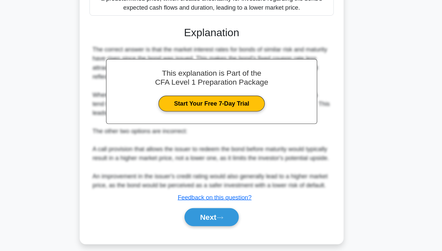
scroll to position [190, 0]
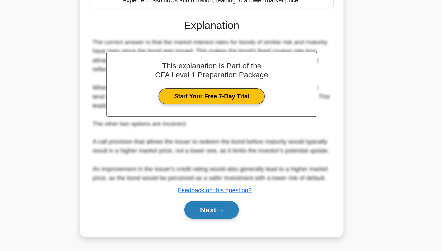
click at [217, 213] on button "Next" at bounding box center [220, 215] width 47 height 16
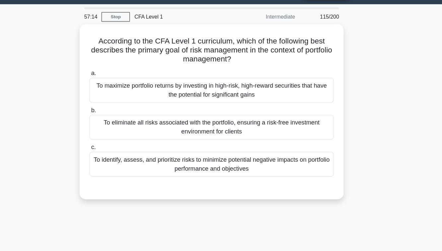
scroll to position [0, 0]
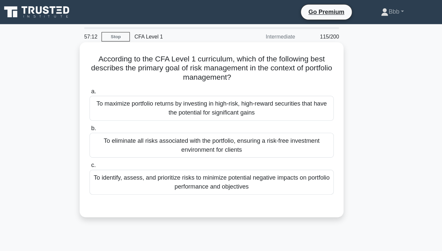
click at [207, 160] on div "To identify, assess, and prioritize risks to minimize potential negative impact…" at bounding box center [220, 160] width 215 height 22
click at [113, 148] on input "c. To identify, assess, and prioritize risks to minimize potential negative imp…" at bounding box center [113, 145] width 0 height 4
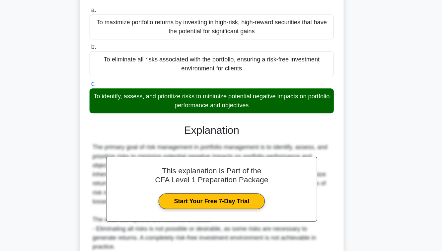
scroll to position [102, 0]
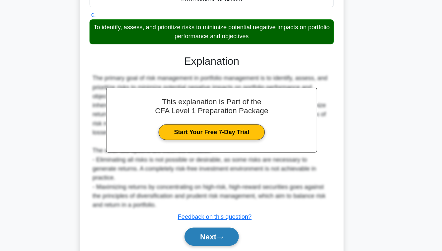
click at [209, 231] on button "Next" at bounding box center [220, 238] width 47 height 16
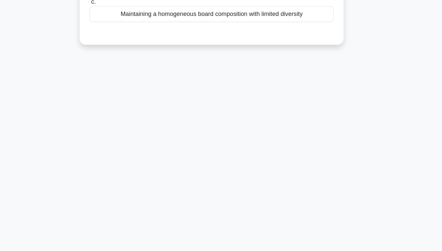
scroll to position [0, 0]
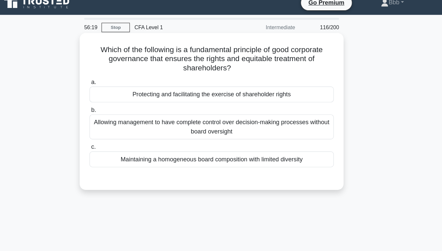
click at [207, 91] on div "Protecting and facilitating the exercise of shareholder rights" at bounding box center [220, 91] width 215 height 14
click at [113, 83] on input "a. Protecting and facilitating the exercise of shareholder rights" at bounding box center [113, 80] width 0 height 4
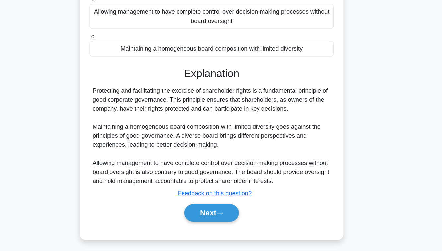
scroll to position [76, 0]
click at [210, 222] on button "Next" at bounding box center [220, 217] width 47 height 16
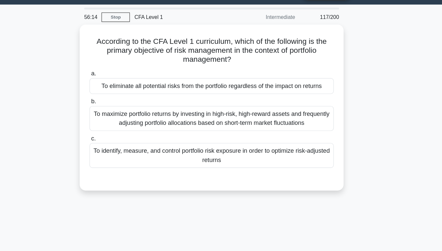
scroll to position [17, 0]
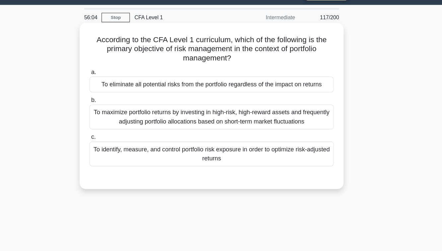
drag, startPoint x: 216, startPoint y: 142, endPoint x: 220, endPoint y: 162, distance: 20.3
click at [220, 162] on div "According to the CFA Level 1 curriculum, which of the following is the primary …" at bounding box center [220, 93] width 227 height 141
click at [201, 104] on div "To maximize portfolio returns by investing in high-risk, high-reward assets and…" at bounding box center [220, 103] width 215 height 22
click at [113, 90] on input "b. To maximize portfolio returns by investing in high-risk, high-reward assets …" at bounding box center [113, 88] width 0 height 4
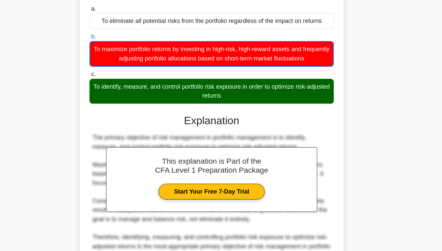
scroll to position [110, 0]
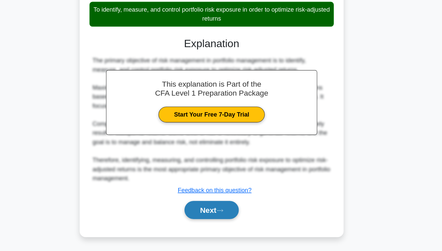
click at [215, 207] on button "Next" at bounding box center [220, 215] width 47 height 16
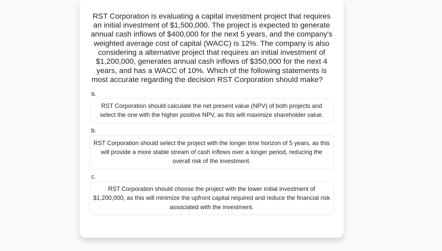
scroll to position [38, 0]
click at [237, 98] on div "RST Corporation should calculate the net present value (NPV) of both projects a…" at bounding box center [220, 97] width 215 height 22
click at [113, 85] on input "a. RST Corporation should calculate the net present value (NPV) of both project…" at bounding box center [113, 82] width 0 height 4
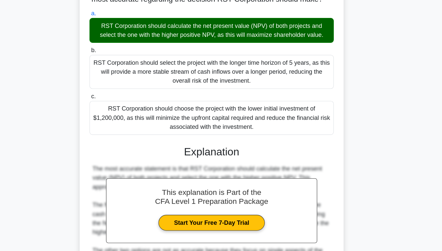
scroll to position [197, 0]
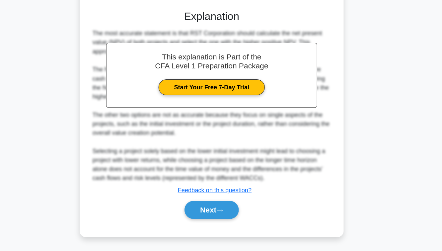
click at [223, 225] on div "Next" at bounding box center [220, 214] width 215 height 21
click at [216, 218] on button "Next" at bounding box center [220, 215] width 47 height 16
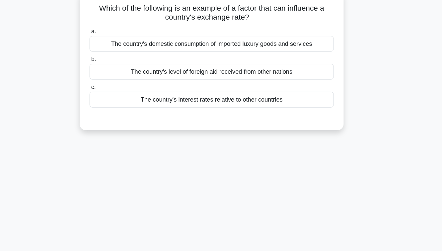
scroll to position [0, 0]
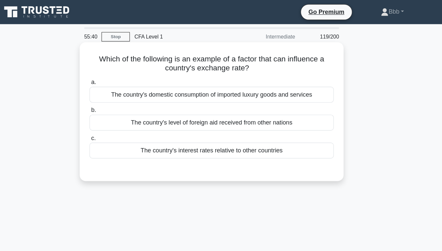
click at [218, 135] on div "The country's interest rates relative to other countries" at bounding box center [220, 132] width 215 height 14
click at [113, 124] on input "c. The country's interest rates relative to other countries" at bounding box center [113, 121] width 0 height 4
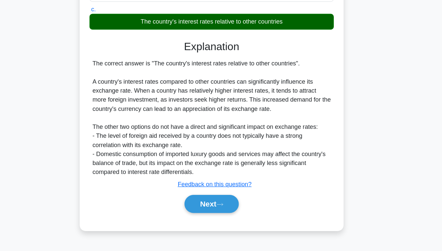
scroll to position [107, 0]
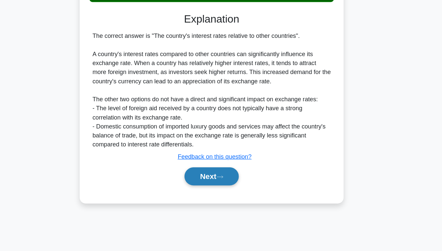
click at [216, 182] on button "Next" at bounding box center [220, 185] width 47 height 16
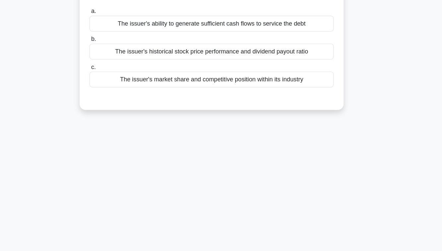
scroll to position [0, 0]
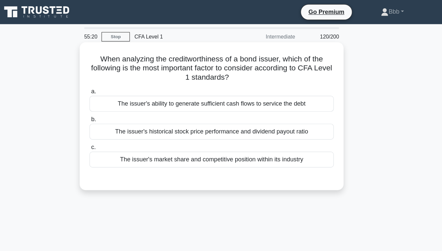
click at [232, 93] on div "The issuer's ability to generate sufficient cash flows to service the debt" at bounding box center [220, 91] width 215 height 14
click at [113, 83] on input "a. The issuer's ability to generate sufficient cash flows to service the debt" at bounding box center [113, 80] width 0 height 4
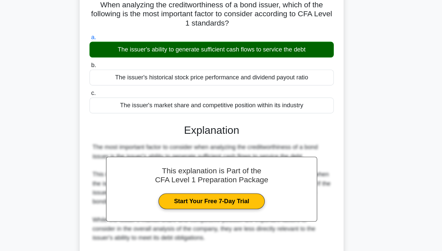
scroll to position [107, 0]
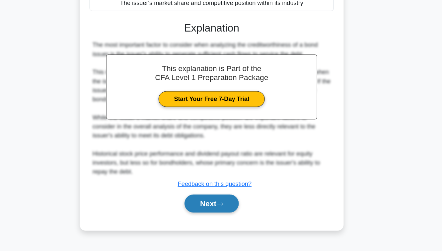
click at [225, 205] on button "Next" at bounding box center [220, 209] width 47 height 16
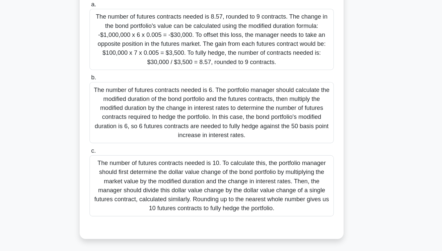
scroll to position [97, 0]
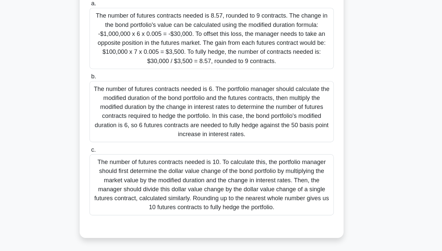
click at [225, 68] on div "The number of futures contracts needed is 8.57, rounded to 9 contracts. The cha…" at bounding box center [220, 46] width 215 height 54
click at [113, 17] on input "a. The number of futures contracts needed is 8.57, rounded to 9 contracts. The …" at bounding box center [113, 15] width 0 height 4
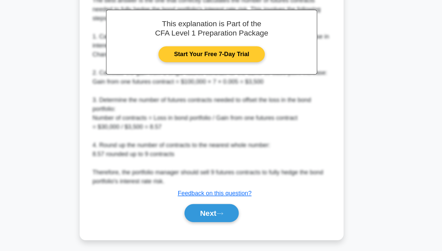
scroll to position [301, 0]
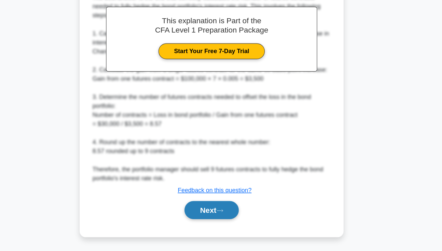
click at [218, 213] on button "Next" at bounding box center [220, 215] width 47 height 16
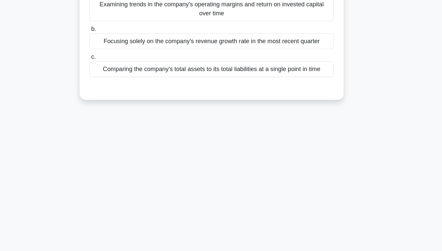
scroll to position [0, 0]
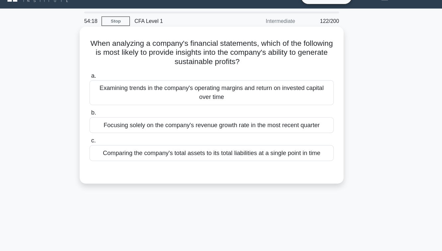
click at [234, 141] on label "c. Comparing the company's total assets to its total liabilities at a single po…" at bounding box center [220, 144] width 215 height 22
click at [113, 140] on input "c. Comparing the company's total assets to its total liabilities at a single po…" at bounding box center [113, 137] width 0 height 4
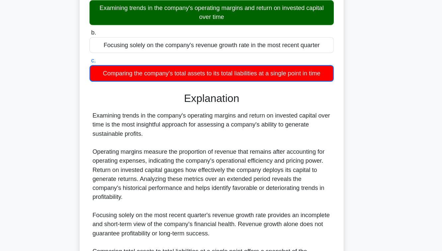
scroll to position [142, 0]
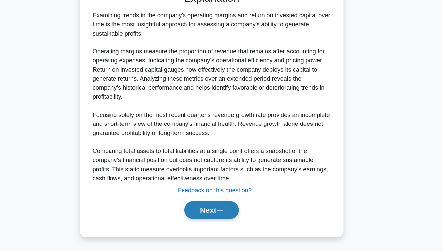
click at [219, 217] on button "Next" at bounding box center [220, 215] width 47 height 16
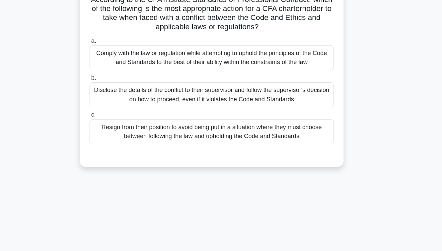
scroll to position [53, 0]
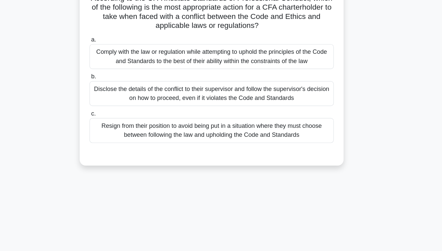
click at [238, 52] on div "Comply with the law or regulation while attempting to uphold the principles of …" at bounding box center [220, 50] width 215 height 22
click at [113, 37] on input "a. Comply with the law or regulation while attempting to uphold the principles …" at bounding box center [113, 35] width 0 height 4
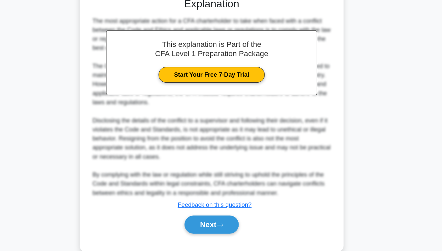
scroll to position [173, 0]
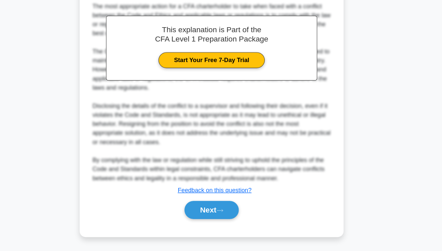
click at [222, 205] on div "Next" at bounding box center [220, 214] width 215 height 21
click at [222, 210] on button "Next" at bounding box center [220, 215] width 47 height 16
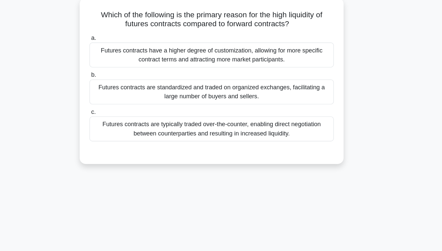
scroll to position [37, 0]
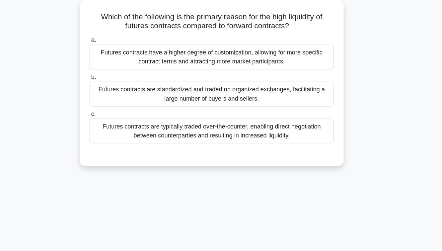
click at [228, 53] on div "Futures contracts have a higher degree of customization, allowing for more spec…" at bounding box center [220, 50] width 215 height 22
click at [113, 37] on input "a. Futures contracts have a higher degree of customization, allowing for more s…" at bounding box center [113, 35] width 0 height 4
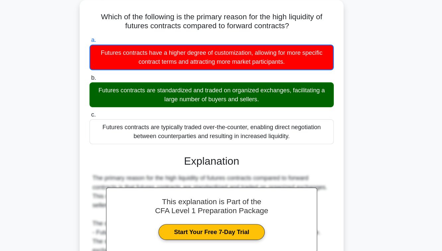
scroll to position [107, 0]
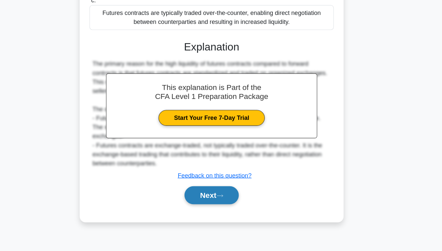
click at [224, 198] on button "Next" at bounding box center [220, 202] width 47 height 16
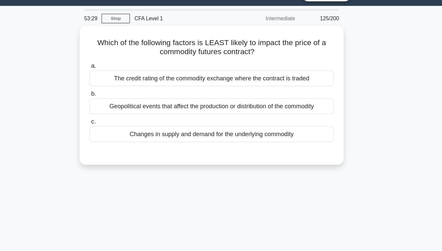
scroll to position [15, 0]
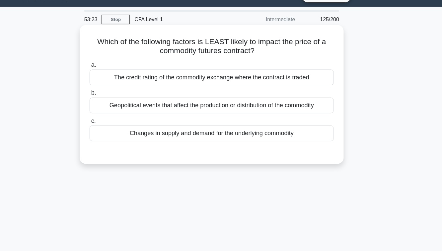
click at [195, 119] on div "Changes in supply and demand for the underlying commodity" at bounding box center [220, 117] width 215 height 14
click at [113, 108] on input "c. Changes in supply and demand for the underlying commodity" at bounding box center [113, 106] width 0 height 4
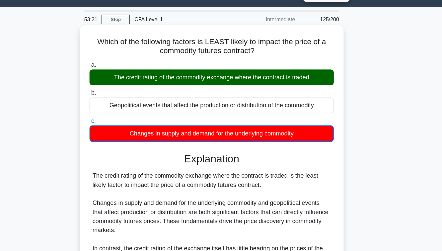
scroll to position [107, 0]
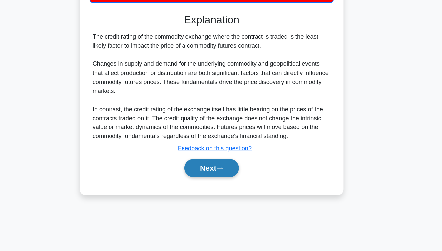
click at [208, 182] on button "Next" at bounding box center [220, 178] width 47 height 16
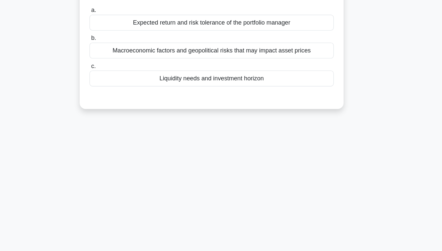
scroll to position [67, 0]
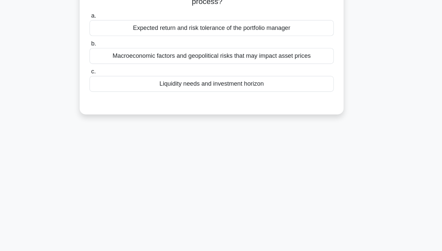
click at [202, 81] on div "a. Expected return and risk tolerance of the portfolio manager b. Macroeconomic…" at bounding box center [220, 45] width 223 height 74
click at [200, 70] on div "Liquidity needs and investment horizon" at bounding box center [220, 74] width 215 height 14
click at [113, 65] on input "c. Liquidity needs and investment horizon" at bounding box center [113, 63] width 0 height 4
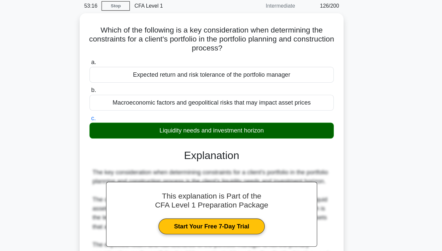
scroll to position [107, 0]
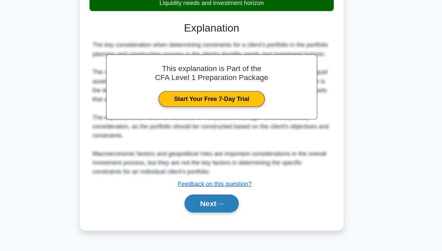
click at [209, 212] on button "Next" at bounding box center [220, 209] width 47 height 16
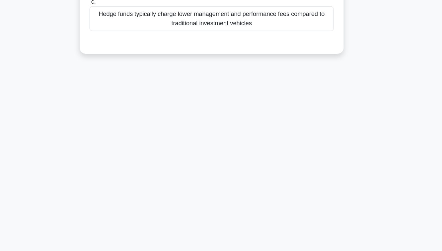
scroll to position [0, 0]
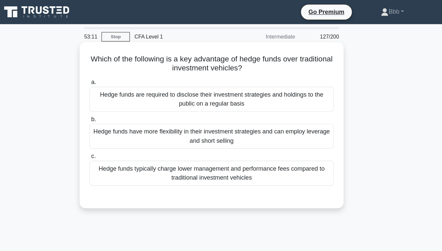
click at [209, 88] on div "Hedge funds are required to disclose their investment strategies and holdings t…" at bounding box center [220, 87] width 215 height 22
click at [113, 75] on input "a. Hedge funds are required to disclose their investment strategies and holding…" at bounding box center [113, 72] width 0 height 4
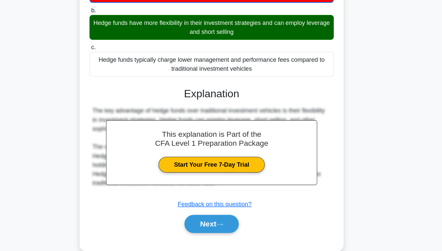
scroll to position [107, 0]
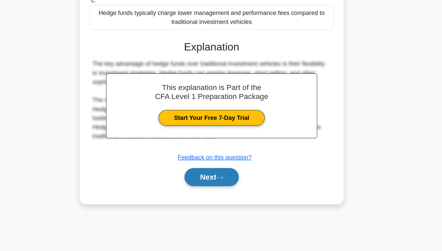
click at [211, 179] on button "Next" at bounding box center [220, 186] width 47 height 16
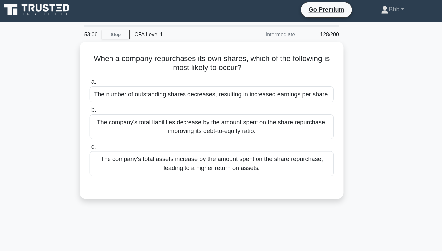
scroll to position [0, 0]
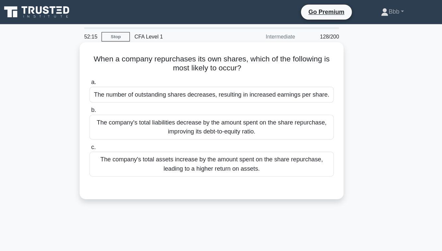
click at [238, 80] on div "The number of outstanding shares decreases, resulting in increased earnings per…" at bounding box center [220, 83] width 215 height 14
click at [113, 75] on input "a. The number of outstanding shares decreases, resulting in increased earnings …" at bounding box center [113, 72] width 0 height 4
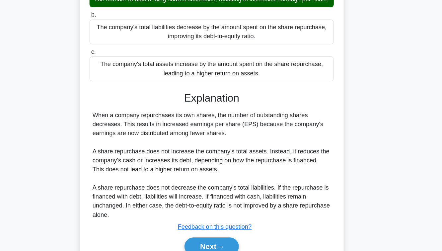
scroll to position [107, 0]
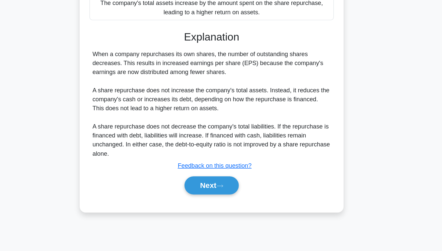
click at [228, 181] on div "Explanation When a company repurchases its own shares, the number of outstandin…" at bounding box center [220, 130] width 215 height 147
click at [226, 190] on button "Next" at bounding box center [220, 193] width 47 height 16
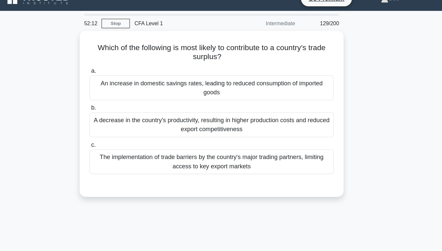
scroll to position [0, 0]
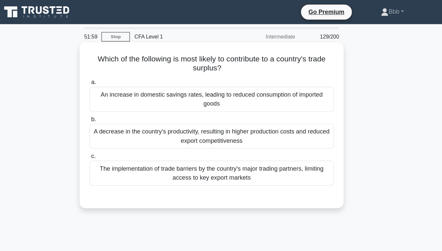
click at [238, 157] on div "The implementation of trade barriers by the country's major trading partners, l…" at bounding box center [220, 152] width 215 height 22
click at [113, 140] on input "c. The implementation of trade barriers by the country's major trading partners…" at bounding box center [113, 137] width 0 height 4
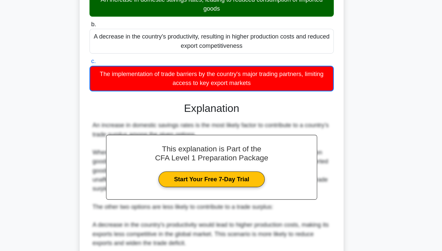
scroll to position [142, 0]
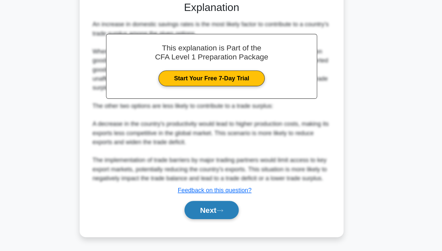
click at [229, 213] on icon at bounding box center [228, 215] width 6 height 4
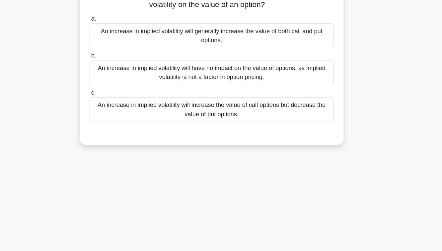
scroll to position [17, 0]
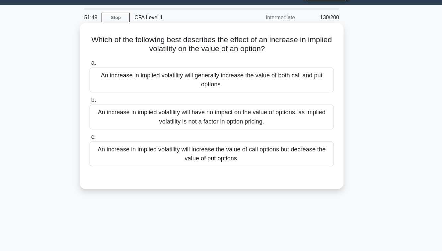
click at [244, 125] on div "An increase in implied volatility will increase the value of call options but d…" at bounding box center [220, 135] width 215 height 22
click at [113, 123] on input "c. An increase in implied volatility will increase the value of call options bu…" at bounding box center [113, 120] width 0 height 4
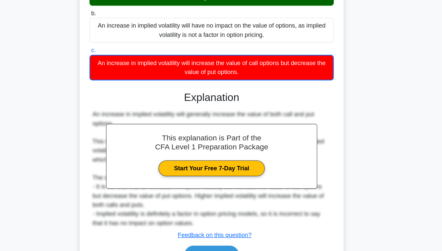
scroll to position [107, 0]
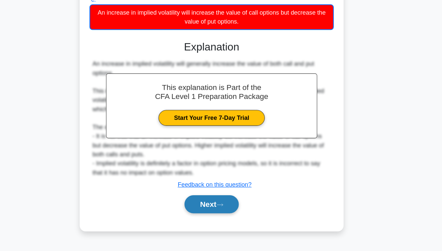
click at [231, 202] on button "Next" at bounding box center [220, 210] width 47 height 16
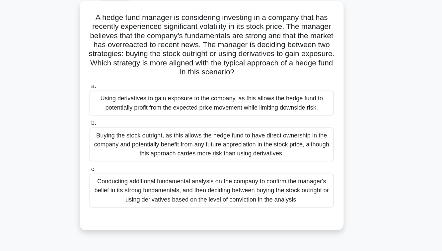
scroll to position [31, 0]
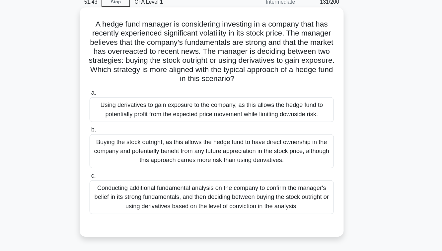
click at [221, 174] on div "Conducting additional fundamental analysis on the company to confirm the manage…" at bounding box center [220, 174] width 215 height 30
click at [113, 157] on input "c. Conducting additional fundamental analysis on the company to confirm the man…" at bounding box center [113, 155] width 0 height 4
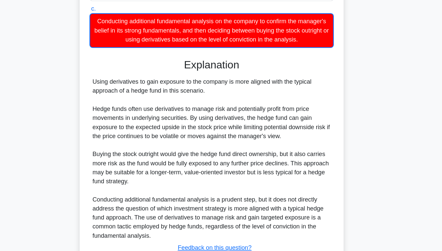
scroll to position [198, 0]
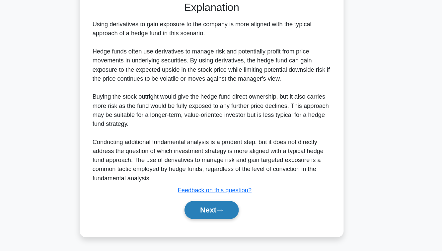
click at [216, 212] on button "Next" at bounding box center [220, 215] width 47 height 16
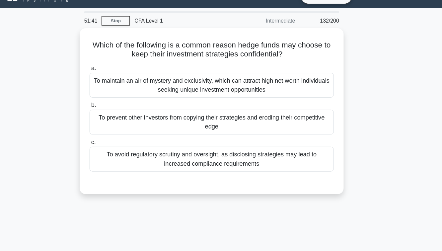
scroll to position [12, 0]
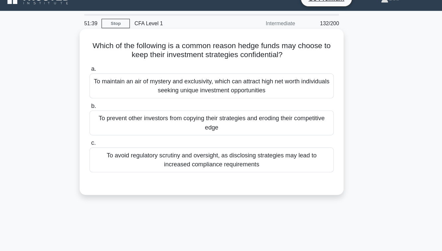
click at [247, 106] on div "To prevent other investors from copying their strategies and eroding their comp…" at bounding box center [220, 108] width 215 height 22
click at [113, 96] on input "b. To prevent other investors from copying their strategies and eroding their c…" at bounding box center [113, 93] width 0 height 4
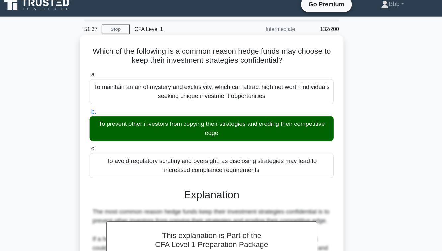
scroll to position [110, 0]
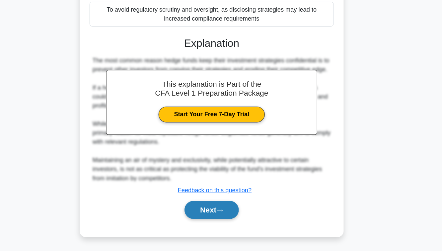
click at [222, 210] on button "Next" at bounding box center [220, 215] width 47 height 16
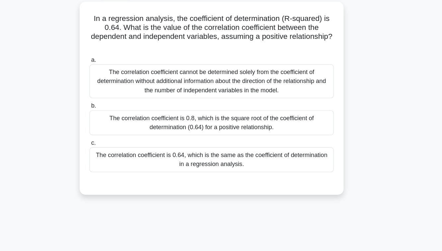
scroll to position [37, 0]
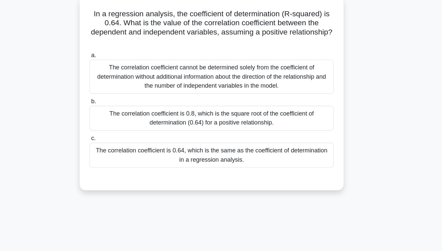
click at [221, 109] on div "The correlation coefficient is 0.8, which is the square root of the coefficient…" at bounding box center [220, 107] width 215 height 22
click at [113, 94] on input "b. The correlation coefficient is 0.8, which is the square root of the coeffici…" at bounding box center [113, 92] width 0 height 4
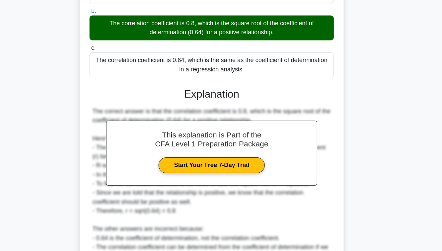
scroll to position [158, 0]
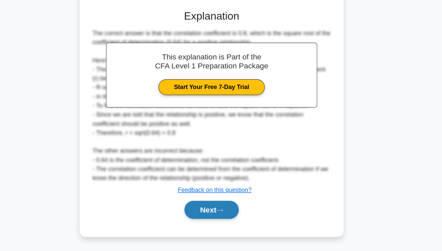
click at [214, 217] on button "Next" at bounding box center [220, 215] width 47 height 16
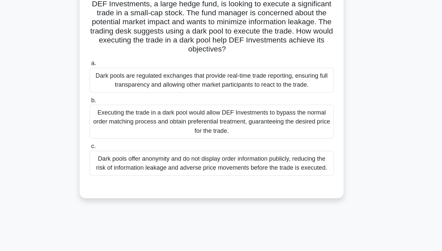
scroll to position [22, 0]
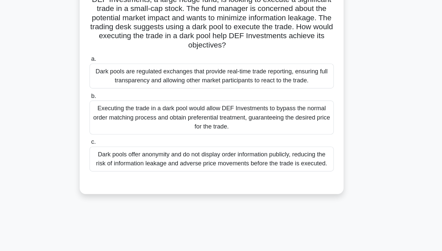
click at [224, 128] on div "Executing the trade in a dark pool would allow DEF Investments to bypass the no…" at bounding box center [220, 133] width 215 height 30
click at [113, 117] on input "b. Executing the trade in a dark pool would allow DEF Investments to bypass the…" at bounding box center [113, 114] width 0 height 4
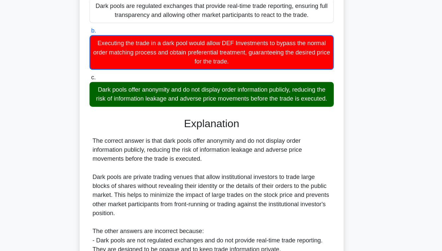
scroll to position [166, 0]
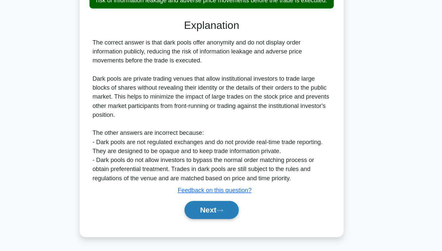
click at [224, 216] on button "Next" at bounding box center [220, 215] width 47 height 16
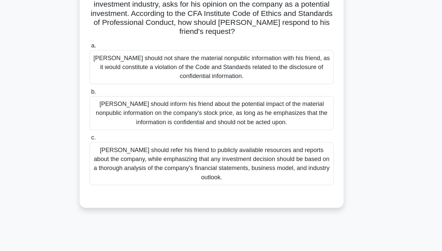
scroll to position [73, 0]
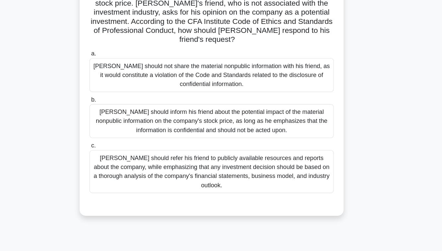
click at [224, 98] on div "Michael should inform his friend about the potential impact of the material non…" at bounding box center [220, 107] width 215 height 30
click at [113, 90] on input "b. Michael should inform his friend about the potential impact of the material …" at bounding box center [113, 88] width 0 height 4
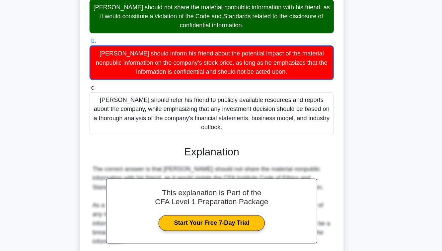
scroll to position [222, 0]
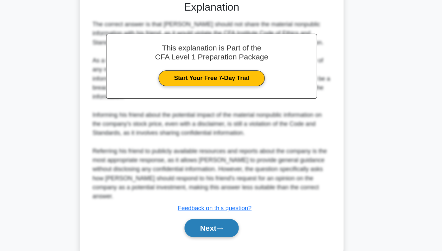
click at [223, 223] on button "Next" at bounding box center [220, 231] width 47 height 16
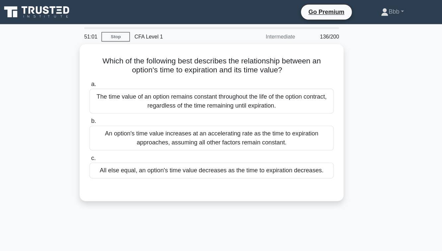
scroll to position [0, 0]
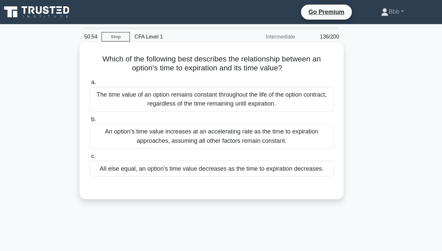
click at [229, 151] on div "All else equal, an option's time value decreases as the time to expiration decr…" at bounding box center [220, 148] width 215 height 14
click at [113, 140] on input "c. All else equal, an option's time value decreases as the time to expiration d…" at bounding box center [113, 137] width 0 height 4
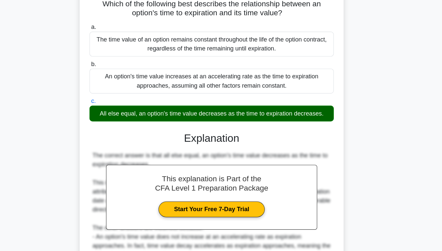
scroll to position [110, 0]
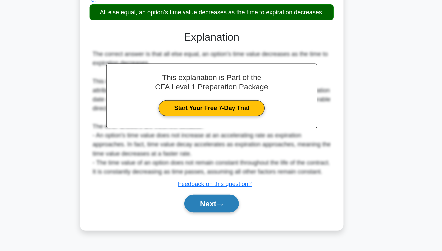
click at [230, 217] on button "Next" at bounding box center [220, 209] width 47 height 16
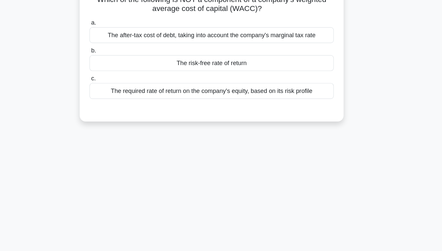
scroll to position [0, 0]
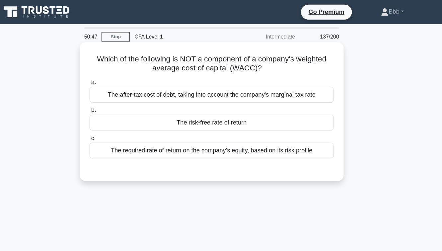
click at [219, 110] on div "The risk-free rate of return" at bounding box center [220, 108] width 215 height 14
click at [113, 99] on input "b. The risk-free rate of return" at bounding box center [113, 97] width 0 height 4
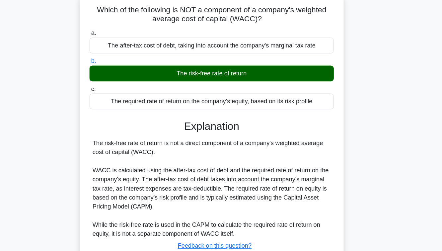
scroll to position [107, 0]
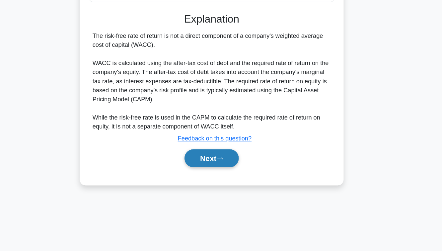
click at [218, 172] on button "Next" at bounding box center [220, 169] width 47 height 16
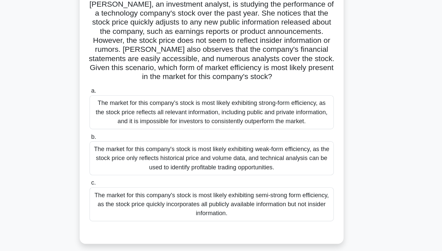
scroll to position [20, 0]
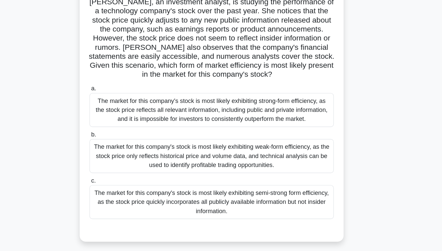
click at [225, 205] on div "The market for this company's stock is most likely exhibiting semi-strong form …" at bounding box center [220, 208] width 215 height 30
click at [113, 191] on input "c. The market for this company's stock is most likely exhibiting semi-strong fo…" at bounding box center [113, 189] width 0 height 4
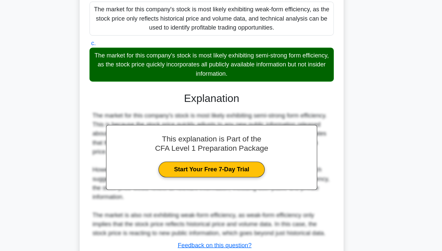
scroll to position [189, 0]
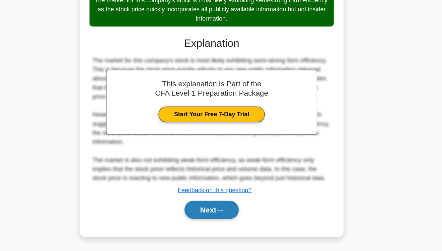
click at [227, 214] on button "Next" at bounding box center [220, 215] width 47 height 16
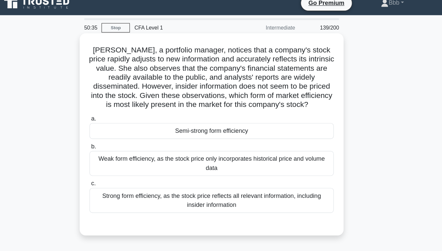
scroll to position [7, 0]
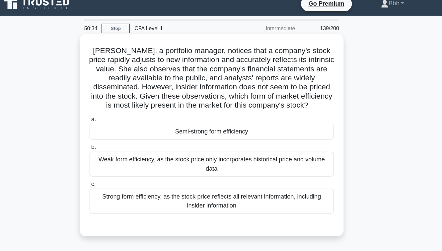
click at [237, 119] on div "Semi-strong form efficiency" at bounding box center [220, 116] width 215 height 14
click at [113, 107] on input "a. Semi-strong form efficiency" at bounding box center [113, 105] width 0 height 4
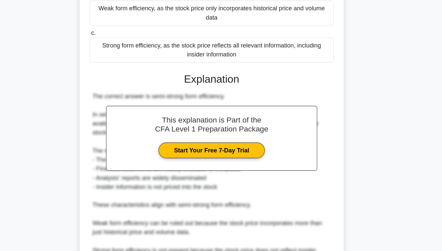
scroll to position [181, 0]
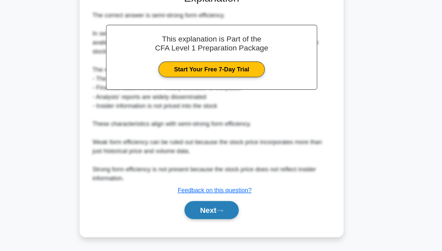
click at [228, 212] on button "Next" at bounding box center [220, 215] width 47 height 16
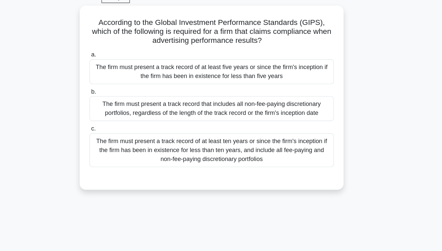
scroll to position [0, 0]
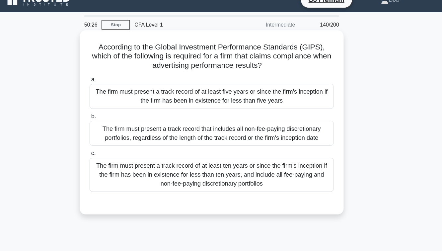
click at [232, 98] on div "The firm must present a track record of at least five years or since the firm's…" at bounding box center [220, 95] width 215 height 22
click at [113, 83] on input "a. The firm must present a track record of at least five years or since the fir…" at bounding box center [113, 80] width 0 height 4
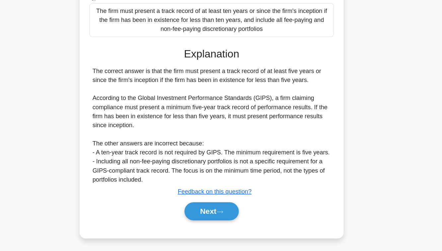
scroll to position [126, 0]
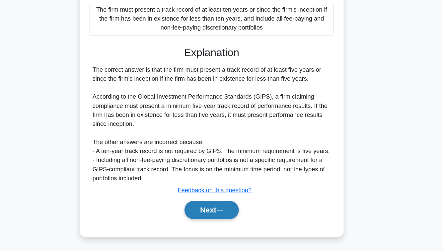
click at [230, 220] on button "Next" at bounding box center [220, 215] width 47 height 16
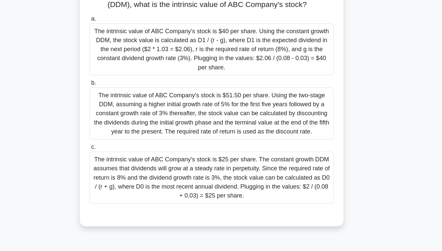
scroll to position [79, 0]
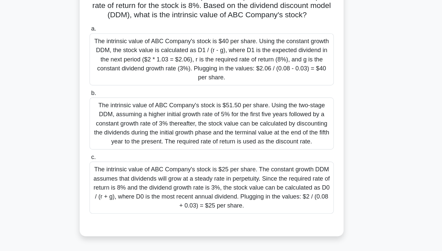
click at [234, 62] on div "The intrinsic value of ABC Company's stock is $40 per share. Using the constant…" at bounding box center [220, 52] width 215 height 46
click at [113, 28] on input "a. The intrinsic value of ABC Company's stock is $40 per share. Using the const…" at bounding box center [113, 25] width 0 height 4
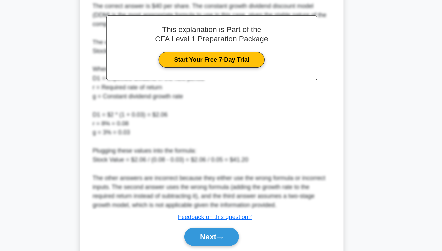
scroll to position [285, 0]
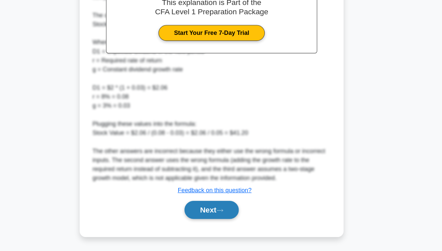
click at [220, 217] on button "Next" at bounding box center [220, 215] width 47 height 16
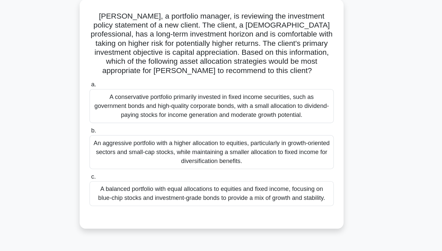
scroll to position [10, 0]
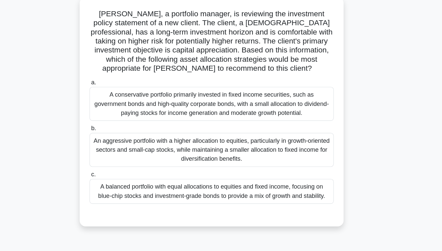
click at [158, 198] on div "A balanced portfolio with equal allocations to equities and fixed income, focus…" at bounding box center [220, 198] width 215 height 22
click at [113, 186] on input "c. A balanced portfolio with equal allocations to equities and fixed income, fo…" at bounding box center [113, 183] width 0 height 4
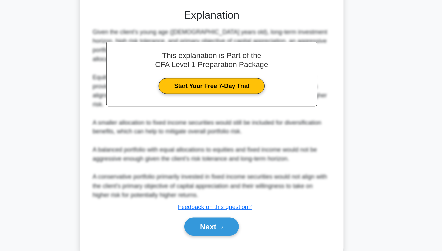
scroll to position [198, 0]
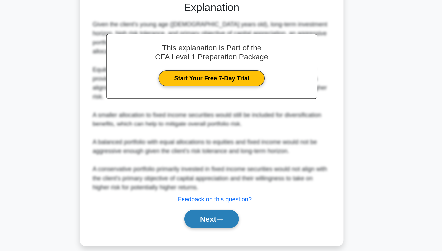
click at [209, 215] on button "Next" at bounding box center [220, 223] width 47 height 16
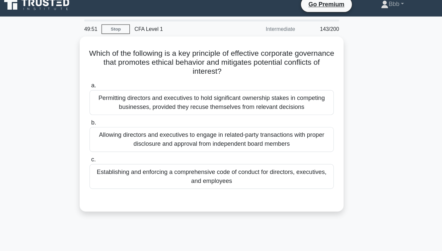
scroll to position [6, 0]
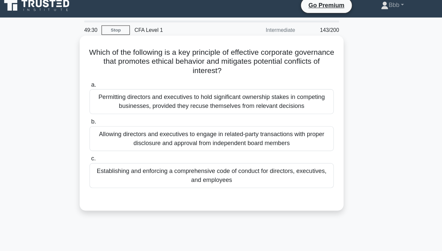
click at [244, 159] on div "Establishing and enforcing a comprehensive code of conduct for directors, execu…" at bounding box center [220, 154] width 215 height 22
click at [113, 142] on input "c. Establishing and enforcing a comprehensive code of conduct for directors, ex…" at bounding box center [113, 139] width 0 height 4
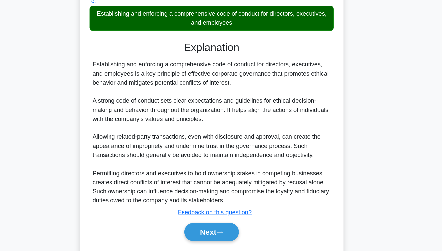
scroll to position [134, 0]
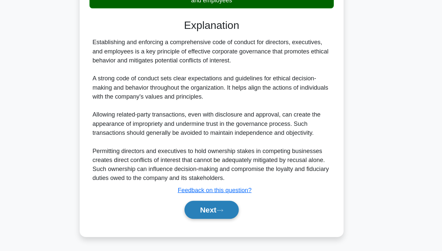
click at [214, 219] on button "Next" at bounding box center [220, 215] width 47 height 16
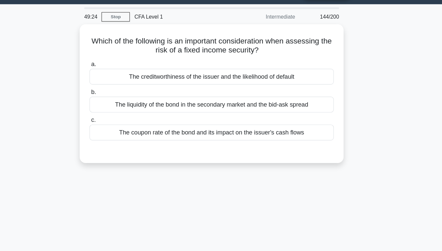
scroll to position [14, 0]
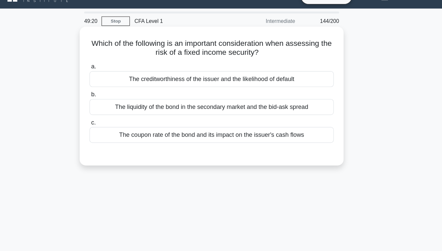
click at [219, 70] on div "The creditworthiness of the issuer and the likelihood of default" at bounding box center [220, 70] width 215 height 14
click at [113, 61] on input "a. The creditworthiness of the issuer and the likelihood of default" at bounding box center [113, 59] width 0 height 4
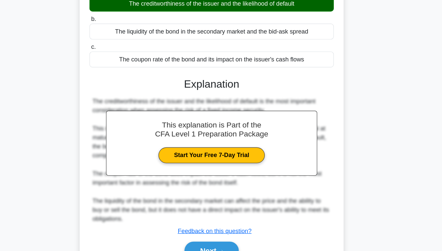
scroll to position [107, 0]
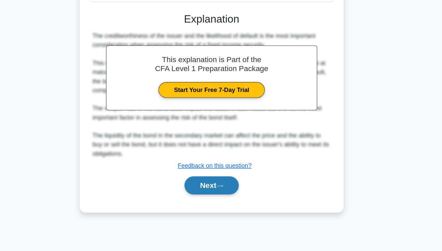
click at [214, 201] on button "Next" at bounding box center [220, 193] width 47 height 16
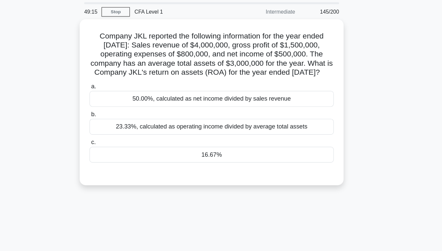
scroll to position [13, 0]
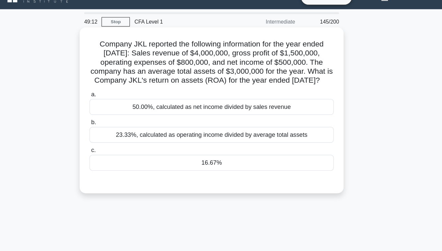
click at [217, 151] on div "16.67%" at bounding box center [220, 144] width 215 height 14
click at [113, 135] on input "c. 16.67%" at bounding box center [113, 133] width 0 height 4
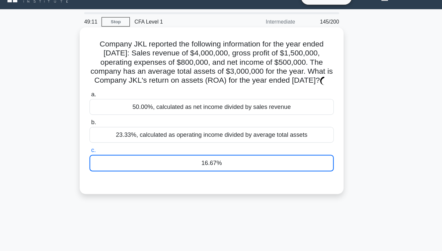
click at [216, 151] on div "16.67%" at bounding box center [220, 144] width 215 height 15
click at [113, 135] on input "c. 16.67%" at bounding box center [113, 133] width 0 height 4
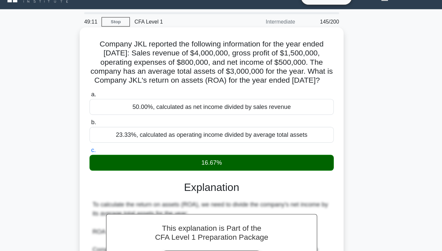
click at [216, 151] on div "16.67%" at bounding box center [220, 144] width 215 height 14
click at [113, 135] on input "c. 16.67%" at bounding box center [113, 133] width 0 height 4
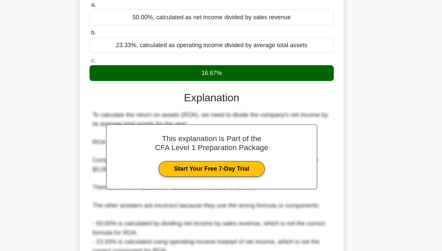
scroll to position [134, 0]
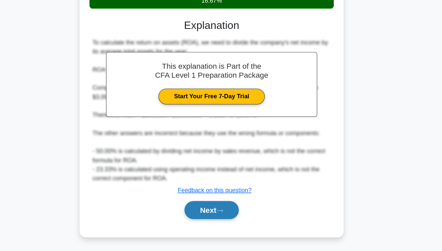
click at [216, 214] on button "Next" at bounding box center [220, 215] width 47 height 16
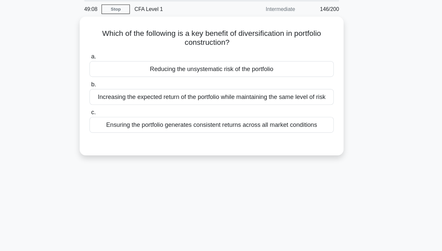
scroll to position [0, 0]
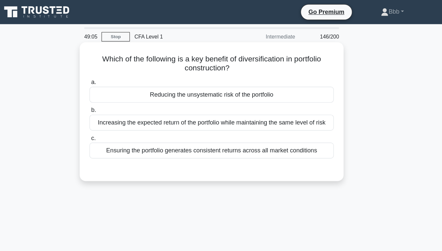
click at [215, 84] on div "Reducing the unsystematic risk of the portfolio" at bounding box center [220, 83] width 215 height 14
click at [113, 75] on input "a. Reducing the unsystematic risk of the portfolio" at bounding box center [113, 72] width 0 height 4
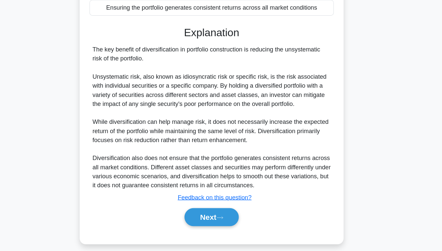
scroll to position [107, 0]
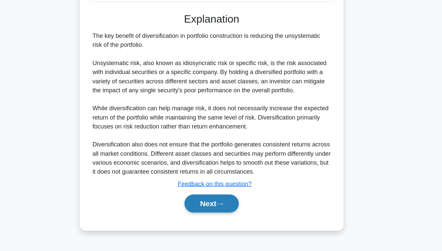
click at [210, 208] on button "Next" at bounding box center [220, 209] width 47 height 16
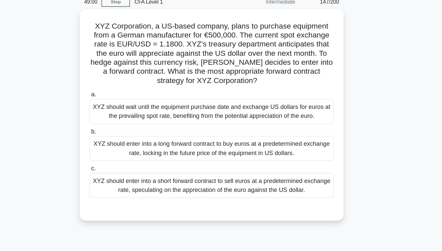
scroll to position [2, 0]
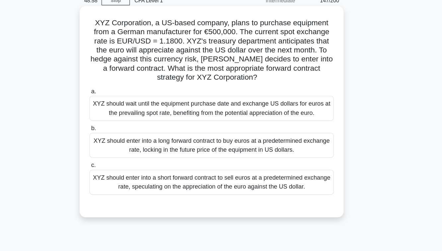
click at [219, 192] on div "XYZ should enter into a short forward contract to sell euros at a predetermined…" at bounding box center [220, 190] width 215 height 22
click at [113, 178] on input "c. XYZ should enter into a short forward contract to sell euros at a predetermi…" at bounding box center [113, 175] width 0 height 4
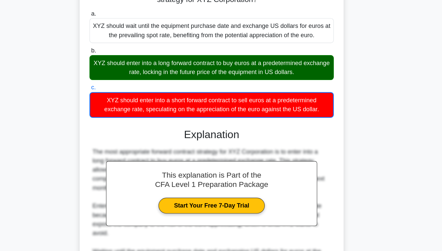
scroll to position [158, 0]
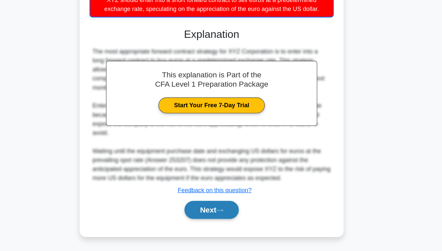
click at [219, 209] on button "Next" at bounding box center [220, 215] width 47 height 16
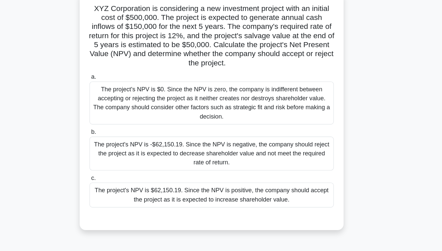
scroll to position [46, 0]
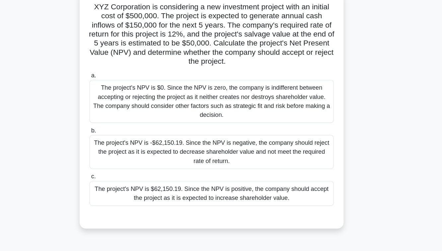
click at [224, 172] on div "The project's NPV is $62,150.19. Since the NPV is positive, the company should …" at bounding box center [220, 170] width 215 height 22
click at [113, 158] on input "c. The project's NPV is $62,150.19. Since the NPV is positive, the company shou…" at bounding box center [113, 155] width 0 height 4
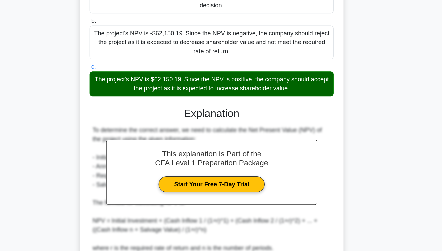
scroll to position [253, 0]
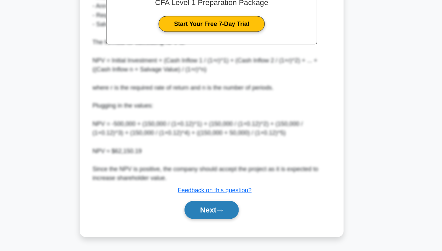
click at [220, 210] on button "Next" at bounding box center [220, 215] width 47 height 16
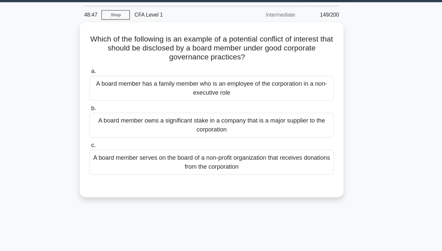
scroll to position [0, 0]
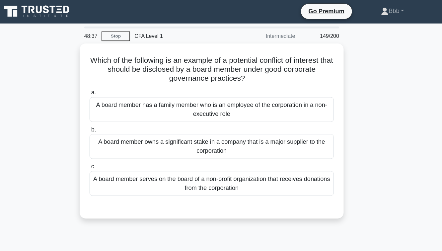
click at [220, 166] on div "A board member serves on the board of a non-profit organization that receives d…" at bounding box center [220, 162] width 215 height 22
click at [113, 149] on input "c. A board member serves on the board of a non-profit organization that receive…" at bounding box center [113, 147] width 0 height 4
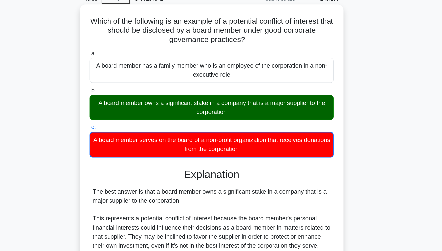
scroll to position [126, 0]
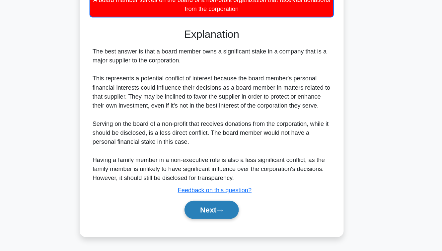
click at [220, 209] on button "Next" at bounding box center [220, 215] width 47 height 16
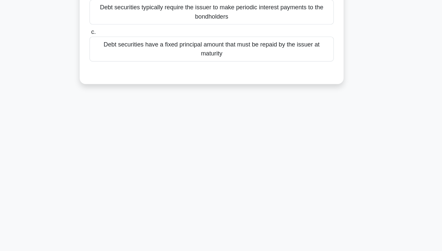
scroll to position [0, 0]
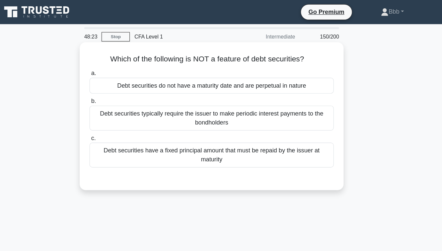
click at [213, 69] on div "Debt securities do not have a maturity date and are perpetual in nature" at bounding box center [220, 75] width 215 height 14
click at [113, 67] on input "a. Debt securities do not have a maturity date and are perpetual in nature" at bounding box center [113, 64] width 0 height 4
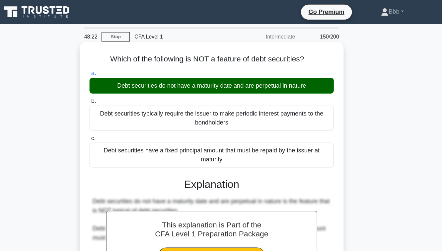
scroll to position [107, 0]
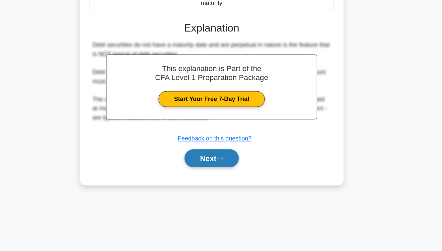
click at [218, 174] on button "Next" at bounding box center [220, 169] width 47 height 16
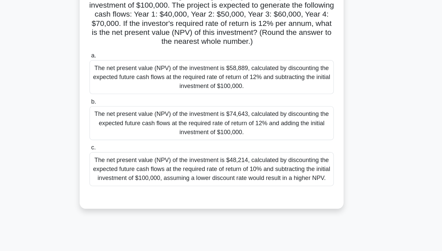
scroll to position [57, 0]
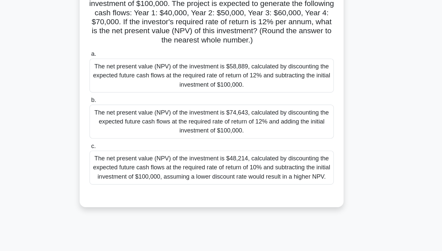
click at [216, 108] on div "The net present value (NPV) of the investment is $74,643, calculated by discoun…" at bounding box center [220, 107] width 215 height 30
click at [113, 90] on input "b. The net present value (NPV) of the investment is $74,643, calculated by disc…" at bounding box center [113, 88] width 0 height 4
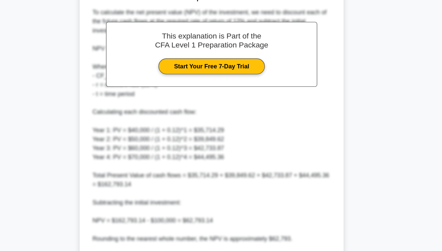
scroll to position [302, 0]
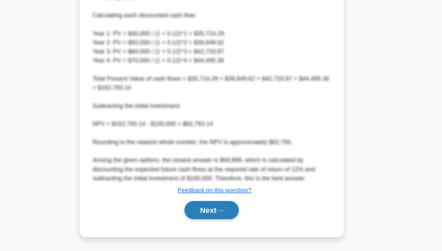
click at [237, 217] on button "Next" at bounding box center [220, 215] width 47 height 16
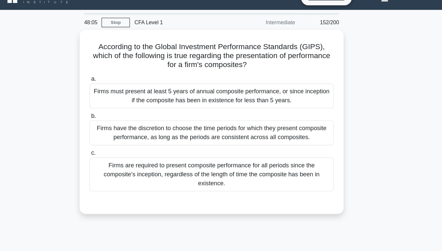
scroll to position [0, 0]
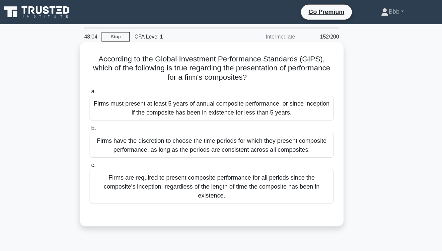
click at [228, 98] on div "Firms must present at least 5 years of annual composite performance, or since i…" at bounding box center [220, 95] width 215 height 22
click at [113, 83] on input "a. Firms must present at least 5 years of annual composite performance, or sinc…" at bounding box center [113, 80] width 0 height 4
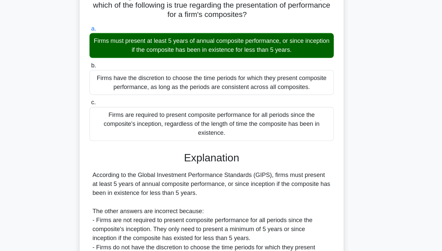
scroll to position [107, 0]
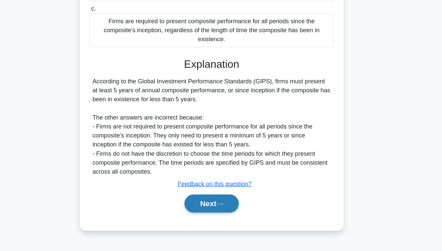
click at [227, 205] on button "Next" at bounding box center [220, 209] width 47 height 16
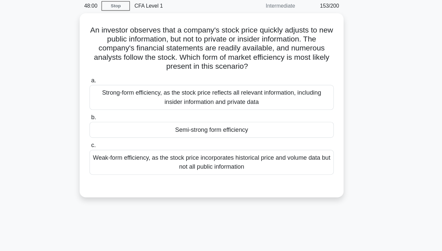
scroll to position [25, 0]
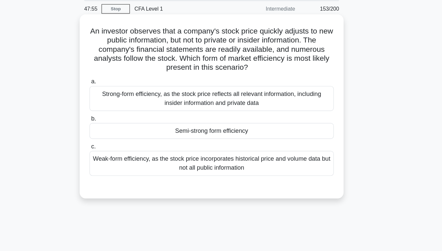
click at [255, 120] on div "Semi-strong form efficiency" at bounding box center [220, 115] width 215 height 14
click at [113, 106] on input "b. Semi-strong form efficiency" at bounding box center [113, 104] width 0 height 4
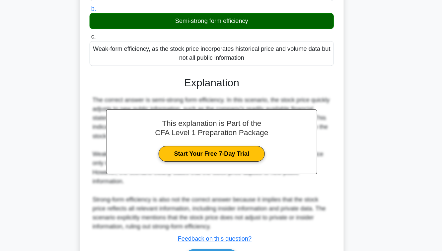
scroll to position [134, 0]
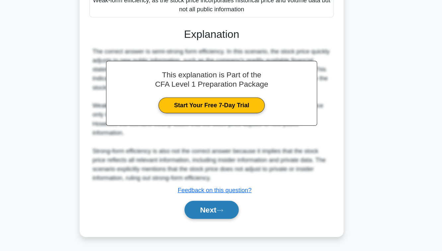
click at [234, 218] on button "Next" at bounding box center [220, 215] width 47 height 16
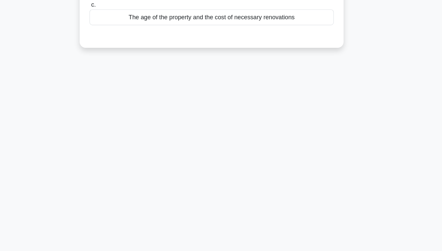
scroll to position [0, 0]
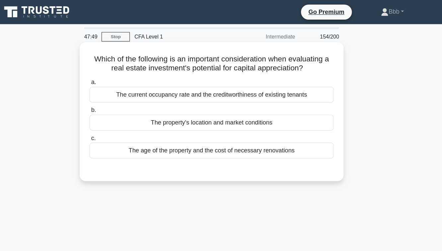
click at [230, 105] on div "The property's location and market conditions" at bounding box center [220, 108] width 215 height 14
click at [113, 99] on input "b. The property's location and market conditions" at bounding box center [113, 97] width 0 height 4
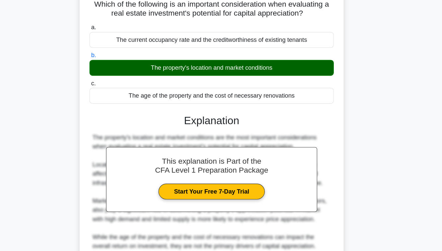
scroll to position [107, 0]
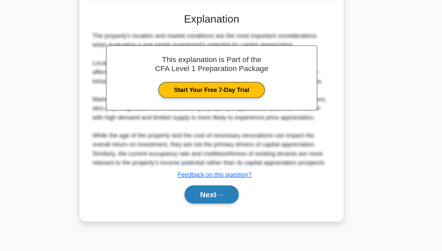
click at [222, 202] on button "Next" at bounding box center [220, 201] width 47 height 16
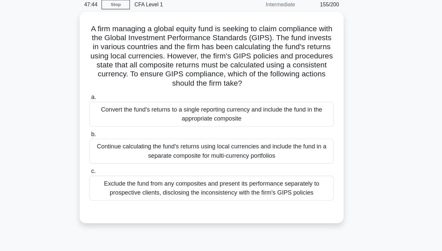
scroll to position [28, 0]
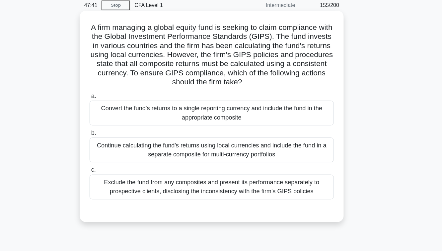
click at [239, 101] on div "Convert the fund's returns to a single reporting currency and include the fund …" at bounding box center [220, 99] width 215 height 22
click at [113, 87] on input "a. Convert the fund's returns to a single reporting currency and include the fu…" at bounding box center [113, 84] width 0 height 4
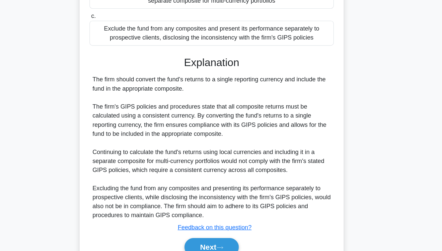
scroll to position [166, 0]
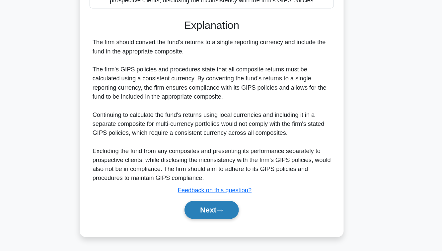
click at [218, 217] on button "Next" at bounding box center [220, 215] width 47 height 16
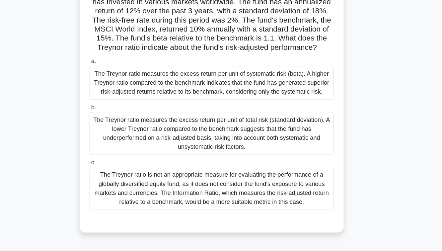
scroll to position [42, 0]
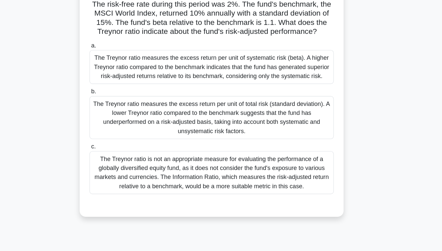
click at [238, 100] on div "The Treynor ratio measures the excess return per unit of systematic risk (beta)…" at bounding box center [220, 89] width 215 height 30
click at [113, 72] on input "a. The Treynor ratio measures the excess return per unit of systematic risk (be…" at bounding box center [113, 70] width 0 height 4
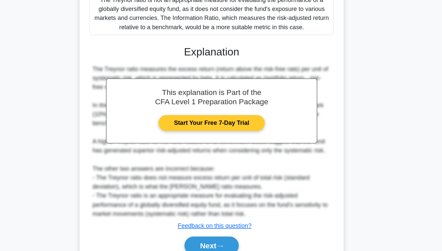
scroll to position [213, 0]
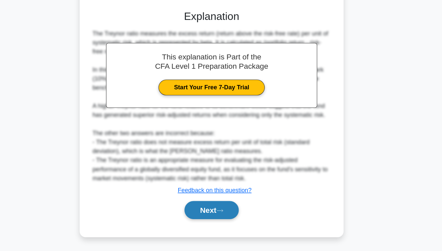
click at [213, 217] on button "Next" at bounding box center [220, 215] width 47 height 16
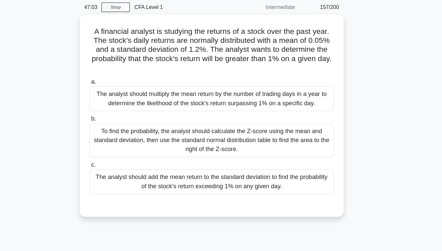
scroll to position [25, 0]
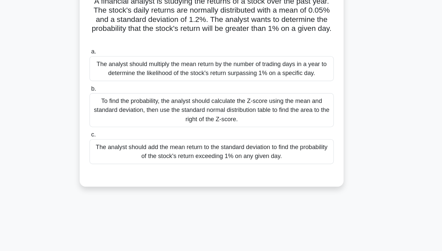
click at [239, 129] on div "To find the probability, the analyst should calculate the Z-score using the mea…" at bounding box center [220, 122] width 215 height 30
click at [113, 106] on input "b. To find the probability, the analyst should calculate the Z-score using the …" at bounding box center [113, 104] width 0 height 4
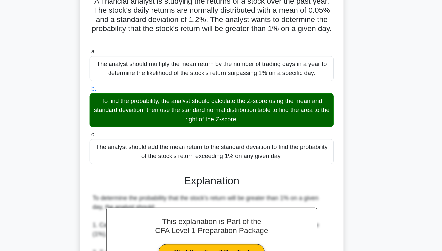
scroll to position [142, 0]
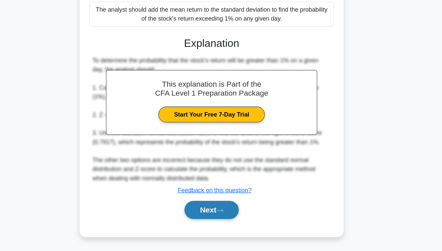
click at [227, 216] on button "Next" at bounding box center [220, 215] width 47 height 16
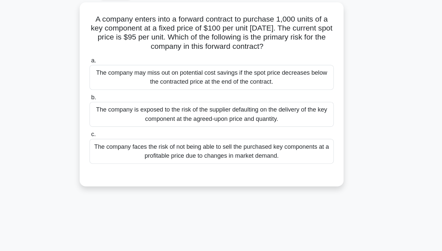
scroll to position [18, 0]
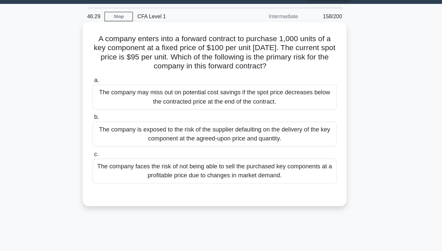
click at [181, 144] on div "The company faces the risk of not being able to sell the purchased key componen…" at bounding box center [220, 150] width 215 height 22
click at [113, 138] on input "c. The company faces the risk of not being able to sell the purchased key compo…" at bounding box center [113, 135] width 0 height 4
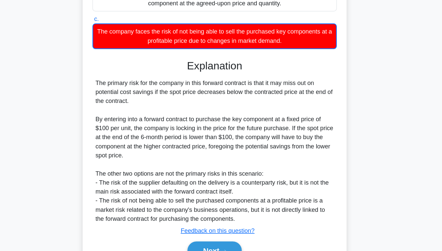
scroll to position [142, 0]
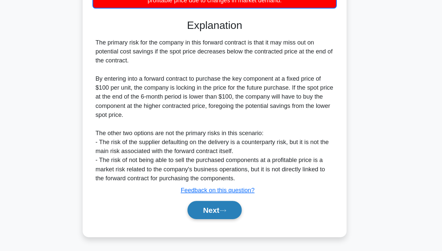
click at [224, 222] on button "Next" at bounding box center [220, 215] width 47 height 16
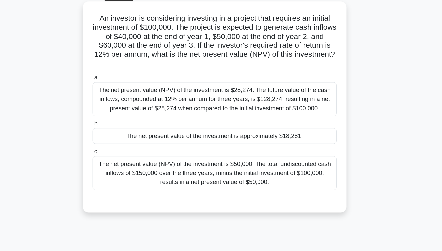
scroll to position [30, 0]
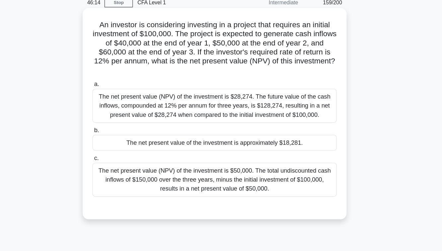
click at [242, 130] on div "The net present value of the investment is approximately $18,281." at bounding box center [220, 125] width 215 height 14
click at [113, 117] on input "b. The net present value of the investment is approximately $18,281." at bounding box center [113, 114] width 0 height 4
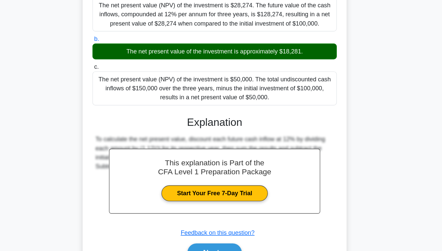
scroll to position [118, 0]
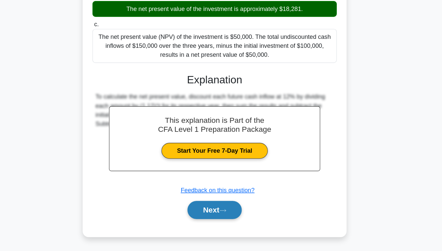
click at [236, 212] on button "Next" at bounding box center [220, 215] width 47 height 16
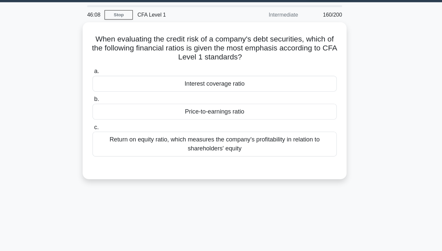
scroll to position [0, 0]
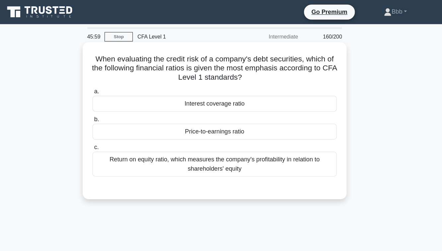
click at [246, 96] on div "Interest coverage ratio" at bounding box center [220, 91] width 215 height 14
click at [113, 83] on input "a. Interest coverage ratio" at bounding box center [113, 80] width 0 height 4
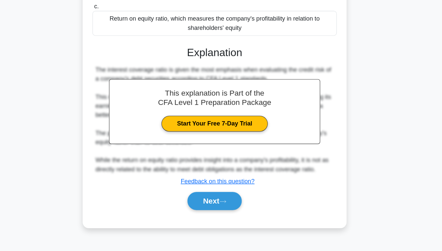
scroll to position [107, 0]
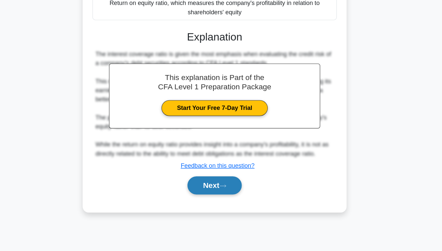
click at [231, 194] on icon at bounding box center [228, 194] width 6 height 4
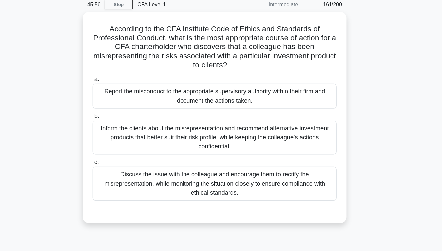
scroll to position [28, 0]
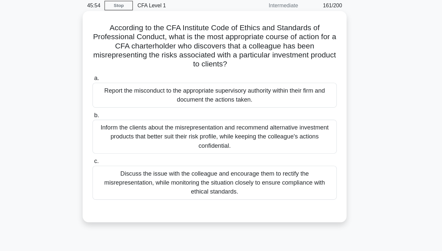
click at [240, 119] on div "Inform the clients about the misrepresentation and recommend alternative invest…" at bounding box center [220, 120] width 215 height 30
click at [113, 103] on input "b. Inform the clients about the misrepresentation and recommend alternative inv…" at bounding box center [113, 101] width 0 height 4
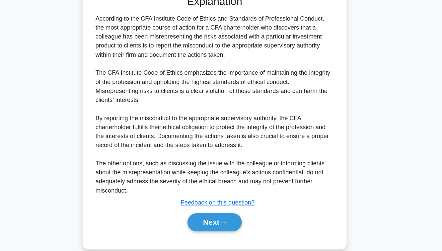
scroll to position [198, 0]
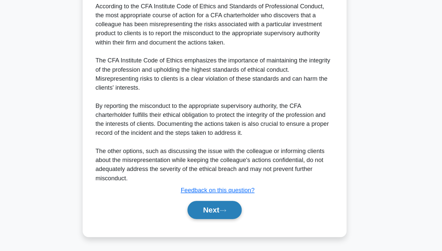
click at [222, 214] on button "Next" at bounding box center [220, 215] width 47 height 16
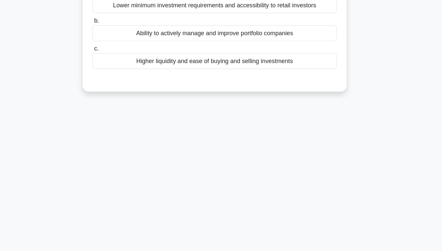
scroll to position [0, 0]
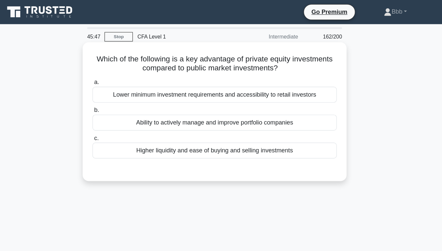
click at [222, 133] on div "Higher liquidity and ease of buying and selling investments" at bounding box center [220, 132] width 215 height 14
click at [113, 124] on input "c. Higher liquidity and ease of buying and selling investments" at bounding box center [113, 121] width 0 height 4
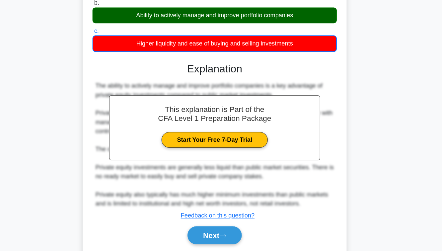
scroll to position [107, 0]
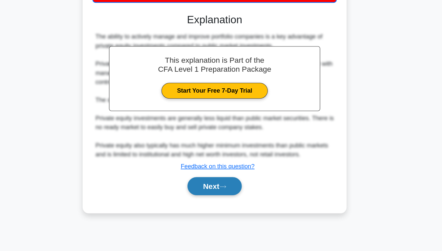
click at [221, 193] on button "Next" at bounding box center [220, 194] width 47 height 16
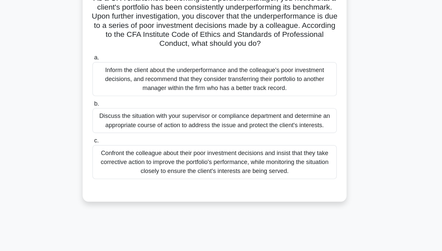
scroll to position [50, 0]
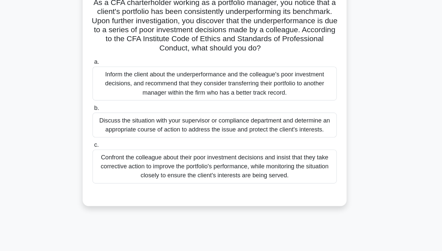
click at [224, 108] on div "Discuss the situation with your supervisor or compliance department and determi…" at bounding box center [220, 110] width 215 height 22
click at [113, 97] on input "b. Discuss the situation with your supervisor or compliance department and dete…" at bounding box center [113, 95] width 0 height 4
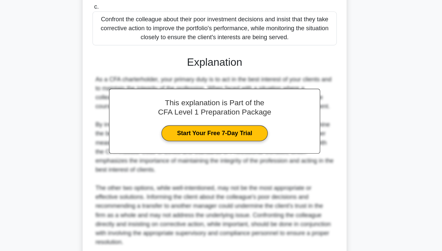
scroll to position [197, 0]
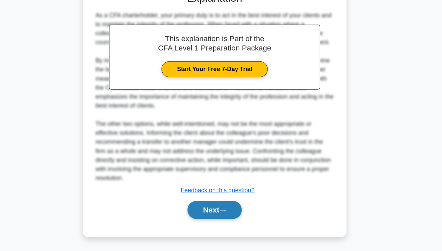
click at [215, 210] on button "Next" at bounding box center [220, 215] width 47 height 16
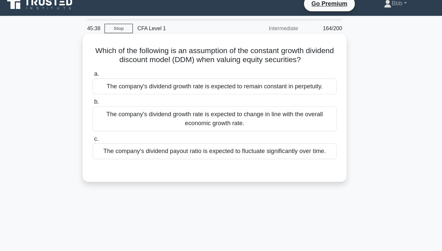
scroll to position [0, 0]
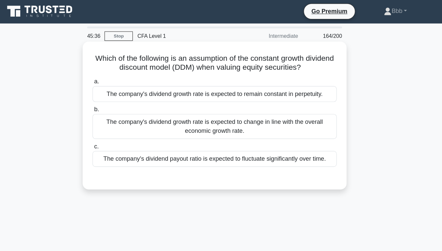
click at [213, 141] on div "The company's dividend payout ratio is expected to fluctuate significantly over…" at bounding box center [220, 140] width 215 height 14
click at [113, 132] on input "c. The company's dividend payout ratio is expected to fluctuate significantly o…" at bounding box center [113, 129] width 0 height 4
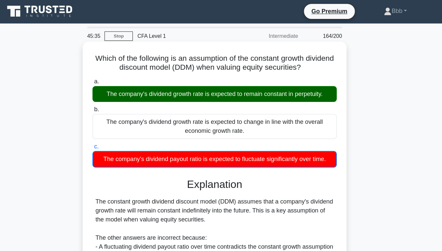
scroll to position [107, 0]
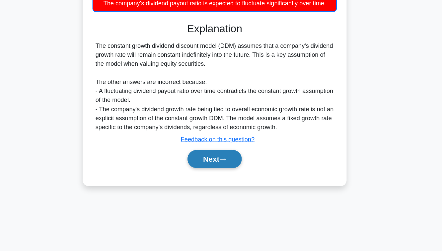
click at [213, 166] on button "Next" at bounding box center [220, 170] width 47 height 16
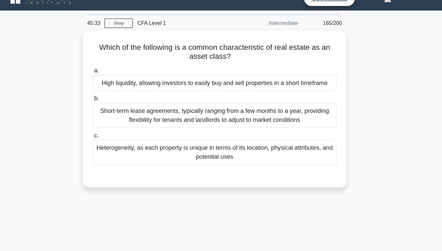
scroll to position [0, 0]
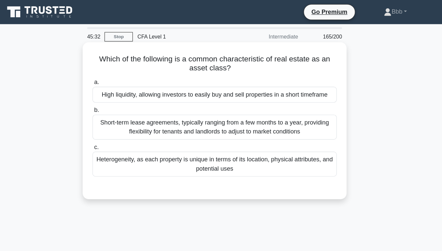
click at [218, 81] on div "High liquidity, allowing investors to easily buy and sell properties in a short…" at bounding box center [220, 83] width 215 height 14
click at [113, 75] on input "a. High liquidity, allowing investors to easily buy and sell properties in a sh…" at bounding box center [113, 72] width 0 height 4
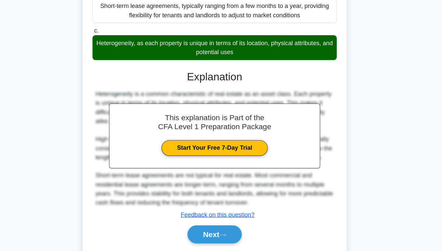
scroll to position [107, 0]
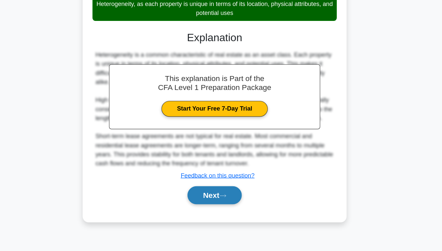
click at [218, 210] on button "Next" at bounding box center [220, 202] width 47 height 16
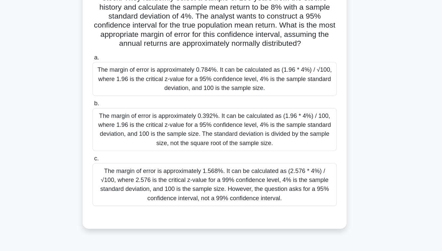
scroll to position [32, 0]
click at [212, 162] on div "The margin of error is approximately 0.392%. It can be calculated as (1.96 * 4%…" at bounding box center [220, 144] width 215 height 38
click at [113, 123] on input "b. The margin of error is approximately 0.392%. It can be calculated as (1.96 *…" at bounding box center [113, 121] width 0 height 4
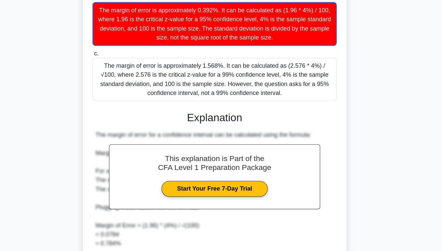
scroll to position [206, 0]
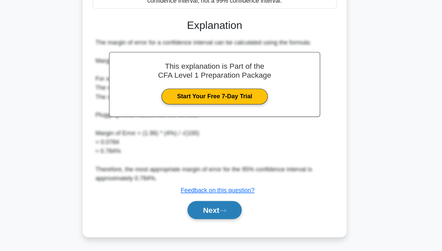
click at [216, 212] on button "Next" at bounding box center [220, 215] width 47 height 16
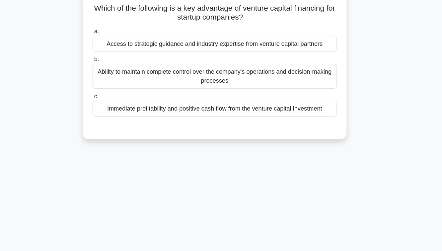
scroll to position [17, 0]
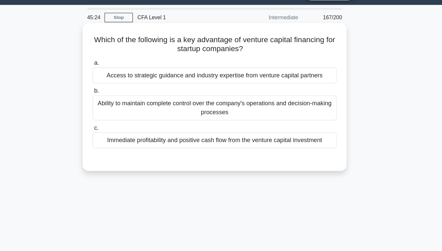
click at [223, 121] on div "Immediate profitability and positive cash flow from the venture capital investm…" at bounding box center [220, 123] width 215 height 14
click at [113, 115] on input "c. Immediate profitability and positive cash flow from the venture capital inve…" at bounding box center [113, 112] width 0 height 4
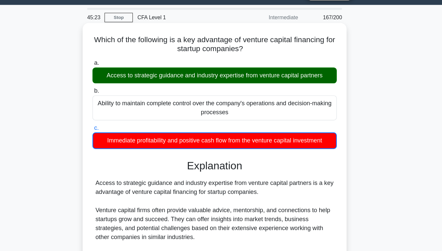
scroll to position [126, 0]
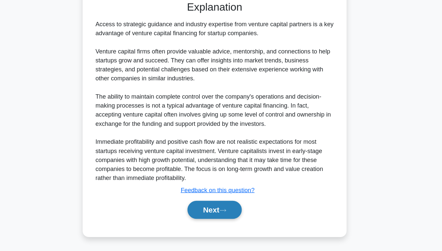
click at [215, 214] on button "Next" at bounding box center [220, 215] width 47 height 16
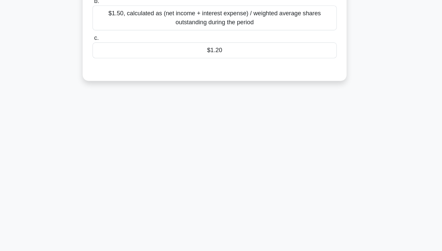
scroll to position [107, 0]
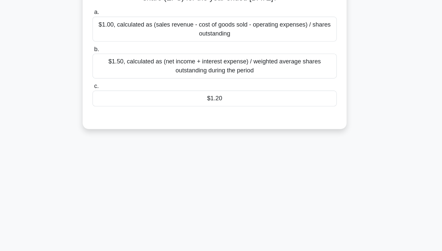
click at [233, 87] on div "$1.20" at bounding box center [220, 87] width 215 height 14
click at [113, 78] on input "c. $1.20" at bounding box center [113, 76] width 0 height 4
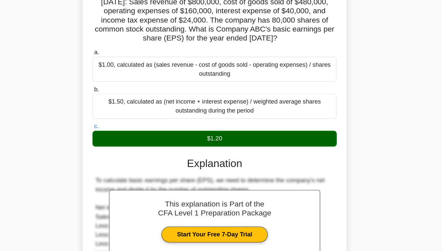
scroll to position [158, 0]
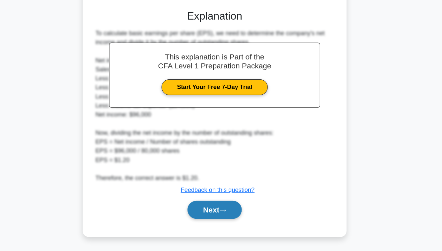
click at [231, 213] on button "Next" at bounding box center [220, 215] width 47 height 16
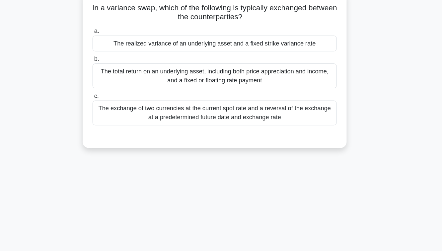
scroll to position [0, 0]
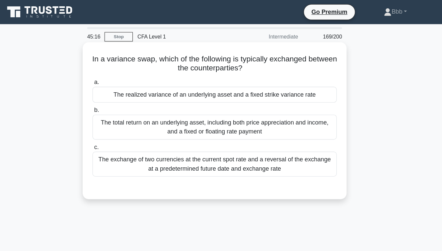
click at [235, 82] on div "The realized variance of an underlying asset and a fixed strike variance rate" at bounding box center [220, 83] width 215 height 14
click at [113, 75] on input "a. The realized variance of an underlying asset and a fixed strike variance rate" at bounding box center [113, 72] width 0 height 4
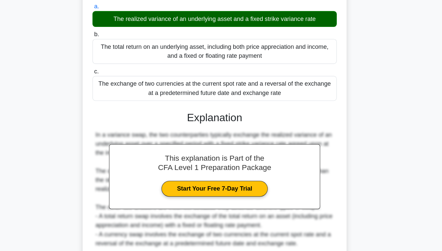
scroll to position [107, 0]
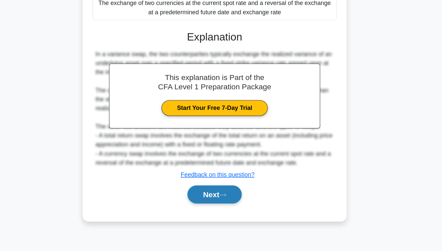
click at [233, 199] on button "Next" at bounding box center [220, 201] width 47 height 16
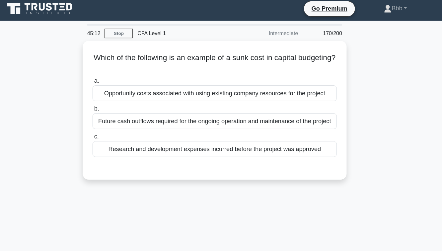
scroll to position [0, 0]
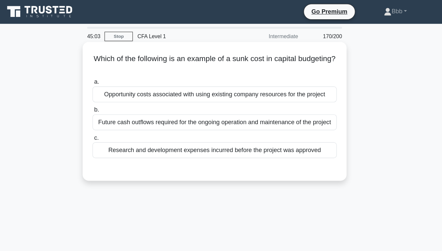
click at [233, 131] on div "Research and development expenses incurred before the project was approved" at bounding box center [220, 132] width 215 height 14
click at [113, 123] on input "c. Research and development expenses incurred before the project was approved" at bounding box center [113, 121] width 0 height 4
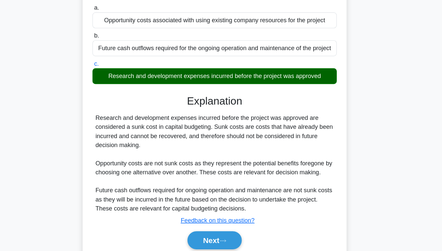
scroll to position [107, 0]
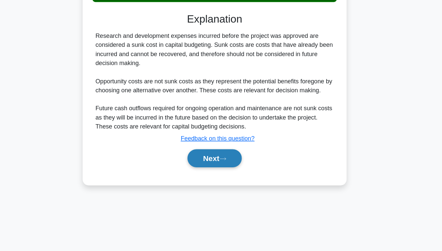
click at [228, 170] on button "Next" at bounding box center [220, 169] width 47 height 16
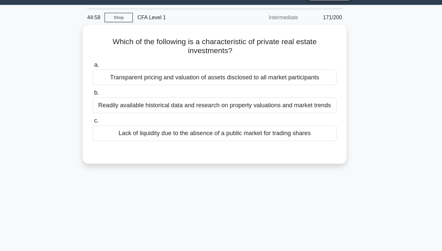
scroll to position [17, 0]
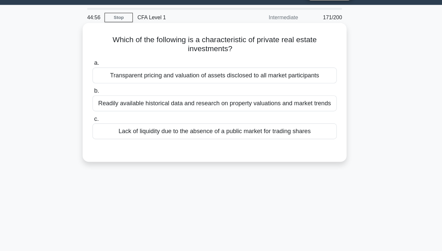
click at [222, 118] on div "Lack of liquidity due to the absence of a public market for trading shares" at bounding box center [220, 115] width 215 height 14
click at [113, 107] on input "c. Lack of liquidity due to the absence of a public market for trading shares" at bounding box center [113, 105] width 0 height 4
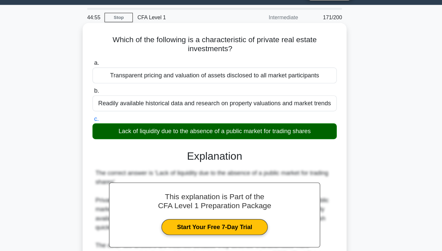
scroll to position [118, 0]
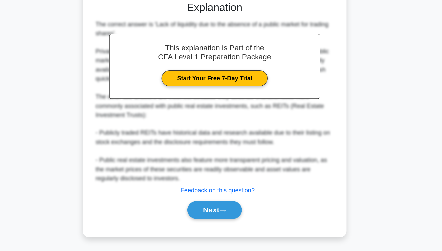
click at [222, 205] on div "Next" at bounding box center [220, 214] width 215 height 21
click at [222, 212] on button "Next" at bounding box center [220, 215] width 47 height 16
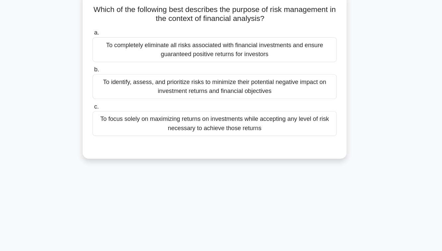
scroll to position [0, 0]
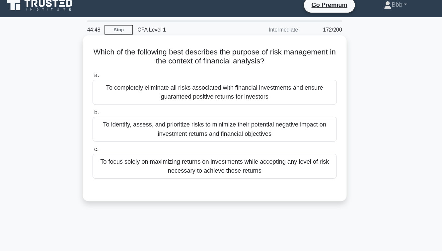
click at [206, 120] on div "To identify, assess, and prioritize risks to minimize their potential negative …" at bounding box center [220, 120] width 215 height 22
click at [113, 107] on input "b. To identify, assess, and prioritize risks to minimize their potential negati…" at bounding box center [113, 105] width 0 height 4
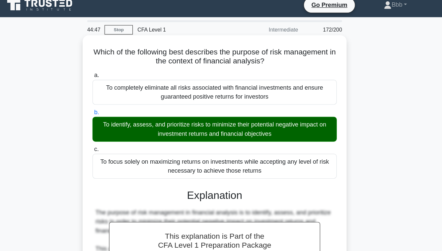
scroll to position [126, 0]
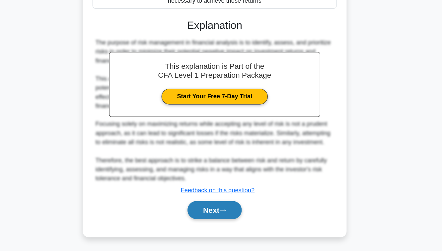
click at [219, 218] on button "Next" at bounding box center [220, 215] width 47 height 16
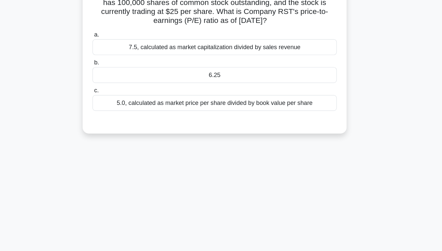
scroll to position [0, 0]
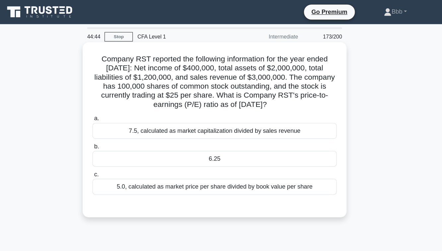
click at [229, 138] on div "6.25" at bounding box center [220, 140] width 215 height 14
click at [113, 131] on input "b. 6.25" at bounding box center [113, 129] width 0 height 4
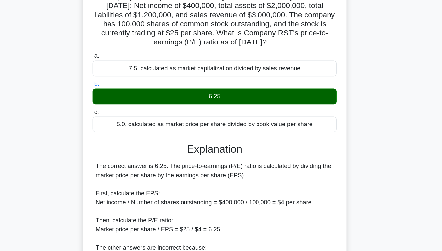
scroll to position [103, 0]
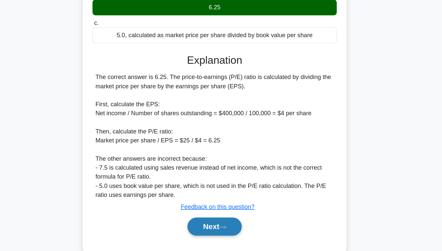
click at [230, 230] on icon at bounding box center [228, 230] width 6 height 4
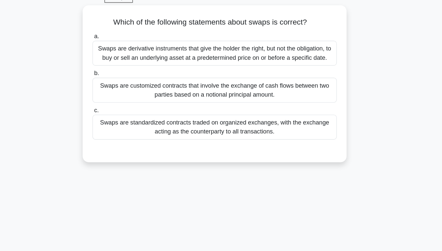
scroll to position [0, 0]
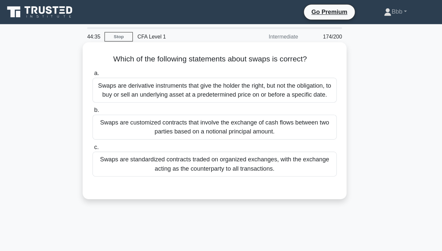
click at [248, 117] on div "Swaps are customized contracts that involve the exchange of cash flows between …" at bounding box center [220, 112] width 215 height 22
click at [113, 99] on input "b. Swaps are customized contracts that involve the exchange of cash flows betwe…" at bounding box center [113, 97] width 0 height 4
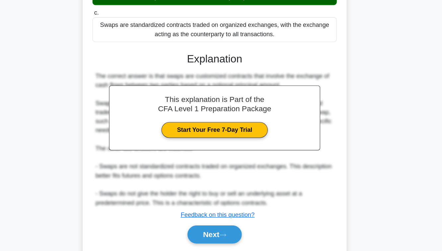
scroll to position [110, 0]
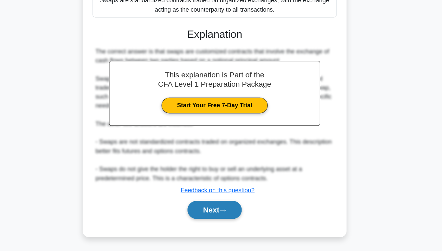
click at [230, 215] on icon at bounding box center [228, 215] width 6 height 4
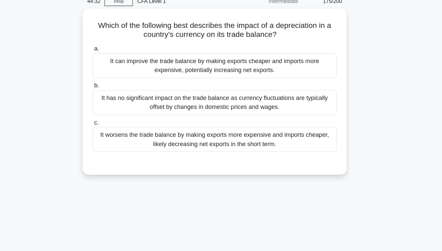
scroll to position [0, 0]
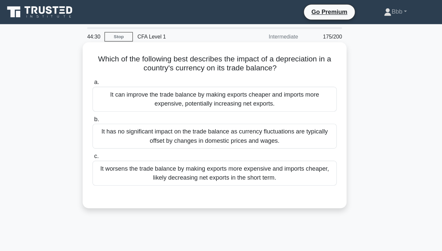
click at [207, 89] on div "It can improve the trade balance by making exports cheaper and imports more exp…" at bounding box center [220, 87] width 215 height 22
click at [113, 75] on input "a. It can improve the trade balance by making exports cheaper and imports more …" at bounding box center [113, 72] width 0 height 4
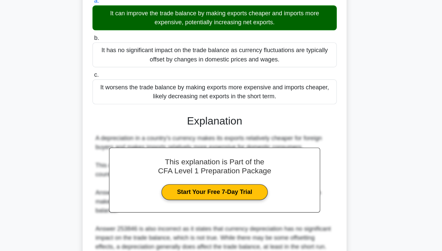
scroll to position [107, 0]
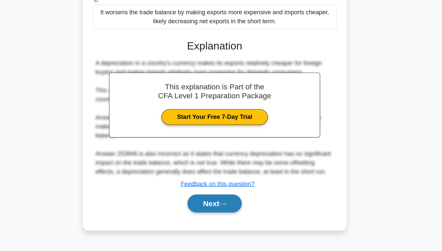
click at [215, 214] on button "Next" at bounding box center [220, 209] width 47 height 16
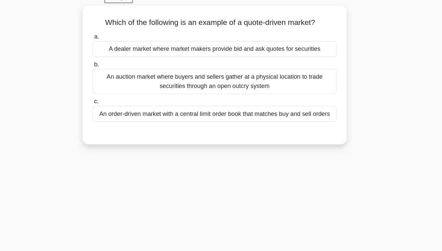
scroll to position [0, 0]
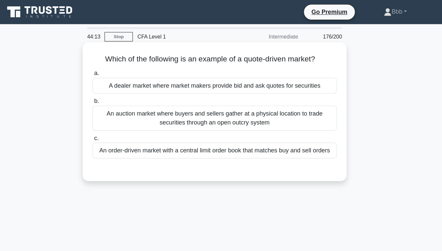
click at [181, 75] on div "A dealer market where market makers provide bid and ask quotes for securities" at bounding box center [220, 75] width 215 height 14
click at [113, 67] on input "a. A dealer market where market makers provide bid and ask quotes for securities" at bounding box center [113, 64] width 0 height 4
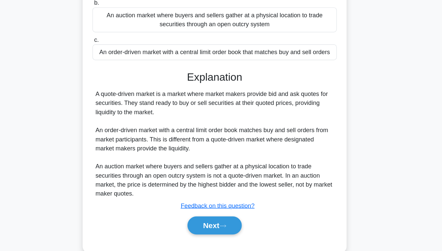
scroll to position [107, 0]
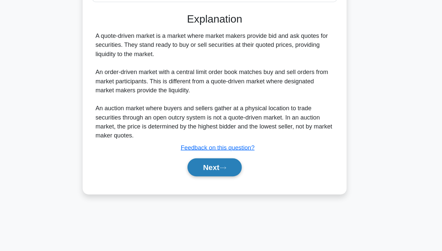
click at [209, 184] on button "Next" at bounding box center [220, 177] width 47 height 16
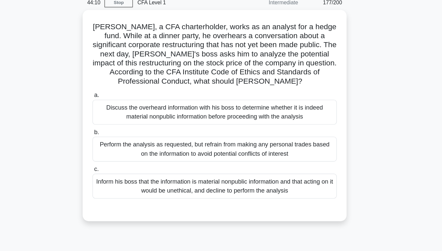
scroll to position [29, 0]
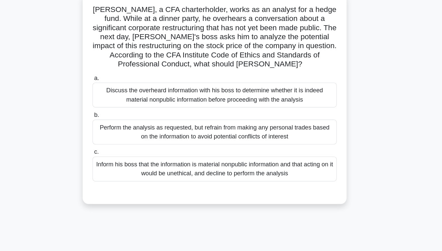
click at [207, 158] on div "Inform his boss that the information is material nonpublic information and that…" at bounding box center [220, 163] width 215 height 22
click at [113, 150] on input "c. Inform his boss that the information is material nonpublic information and t…" at bounding box center [113, 148] width 0 height 4
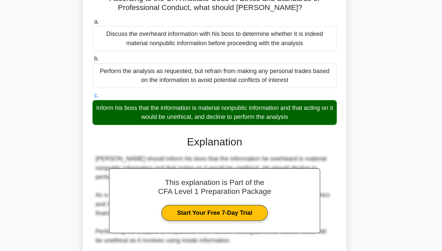
scroll to position [150, 0]
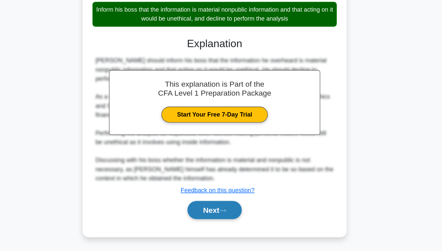
click at [216, 209] on button "Next" at bounding box center [220, 215] width 47 height 16
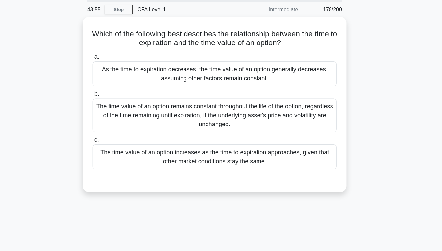
scroll to position [22, 0]
click at [205, 64] on div "As the time to expiration decreases, the time value of an option generally decr…" at bounding box center [220, 65] width 215 height 22
click at [113, 53] on input "a. As the time to expiration decreases, the time value of an option generally d…" at bounding box center [113, 50] width 0 height 4
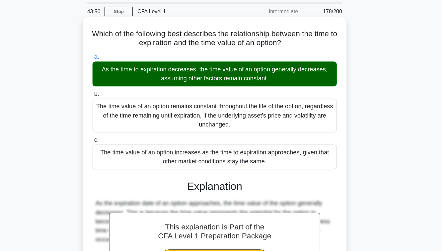
scroll to position [107, 0]
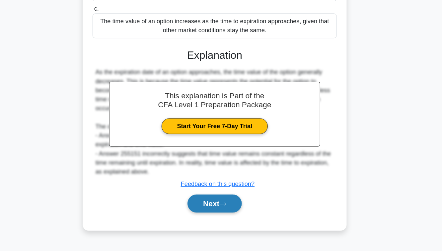
click at [218, 205] on button "Next" at bounding box center [220, 209] width 47 height 16
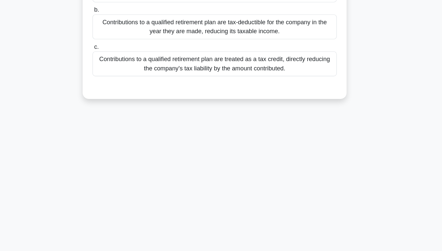
scroll to position [0, 0]
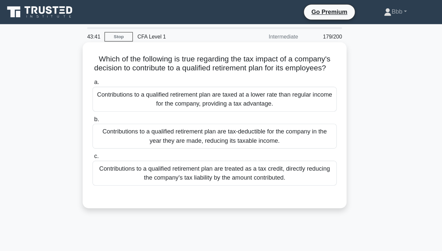
click at [232, 146] on div "Contributions to a qualified retirement plan are treated as a tax credit, direc…" at bounding box center [220, 152] width 215 height 22
click at [113, 140] on input "c. Contributions to a qualified retirement plan are treated as a tax credit, di…" at bounding box center [113, 137] width 0 height 4
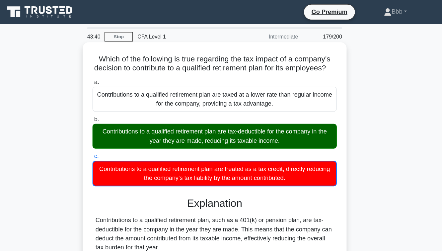
scroll to position [107, 0]
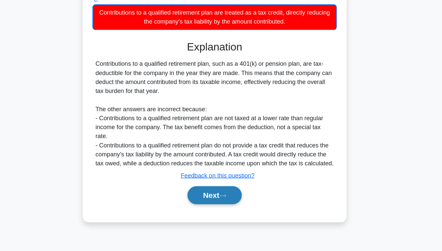
click at [233, 210] on button "Next" at bounding box center [220, 202] width 47 height 16
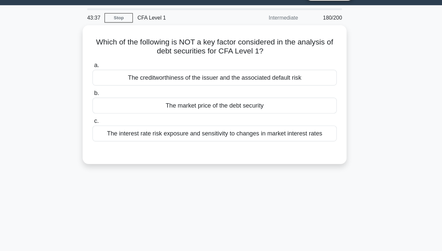
scroll to position [9, 0]
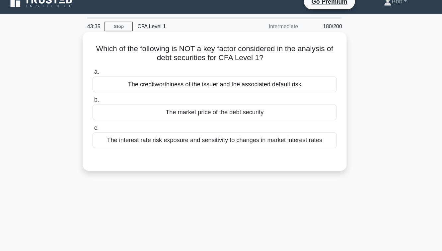
click at [222, 95] on div "The market price of the debt security" at bounding box center [220, 99] width 215 height 14
click at [113, 90] on input "b. The market price of the debt security" at bounding box center [113, 88] width 0 height 4
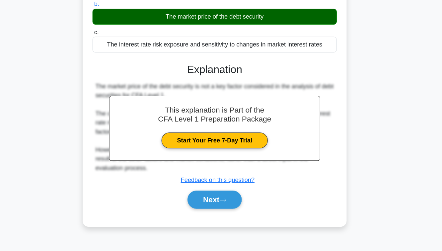
scroll to position [107, 0]
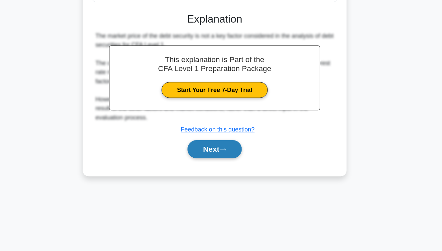
click at [215, 165] on button "Next" at bounding box center [220, 161] width 47 height 16
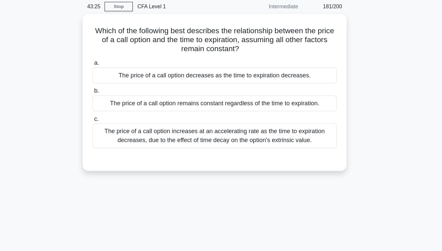
scroll to position [26, 0]
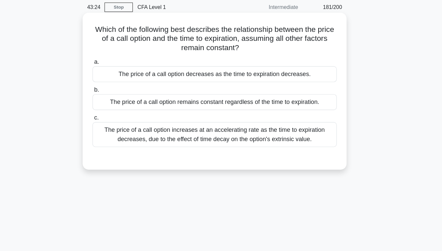
click at [237, 65] on div "The price of a call option decreases as the time to expiration decreases." at bounding box center [220, 65] width 215 height 14
click at [113, 57] on input "a. The price of a call option decreases as the time to expiration decreases." at bounding box center [113, 54] width 0 height 4
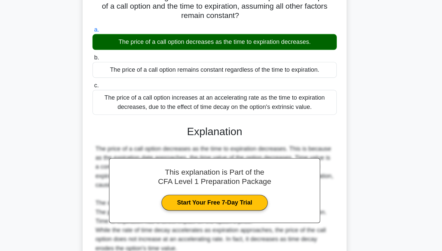
scroll to position [107, 0]
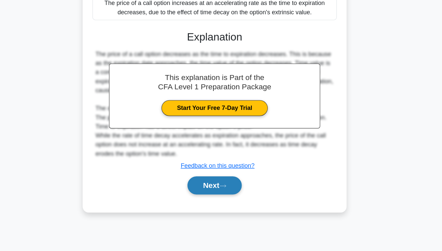
click at [233, 196] on button "Next" at bounding box center [220, 193] width 47 height 16
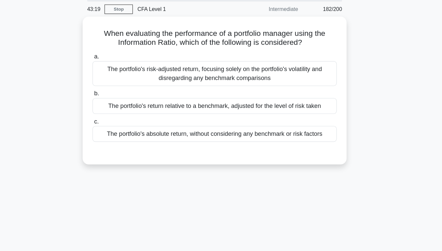
scroll to position [24, 0]
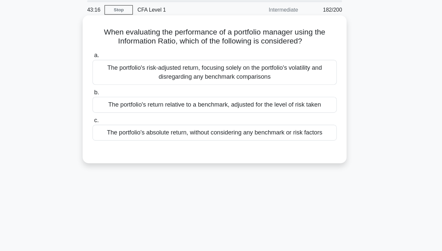
click at [219, 119] on div "The portfolio's absolute return, without considering any benchmark or risk fact…" at bounding box center [220, 117] width 215 height 14
click at [113, 108] on input "c. The portfolio's absolute return, without considering any benchmark or risk f…" at bounding box center [113, 106] width 0 height 4
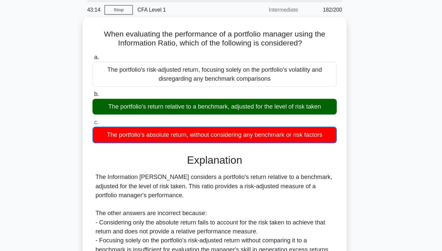
scroll to position [107, 0]
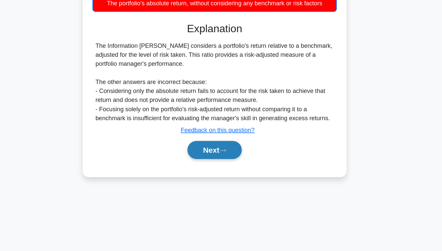
click at [210, 166] on button "Next" at bounding box center [220, 162] width 47 height 16
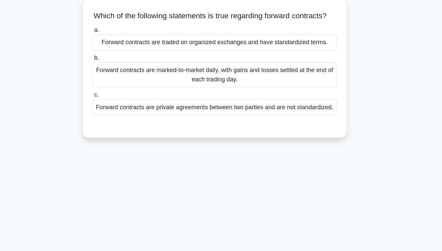
scroll to position [39, 0]
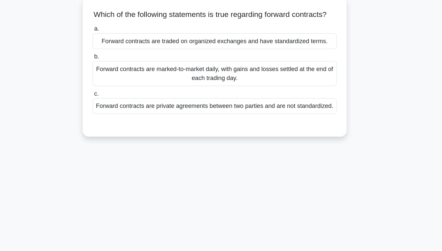
click at [206, 74] on div "Forward contracts are marked-to-market daily, with gains and losses settled at …" at bounding box center [220, 65] width 215 height 22
click at [113, 52] on input "b. Forward contracts are marked-to-market daily, with gains and losses settled …" at bounding box center [113, 50] width 0 height 4
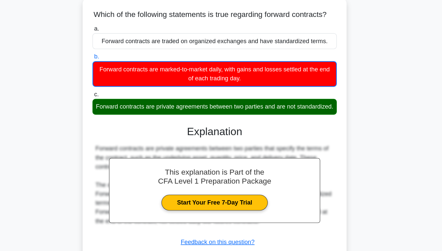
scroll to position [107, 0]
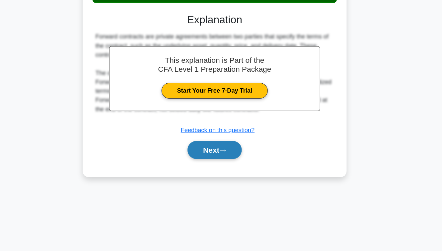
click at [215, 170] on button "Next" at bounding box center [220, 162] width 47 height 16
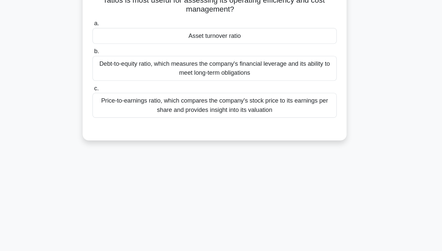
scroll to position [34, 0]
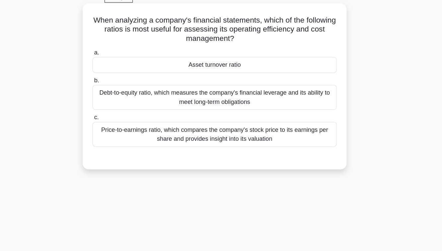
click at [233, 58] on div "Asset turnover ratio" at bounding box center [220, 57] width 215 height 14
click at [113, 48] on input "a. Asset turnover ratio" at bounding box center [113, 46] width 0 height 4
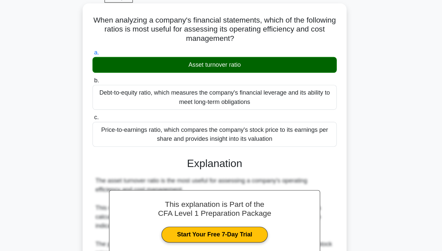
scroll to position [110, 0]
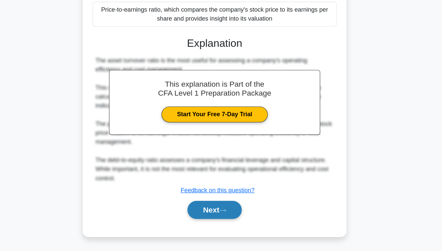
click at [220, 209] on button "Next" at bounding box center [220, 215] width 47 height 16
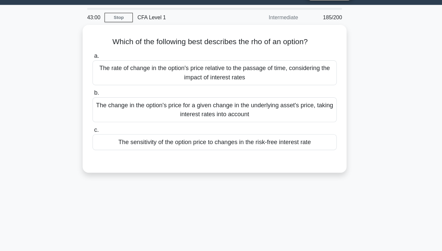
scroll to position [17, 0]
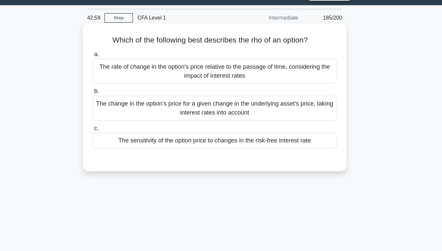
click at [219, 129] on div "The sensitivity of the option price to changes in the risk-free interest rate" at bounding box center [220, 124] width 215 height 14
click at [113, 115] on input "c. The sensitivity of the option price to changes in the risk-free interest rate" at bounding box center [113, 113] width 0 height 4
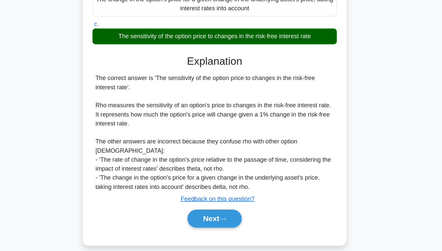
scroll to position [107, 0]
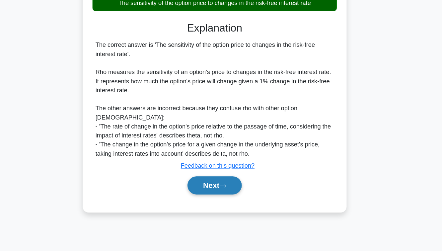
click at [221, 185] on button "Next" at bounding box center [220, 193] width 47 height 16
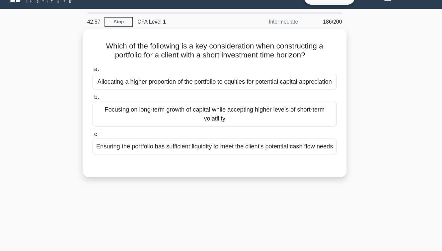
scroll to position [9, 0]
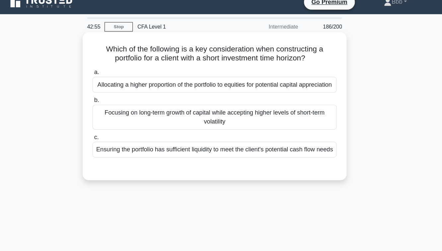
click at [219, 133] on div "Ensuring the portfolio has sufficient liquidity to meet the client's potential …" at bounding box center [220, 132] width 215 height 14
click at [113, 123] on input "c. Ensuring the portfolio has sufficient liquidity to meet the client's potenti…" at bounding box center [113, 121] width 0 height 4
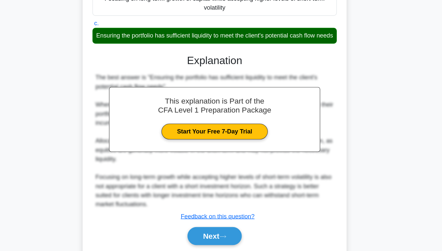
scroll to position [118, 0]
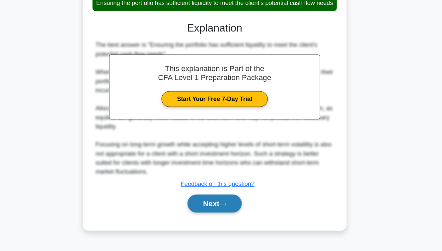
click at [217, 212] on button "Next" at bounding box center [220, 209] width 47 height 16
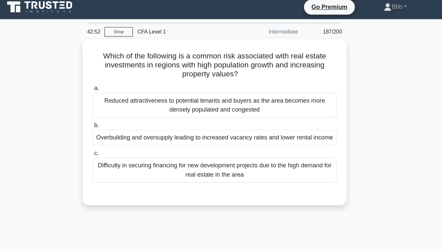
scroll to position [0, 0]
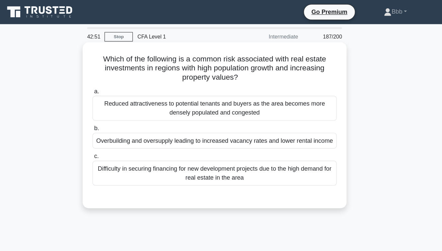
click at [212, 133] on div "a. Reduced attractiveness to potential tenants and buyers as the area becomes m…" at bounding box center [220, 120] width 223 height 90
click at [203, 123] on div "Overbuilding and oversupply leading to increased vacancy rates and lower rental…" at bounding box center [220, 124] width 215 height 14
click at [113, 115] on input "b. Overbuilding and oversupply leading to increased vacancy rates and lower ren…" at bounding box center [113, 113] width 0 height 4
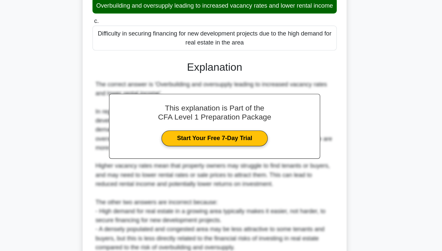
scroll to position [150, 0]
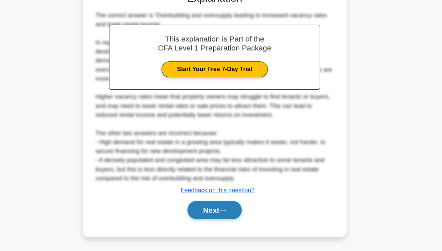
click at [206, 211] on button "Next" at bounding box center [220, 215] width 47 height 16
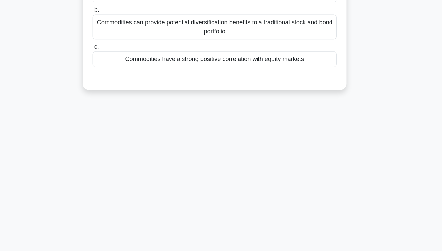
scroll to position [0, 0]
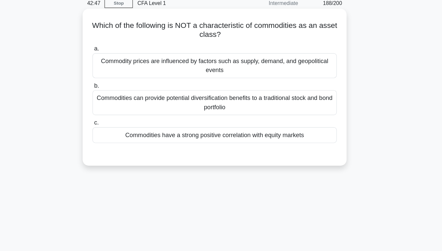
click at [203, 158] on div "a. Commodity prices are influenced by factors such as supply, demand, and geopo…" at bounding box center [221, 117] width 216 height 100
click at [201, 147] on div "Commodities have a strong positive correlation with equity markets" at bounding box center [220, 148] width 215 height 14
click at [113, 140] on input "c. Commodities have a strong positive correlation with equity markets" at bounding box center [113, 137] width 0 height 4
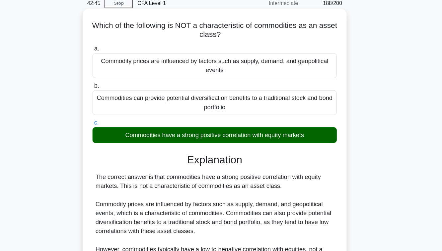
scroll to position [107, 0]
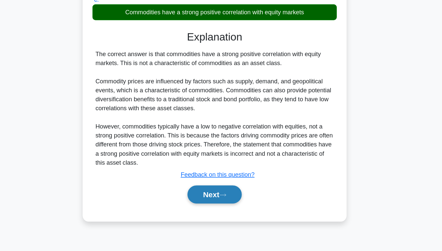
click at [210, 199] on button "Next" at bounding box center [220, 201] width 47 height 16
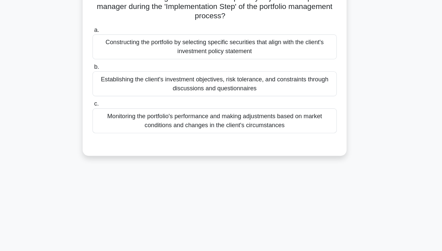
scroll to position [26, 0]
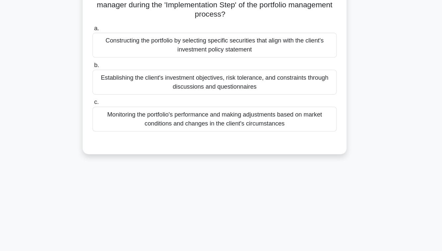
click at [196, 135] on div "Monitoring the portfolio's performance and making adjustments based on market c…" at bounding box center [220, 135] width 215 height 22
click at [167, 81] on div "a. Constructing the portfolio by selecting specific securities that align with …" at bounding box center [220, 98] width 223 height 98
click at [186, 133] on div "Monitoring the portfolio's performance and making adjustments based on market c…" at bounding box center [220, 135] width 215 height 22
click at [113, 122] on input "c. Monitoring the portfolio's performance and making adjustments based on marke…" at bounding box center [113, 120] width 0 height 4
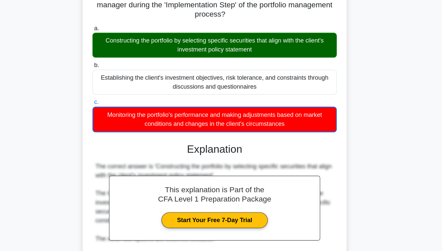
scroll to position [142, 0]
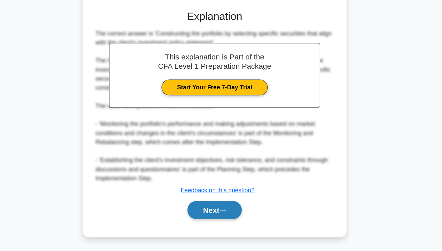
click at [206, 208] on button "Next" at bounding box center [220, 215] width 47 height 16
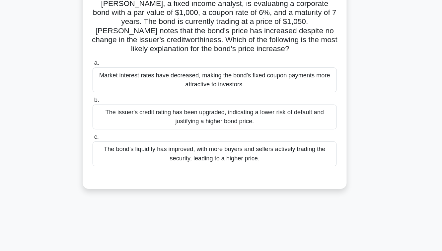
scroll to position [48, 0]
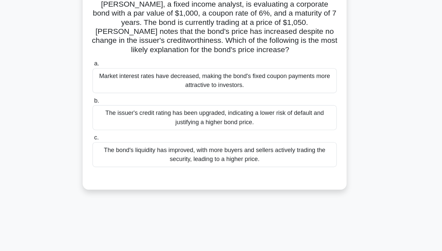
click at [194, 139] on div "The bond's liquidity has improved, with more buyers and sellers actively tradin…" at bounding box center [220, 136] width 215 height 22
click at [113, 123] on input "c. The bond's liquidity has improved, with more buyers and sellers actively tra…" at bounding box center [113, 121] width 0 height 4
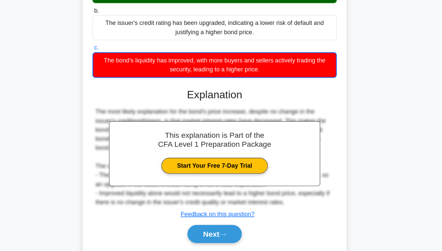
scroll to position [118, 0]
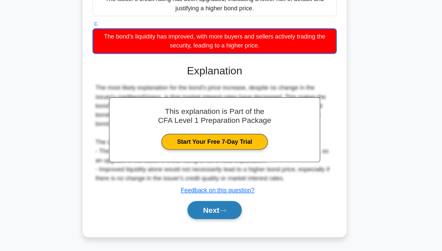
click at [216, 220] on button "Next" at bounding box center [220, 215] width 47 height 16
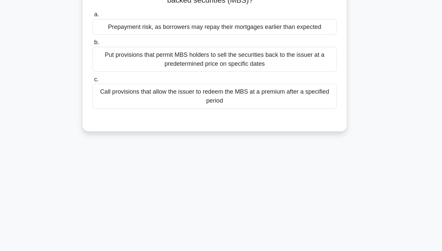
scroll to position [0, 0]
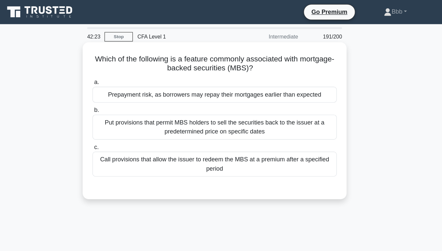
click at [209, 85] on div "Prepayment risk, as borrowers may repay their mortgages earlier than expected" at bounding box center [220, 83] width 215 height 14
click at [113, 75] on input "a. Prepayment risk, as borrowers may repay their mortgages earlier than expected" at bounding box center [113, 72] width 0 height 4
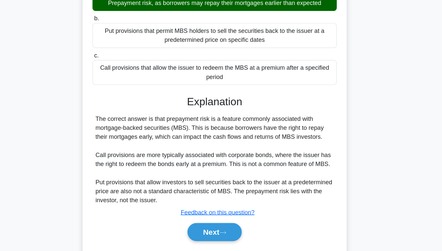
scroll to position [107, 0]
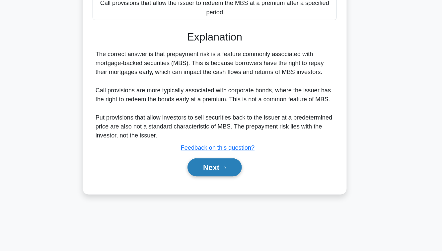
click at [213, 175] on button "Next" at bounding box center [220, 177] width 47 height 16
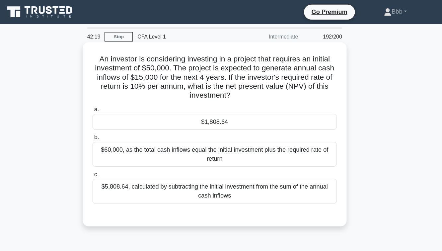
click at [221, 105] on div "$1,808.64" at bounding box center [220, 107] width 215 height 14
click at [113, 99] on input "a. $1,808.64" at bounding box center [113, 96] width 0 height 4
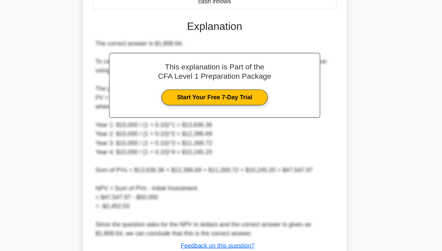
scroll to position [189, 0]
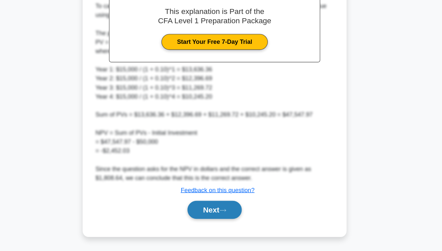
click at [222, 214] on button "Next" at bounding box center [220, 215] width 47 height 16
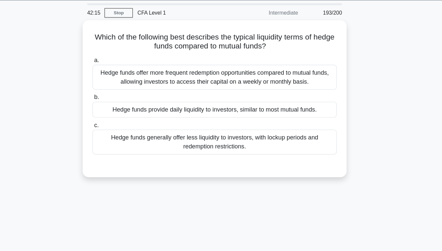
scroll to position [13, 0]
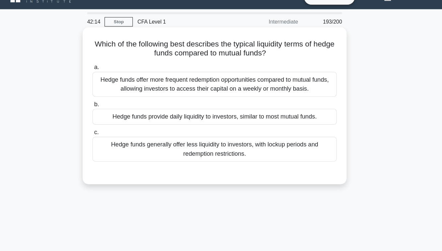
click at [217, 104] on div "Hedge funds provide daily liquidity to investors, similar to most mutual funds." at bounding box center [220, 103] width 215 height 14
click at [113, 94] on input "b. Hedge funds provide daily liquidity to investors, similar to most mutual fun…" at bounding box center [113, 92] width 0 height 4
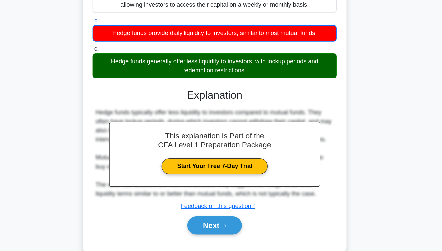
scroll to position [107, 0]
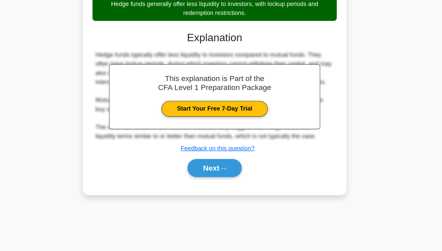
click at [217, 184] on button "Next" at bounding box center [220, 178] width 47 height 16
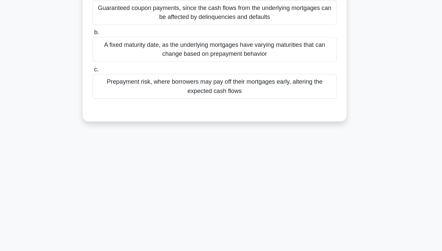
scroll to position [0, 0]
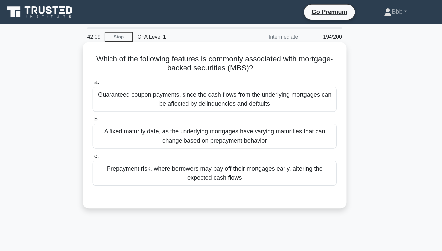
click at [216, 151] on div "Prepayment risk, where borrowers may pay off their mortgages early, altering th…" at bounding box center [220, 152] width 215 height 22
click at [113, 140] on input "c. Prepayment risk, where borrowers may pay off their mortgages early, altering…" at bounding box center [113, 137] width 0 height 4
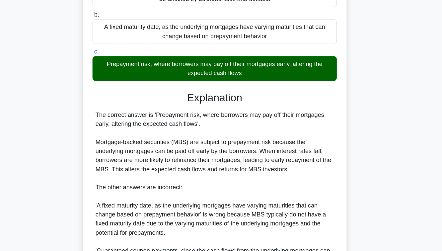
scroll to position [150, 0]
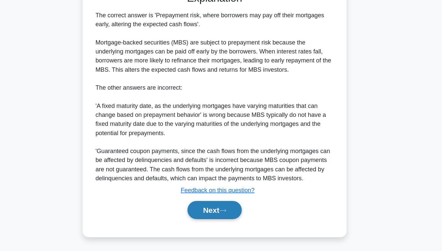
click at [215, 209] on button "Next" at bounding box center [220, 215] width 47 height 16
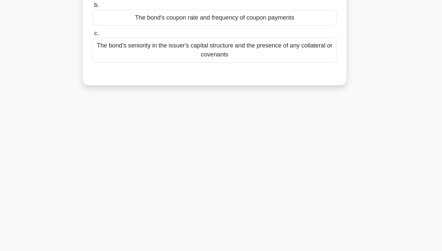
scroll to position [0, 0]
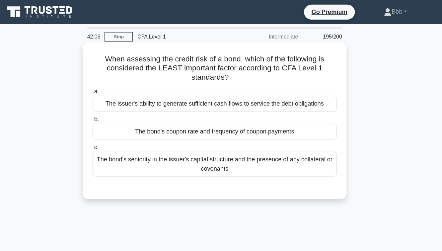
click at [208, 103] on label "b. The bond's coupon rate and frequency of coupon payments" at bounding box center [220, 112] width 215 height 22
click at [113, 103] on input "b. The bond's coupon rate and frequency of coupon payments" at bounding box center [113, 105] width 0 height 4
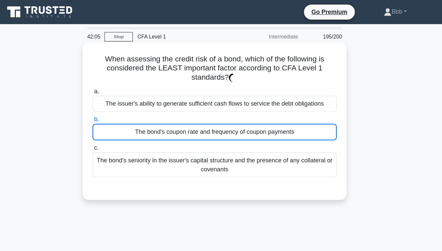
click at [208, 111] on div "The bond's coupon rate and frequency of coupon payments" at bounding box center [220, 116] width 215 height 15
click at [113, 107] on input "b. The bond's coupon rate and frequency of coupon payments" at bounding box center [113, 105] width 0 height 4
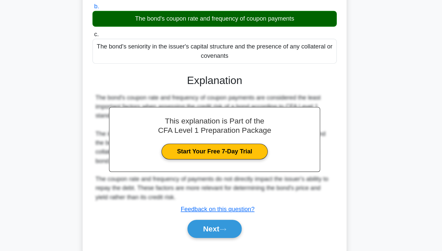
scroll to position [107, 0]
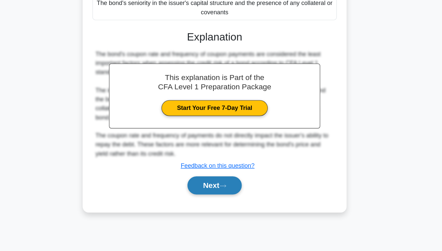
click at [217, 197] on button "Next" at bounding box center [220, 193] width 47 height 16
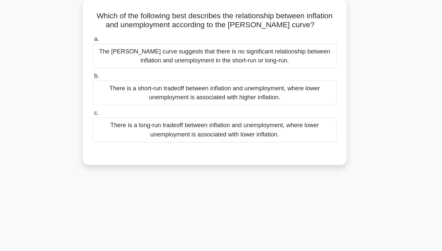
scroll to position [8, 0]
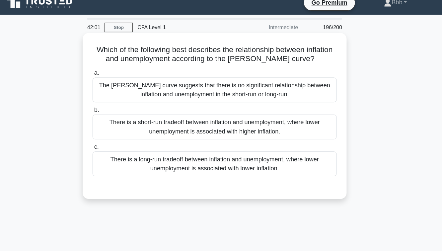
click at [212, 139] on div "There is a long-run tradeoff between inflation and unemployment, where lower un…" at bounding box center [220, 144] width 215 height 22
click at [113, 131] on input "c. There is a long-run tradeoff between inflation and unemployment, where lower…" at bounding box center [113, 129] width 0 height 4
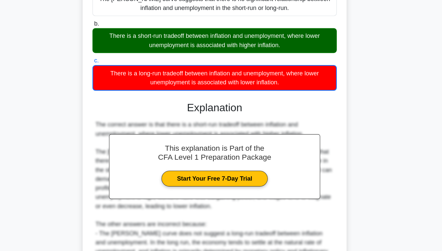
scroll to position [142, 0]
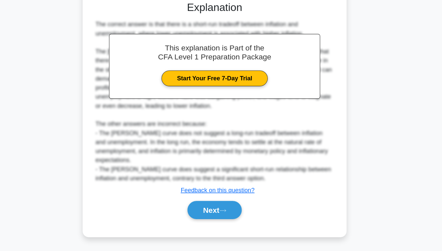
click at [215, 224] on div "Next" at bounding box center [220, 214] width 215 height 21
click at [215, 218] on button "Next" at bounding box center [220, 215] width 47 height 16
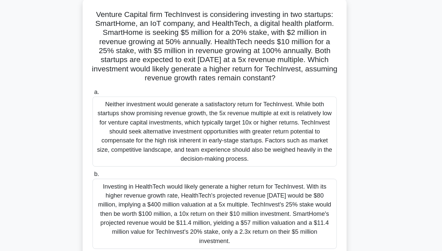
scroll to position [71, 0]
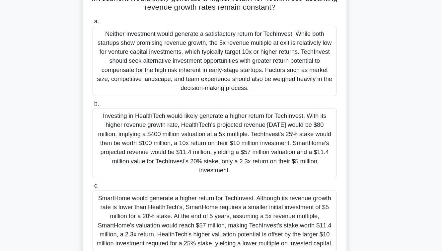
click at [212, 161] on div "Investing in HealthTech would likely generate a higher return for TechInvest. W…" at bounding box center [220, 156] width 215 height 62
click at [113, 123] on input "b. Investing in HealthTech would likely generate a higher return for TechInvest…" at bounding box center [113, 121] width 0 height 4
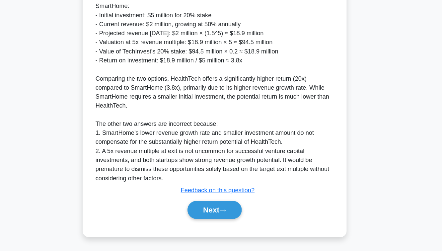
click at [216, 218] on button "Next" at bounding box center [220, 215] width 47 height 16
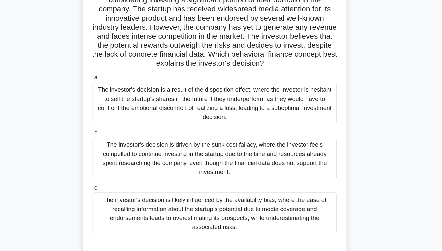
scroll to position [61, 0]
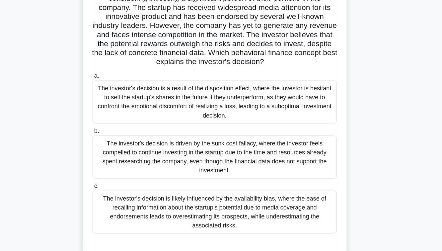
click at [207, 181] on div "The investor's decision is likely influenced by the availability bias, where th…" at bounding box center [220, 187] width 215 height 38
click at [113, 166] on input "c. The investor's decision is likely influenced by the availability bias, where…" at bounding box center [113, 164] width 0 height 4
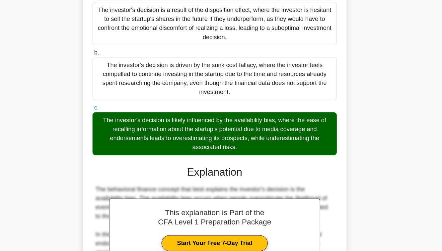
scroll to position [261, 0]
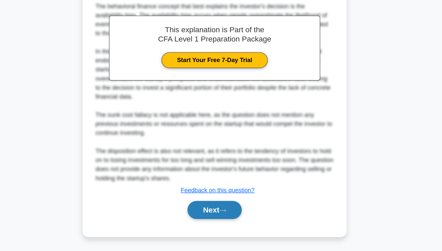
click at [214, 206] on div "Next" at bounding box center [220, 214] width 215 height 21
click at [213, 209] on button "Next" at bounding box center [220, 215] width 47 height 16
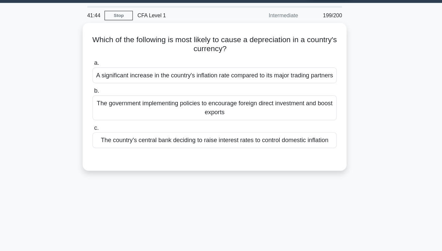
scroll to position [0, 0]
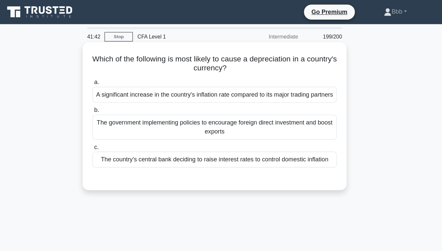
click at [216, 123] on div "The government implementing policies to encourage foreign direct investment and…" at bounding box center [220, 112] width 215 height 22
click at [113, 99] on input "b. The government implementing policies to encourage foreign direct investment …" at bounding box center [113, 97] width 0 height 4
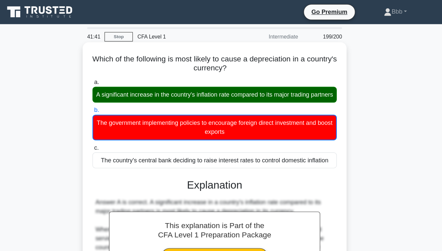
scroll to position [126, 0]
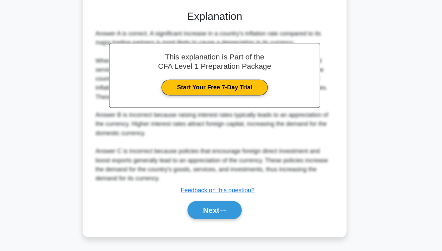
click at [216, 203] on div "This explanation is Part of the CFA Level 1 Preparation Package Start Your Free…" at bounding box center [220, 128] width 215 height 194
click at [216, 210] on button "Next" at bounding box center [220, 215] width 47 height 16
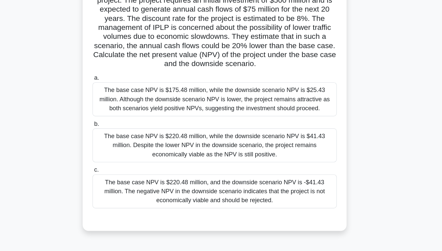
scroll to position [49, 0]
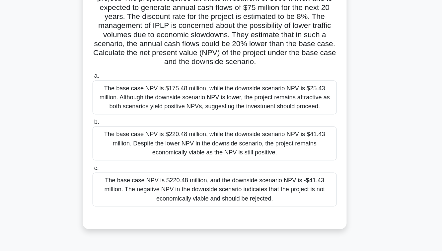
click at [214, 137] on div "The base case NPV is $220.48 million, while the downside scenario NPV is $41.43…" at bounding box center [220, 138] width 215 height 30
click at [113, 121] on input "b. The base case NPV is $220.48 million, while the downside scenario NPV is $41…" at bounding box center [113, 119] width 0 height 4
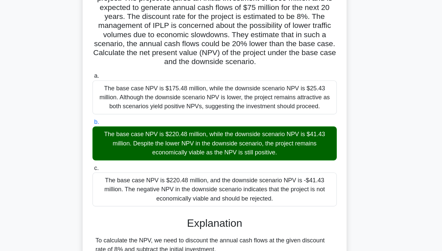
scroll to position [229, 0]
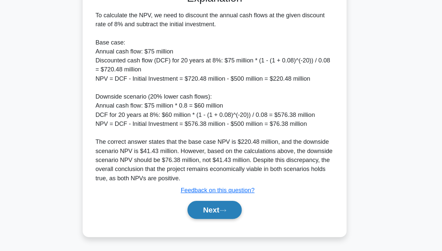
click at [215, 215] on button "Next" at bounding box center [220, 215] width 47 height 16
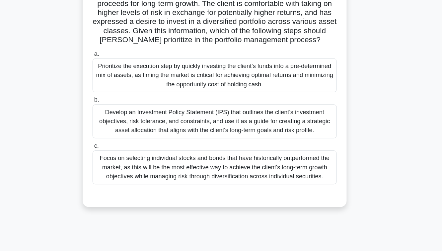
scroll to position [72, 0]
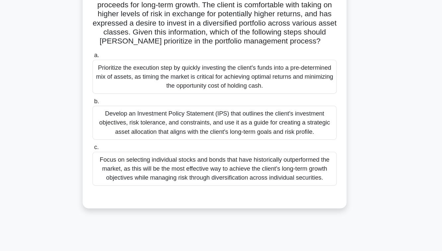
click at [222, 100] on div "Develop an Investment Policy Statement (IPS) that outlines the client's investm…" at bounding box center [220, 108] width 215 height 30
click at [113, 91] on input "b. Develop an Investment Policy Statement (IPS) that outlines the client's inve…" at bounding box center [113, 89] width 0 height 4
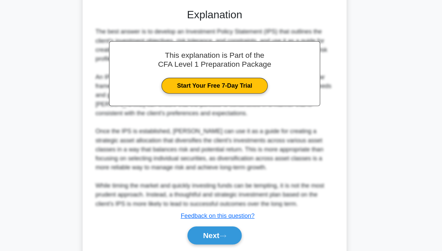
scroll to position [229, 0]
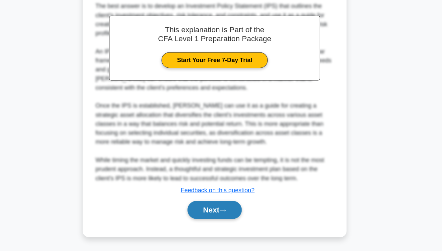
click at [216, 209] on button "Next" at bounding box center [220, 215] width 47 height 16
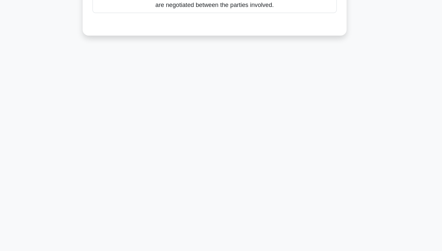
scroll to position [0, 0]
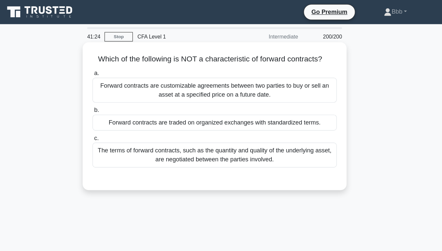
click at [217, 106] on div "Forward contracts are traded on organized exchanges with standardized terms." at bounding box center [220, 108] width 215 height 14
click at [113, 99] on input "b. Forward contracts are traded on organized exchanges with standardized terms." at bounding box center [113, 97] width 0 height 4
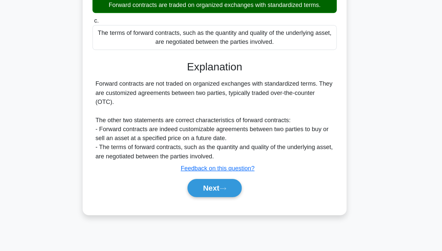
scroll to position [107, 0]
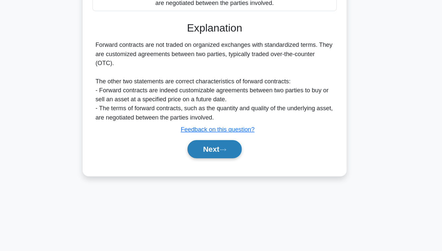
click at [216, 160] on button "Next" at bounding box center [220, 161] width 47 height 16
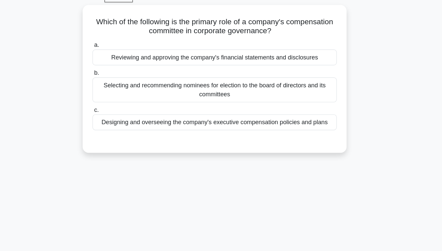
scroll to position [8, 0]
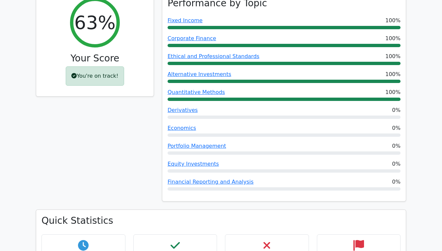
scroll to position [279, 0]
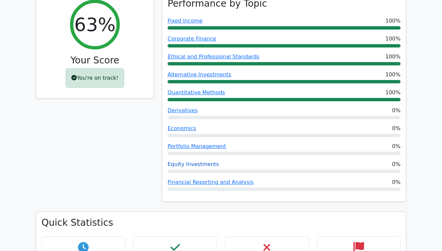
click at [199, 161] on link "Equity Investments" at bounding box center [193, 164] width 51 height 6
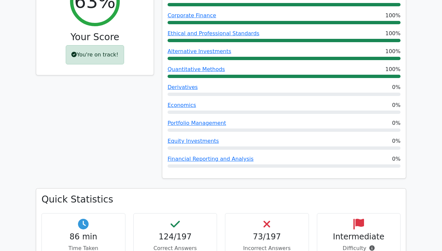
scroll to position [303, 0]
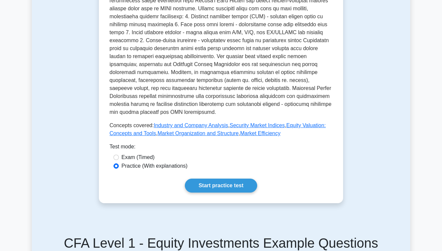
scroll to position [385, 0]
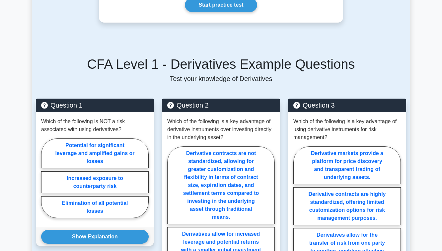
scroll to position [325, 0]
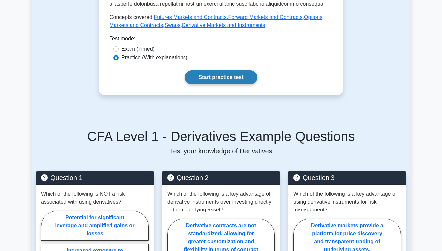
click at [231, 79] on link "Start practice test" at bounding box center [221, 77] width 72 height 14
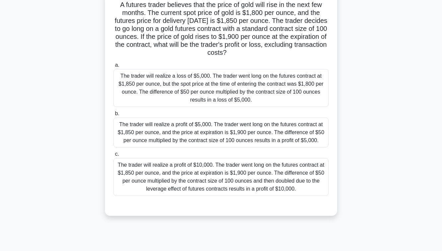
scroll to position [49, 0]
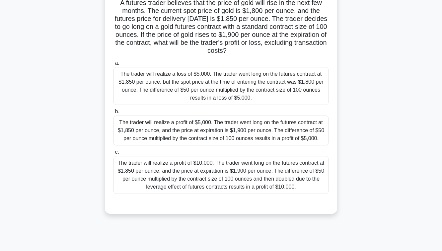
click at [228, 144] on div "The trader will realize a profit of $5,000. The trader went long on the futures…" at bounding box center [220, 130] width 215 height 30
click at [113, 114] on input "b. The trader will realize a profit of $5,000. The trader went long on the futu…" at bounding box center [113, 111] width 0 height 4
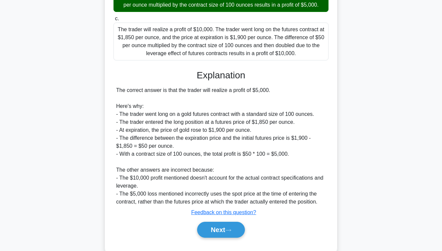
scroll to position [197, 0]
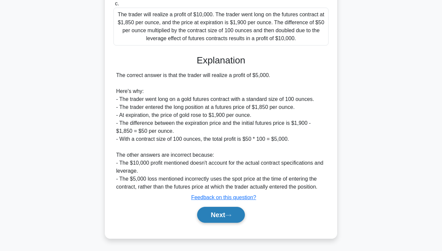
click at [218, 216] on button "Next" at bounding box center [220, 215] width 47 height 16
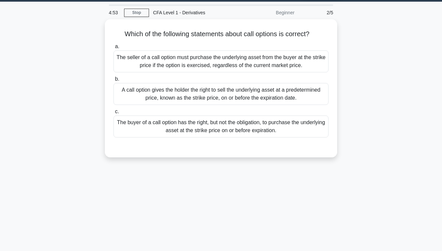
scroll to position [18, 0]
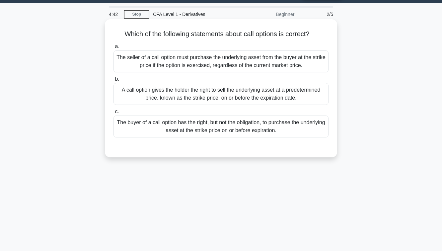
click at [228, 97] on div "A call option gives the holder the right to sell the underlying asset at a pred…" at bounding box center [220, 94] width 215 height 22
click at [113, 81] on input "b. A call option gives the holder the right to sell the underlying asset at a p…" at bounding box center [113, 79] width 0 height 4
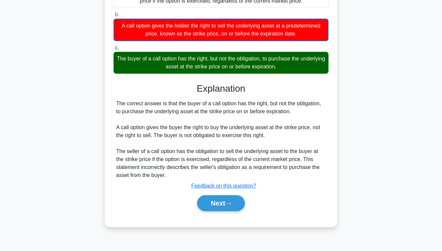
scroll to position [107, 0]
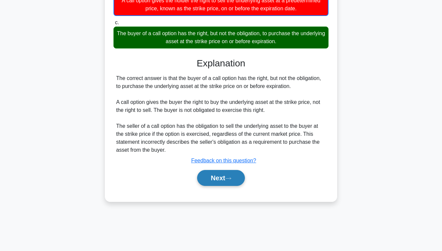
click at [219, 181] on button "Next" at bounding box center [220, 178] width 47 height 16
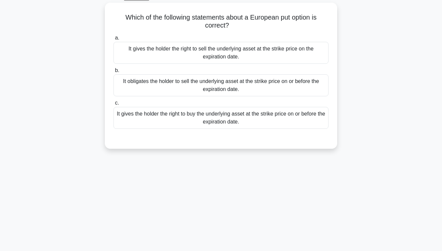
scroll to position [18, 0]
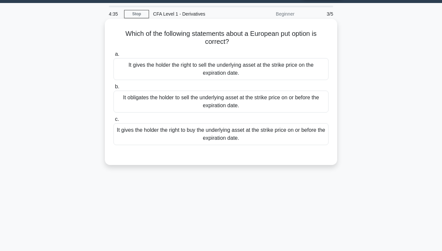
click at [220, 104] on div "It obligates the holder to sell the underlying asset at the strike price on or …" at bounding box center [220, 102] width 215 height 22
click at [113, 89] on input "b. It obligates the holder to sell the underlying asset at the strike price on …" at bounding box center [113, 87] width 0 height 4
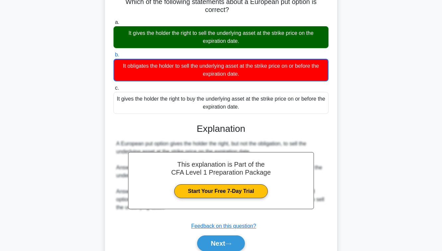
scroll to position [107, 0]
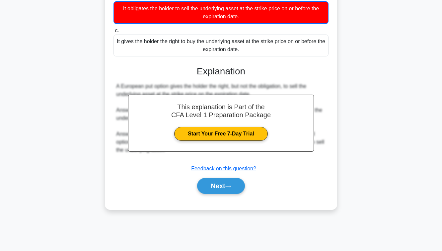
click at [221, 194] on div "Next" at bounding box center [220, 185] width 215 height 21
click at [221, 190] on button "Next" at bounding box center [220, 186] width 47 height 16
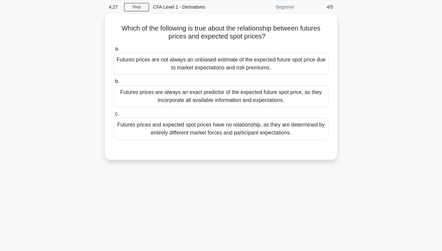
scroll to position [25, 0]
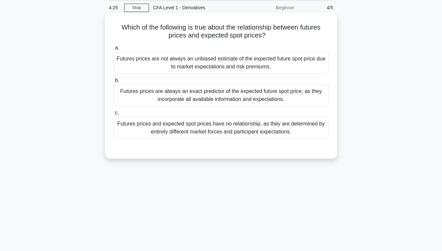
click at [225, 93] on div "Futures prices are always an exact predictor of the expected future spot price,…" at bounding box center [220, 95] width 215 height 22
click at [113, 83] on input "b. Futures prices are always an exact predictor of the expected future spot pri…" at bounding box center [113, 80] width 0 height 4
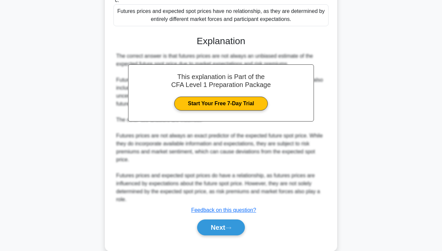
scroll to position [150, 0]
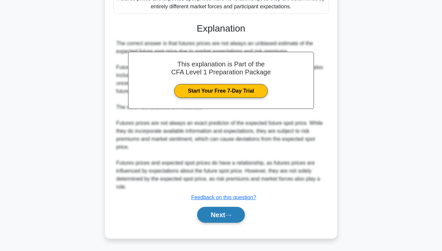
click at [220, 218] on button "Next" at bounding box center [220, 215] width 47 height 16
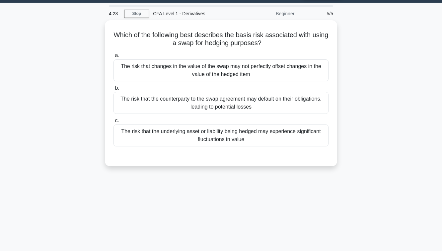
scroll to position [0, 0]
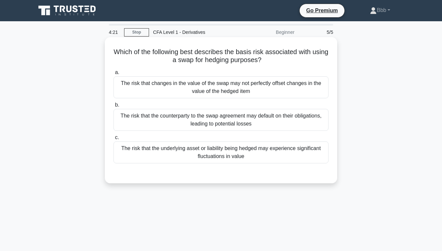
click at [222, 157] on div "The risk that the underlying asset or liability being hedged may experience sig…" at bounding box center [220, 152] width 215 height 22
click at [113, 140] on input "c. The risk that the underlying asset or liability being hedged may experience …" at bounding box center [113, 137] width 0 height 4
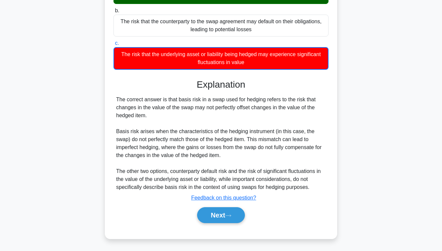
scroll to position [107, 0]
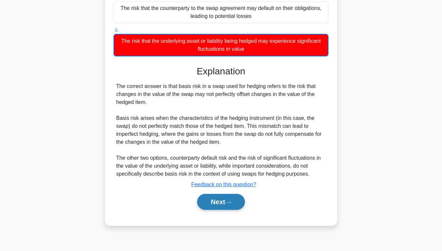
click at [218, 198] on button "Next" at bounding box center [220, 202] width 47 height 16
click at [217, 201] on button "Next" at bounding box center [220, 202] width 47 height 16
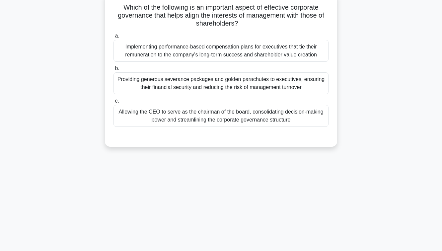
scroll to position [44, 0]
click at [250, 55] on div "Implementing performance-based compensation plans for executives that tie their…" at bounding box center [220, 51] width 215 height 22
click at [113, 38] on input "a. Implementing performance-based compensation plans for executives that tie th…" at bounding box center [113, 36] width 0 height 4
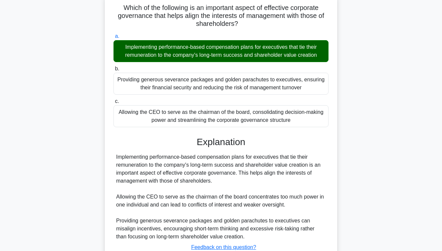
scroll to position [107, 0]
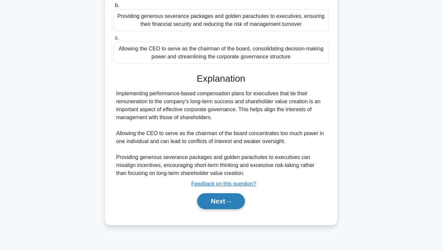
click at [220, 200] on button "Next" at bounding box center [220, 201] width 47 height 16
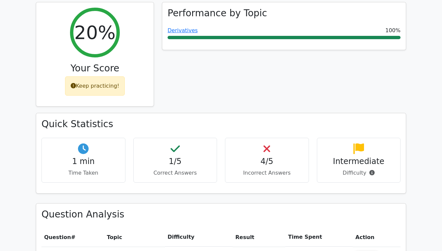
scroll to position [278, 0]
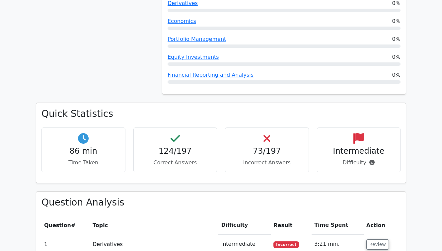
scroll to position [385, 0]
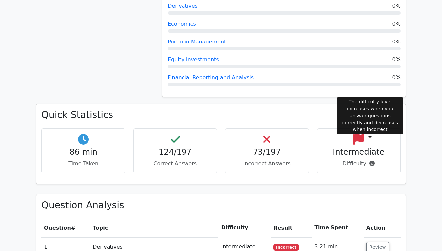
click at [372, 161] on icon at bounding box center [371, 163] width 5 height 5
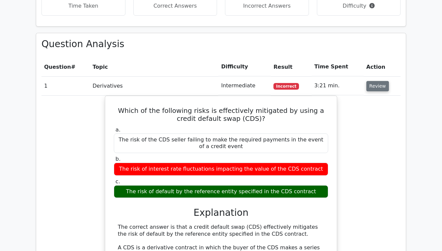
scroll to position [543, 0]
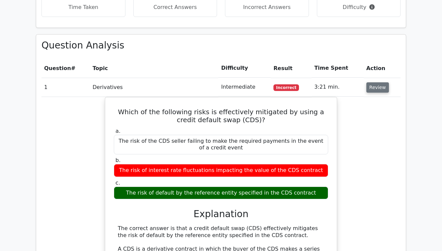
click at [377, 82] on button "Review" at bounding box center [377, 87] width 23 height 10
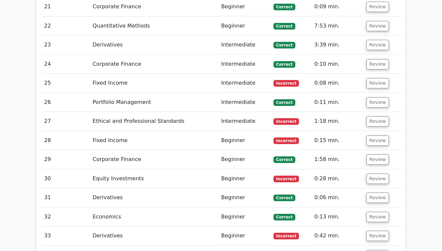
scroll to position [1062, 0]
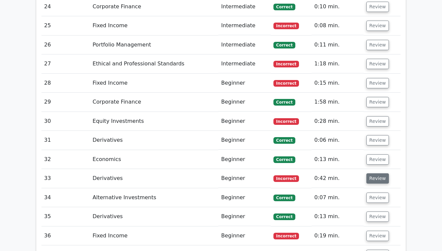
click at [370, 173] on button "Review" at bounding box center [377, 178] width 23 height 10
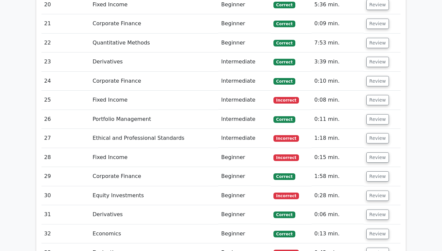
scroll to position [990, 0]
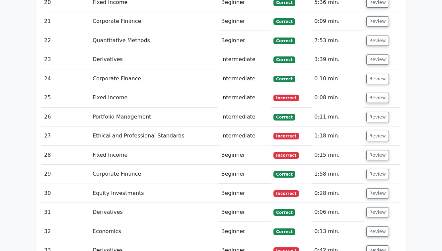
click at [298, 184] on td "Incorrect" at bounding box center [291, 193] width 41 height 19
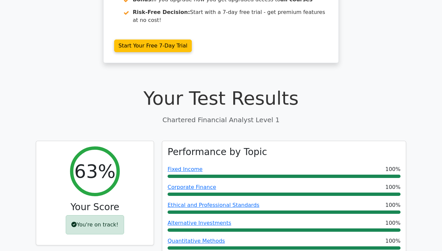
scroll to position [136, 0]
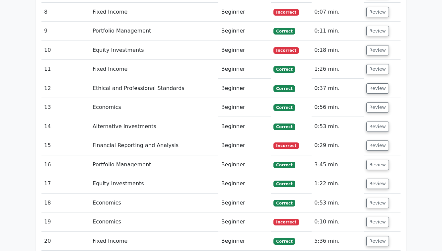
scroll to position [751, 0]
click at [367, 141] on button "Review" at bounding box center [377, 146] width 23 height 10
click at [375, 141] on button "Review" at bounding box center [377, 146] width 23 height 10
click at [377, 141] on button "Review" at bounding box center [377, 146] width 23 height 10
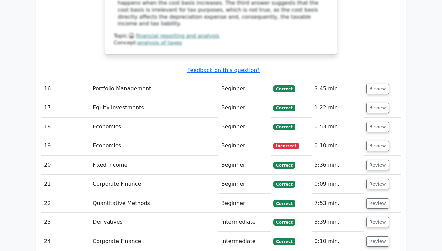
scroll to position [1132, 0]
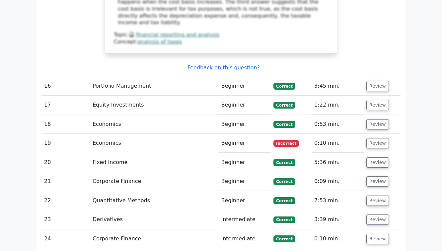
click at [289, 140] on span "Incorrect" at bounding box center [286, 143] width 26 height 7
click at [371, 138] on button "Review" at bounding box center [377, 143] width 23 height 10
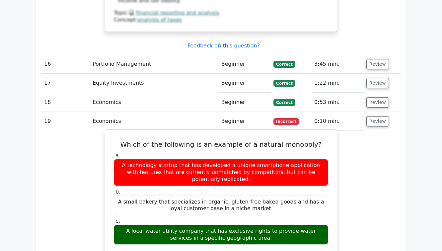
scroll to position [1156, 0]
